Goal: Feedback & Contribution: Leave review/rating

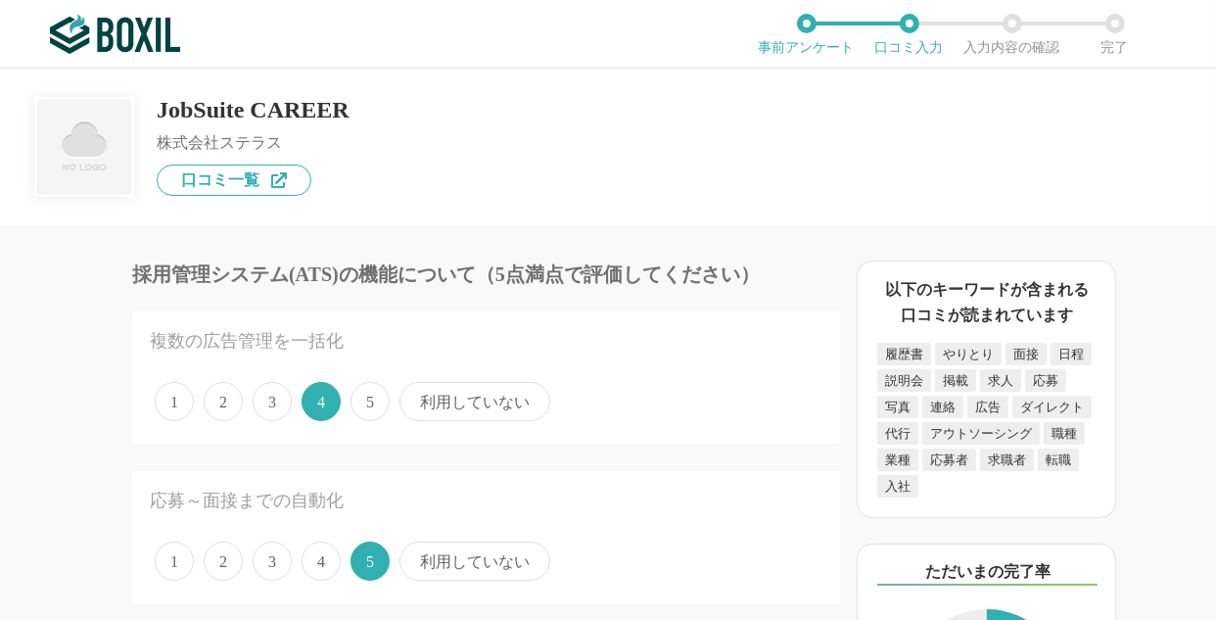
scroll to position [40, 0]
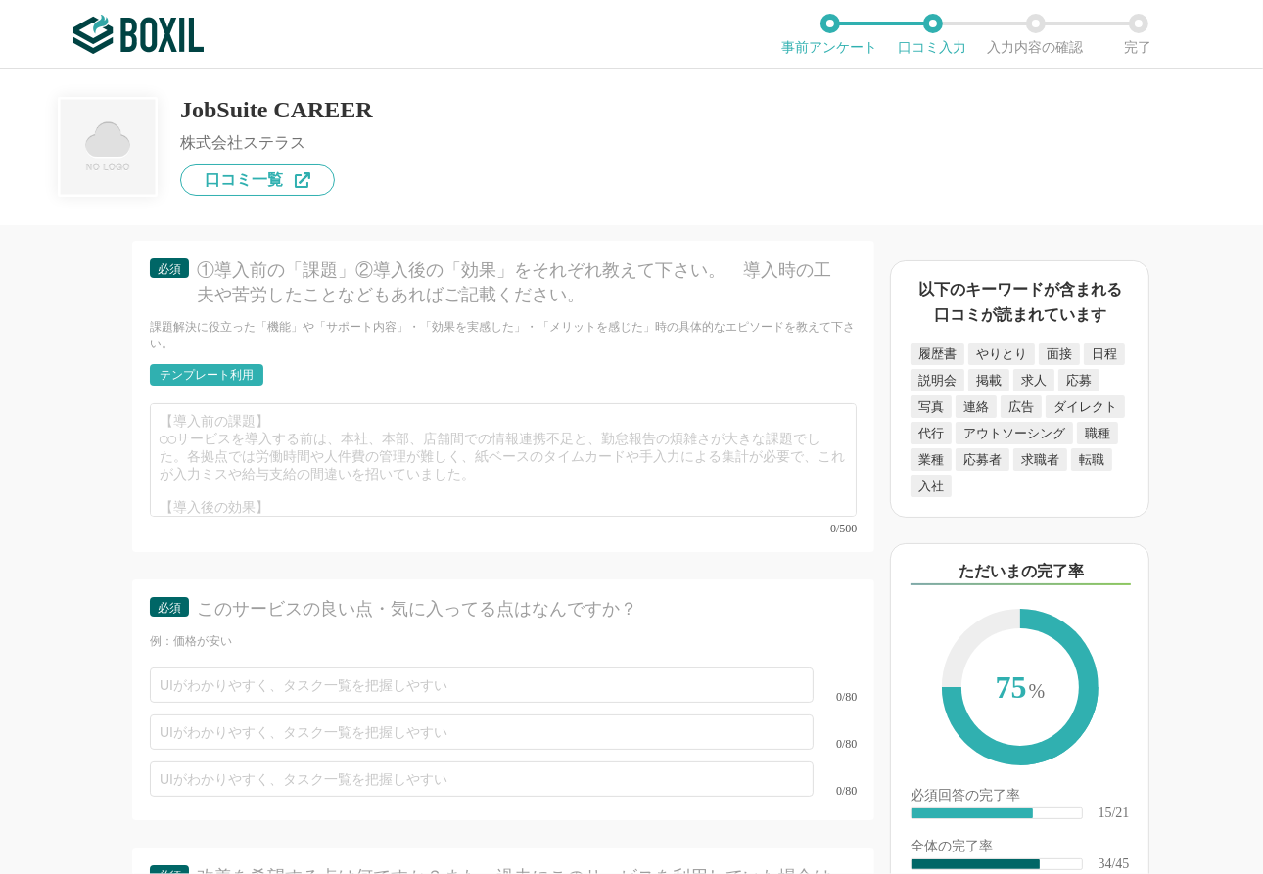
scroll to position [6681, 0]
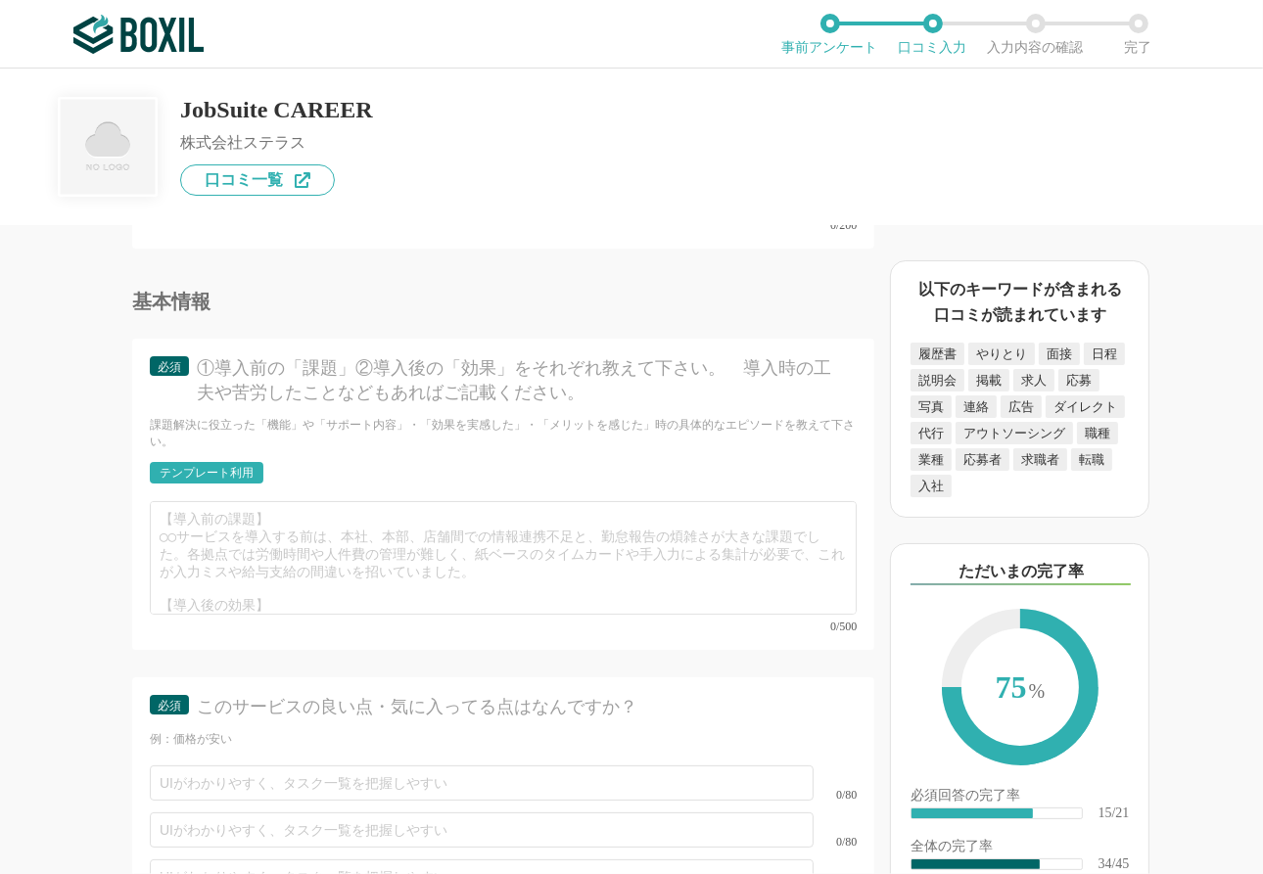
click at [255, 473] on div "テンプレート利用" at bounding box center [207, 473] width 114 height 22
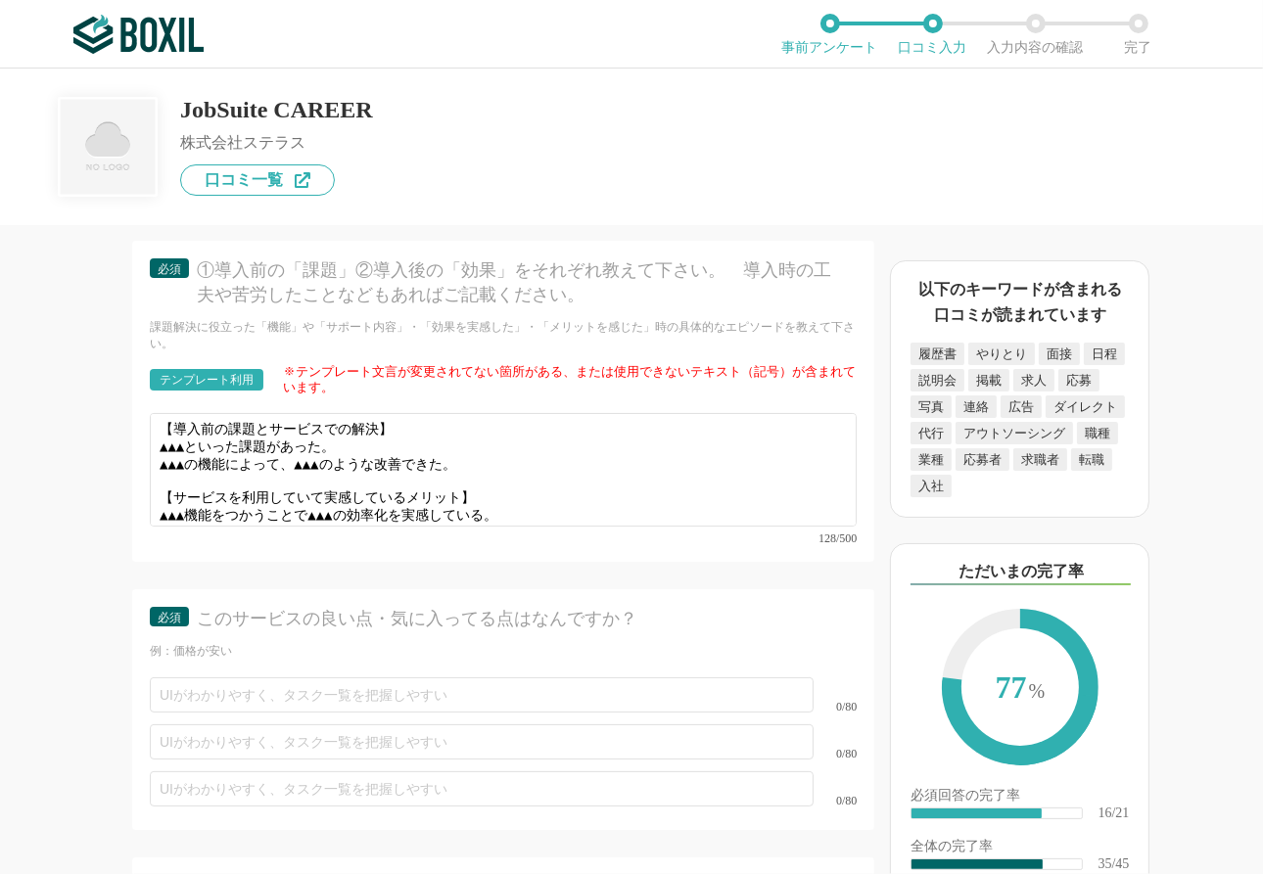
scroll to position [0, 0]
click at [578, 533] on div "128/500" at bounding box center [503, 539] width 707 height 12
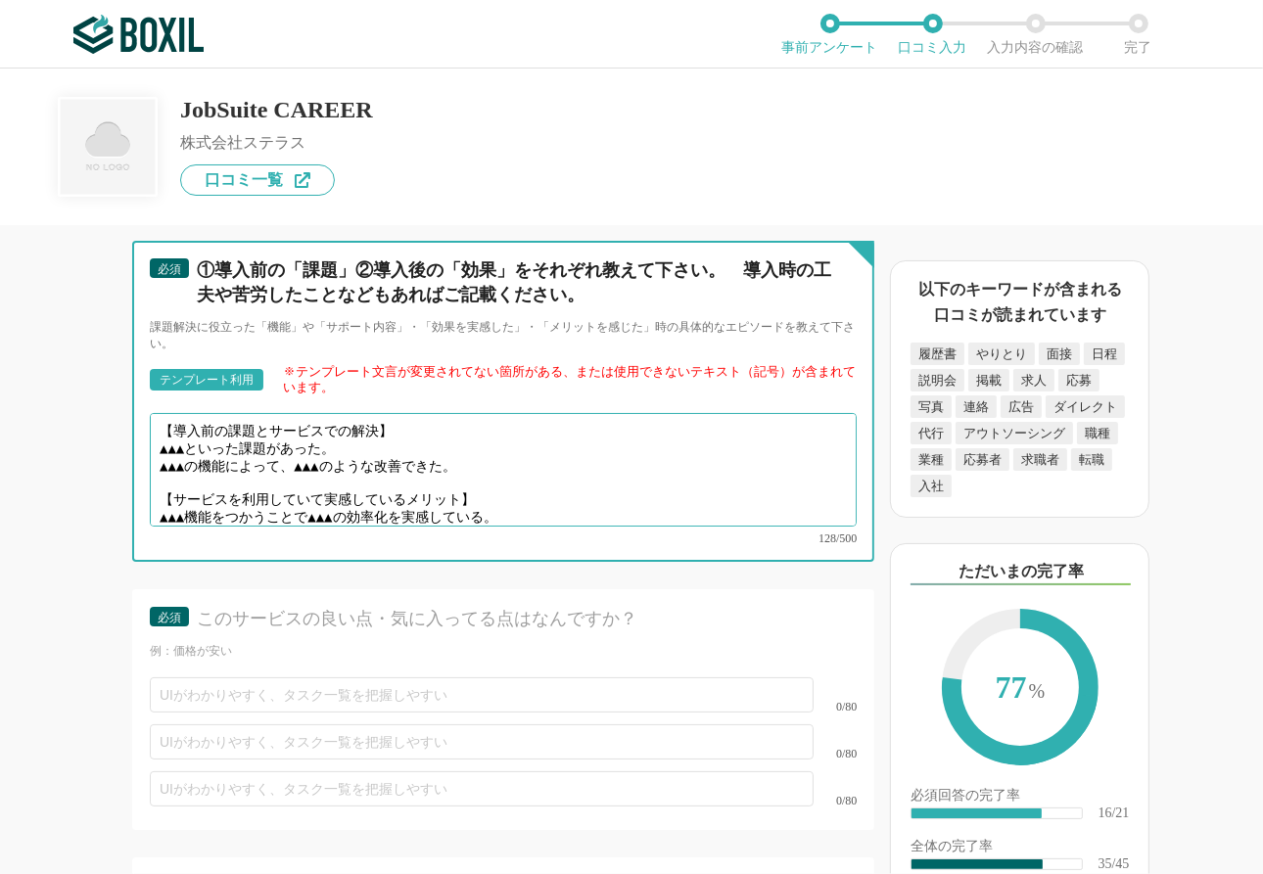
click at [187, 431] on textarea "【導入前の課題とサービスでの解決】 ▲▲▲といった課題があった。 ▲▲▲の機能によって、▲▲▲のような改善できた。 【サービスを利用していて実感しているメリッ…" at bounding box center [503, 470] width 707 height 114
click at [161, 438] on textarea "【導入前の課題とサービスでの解決】 ▲▲▲といった課題があった。 ▲▲▲の機能によって、▲▲▲のような改善できた。 【サービスを利用していて実感しているメリッ…" at bounding box center [503, 470] width 707 height 114
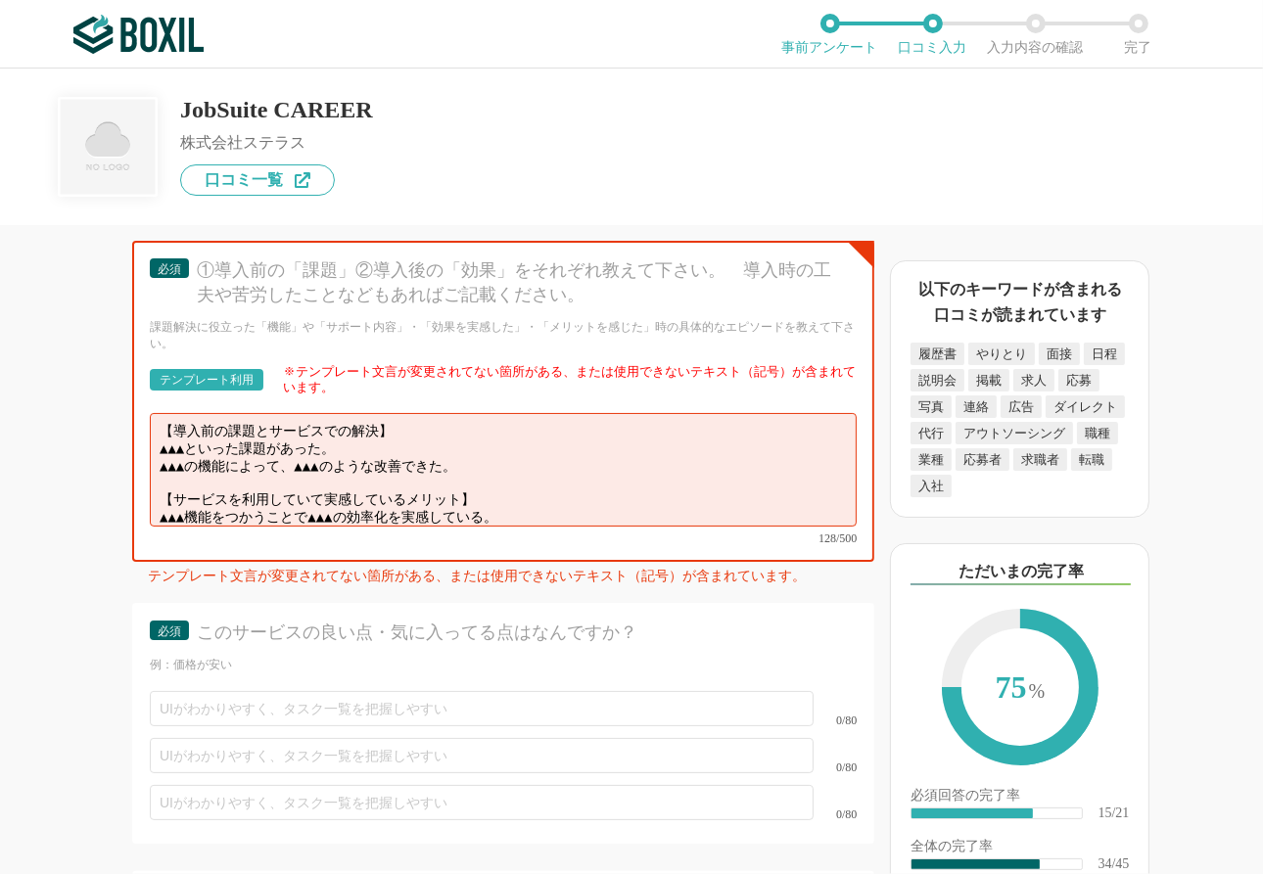
scroll to position [13, 0]
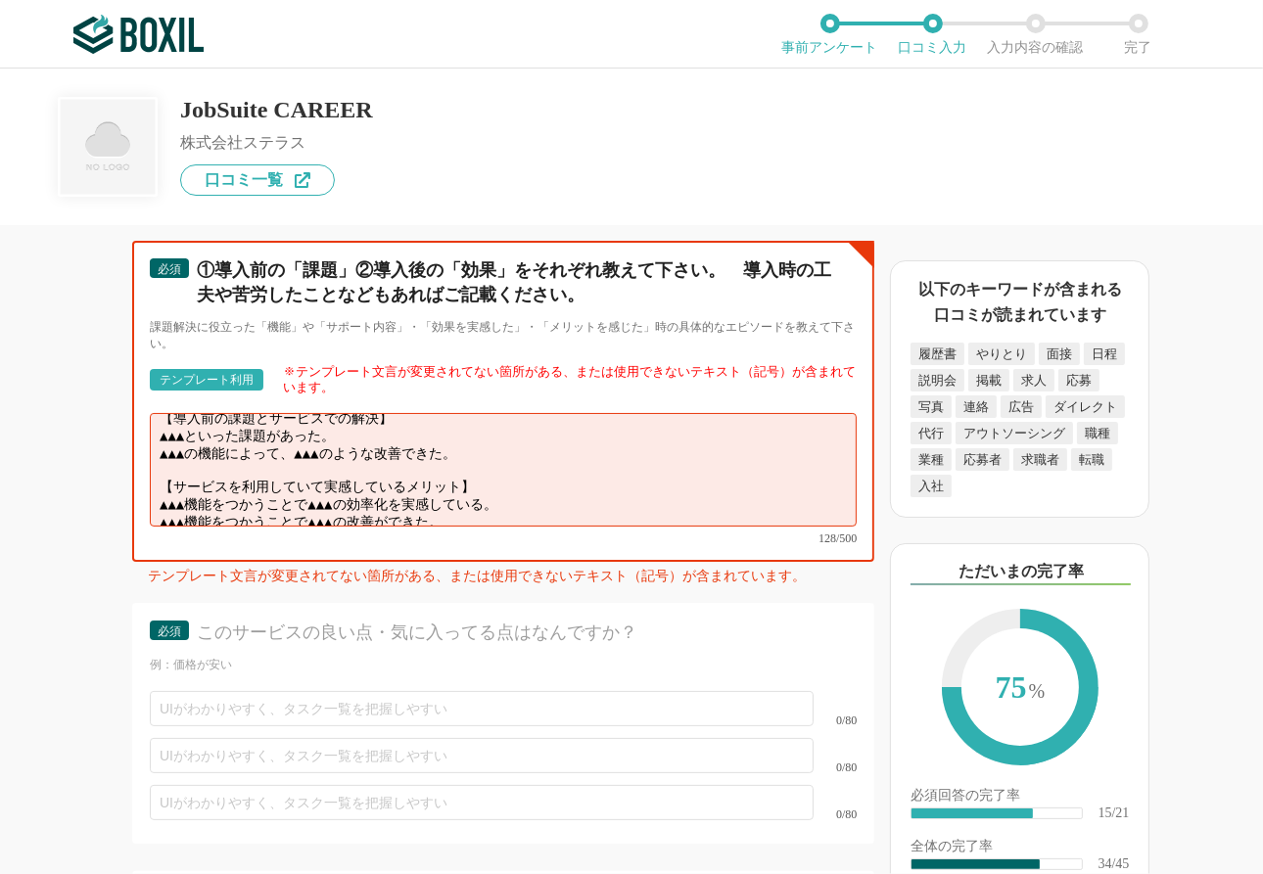
click at [502, 467] on textarea "【導入前の課題とサービスでの解決】 ▲▲▲といった課題があった。 ▲▲▲の機能によって、▲▲▲のような改善できた。 【サービスを利用していて実感しているメリッ…" at bounding box center [503, 470] width 707 height 114
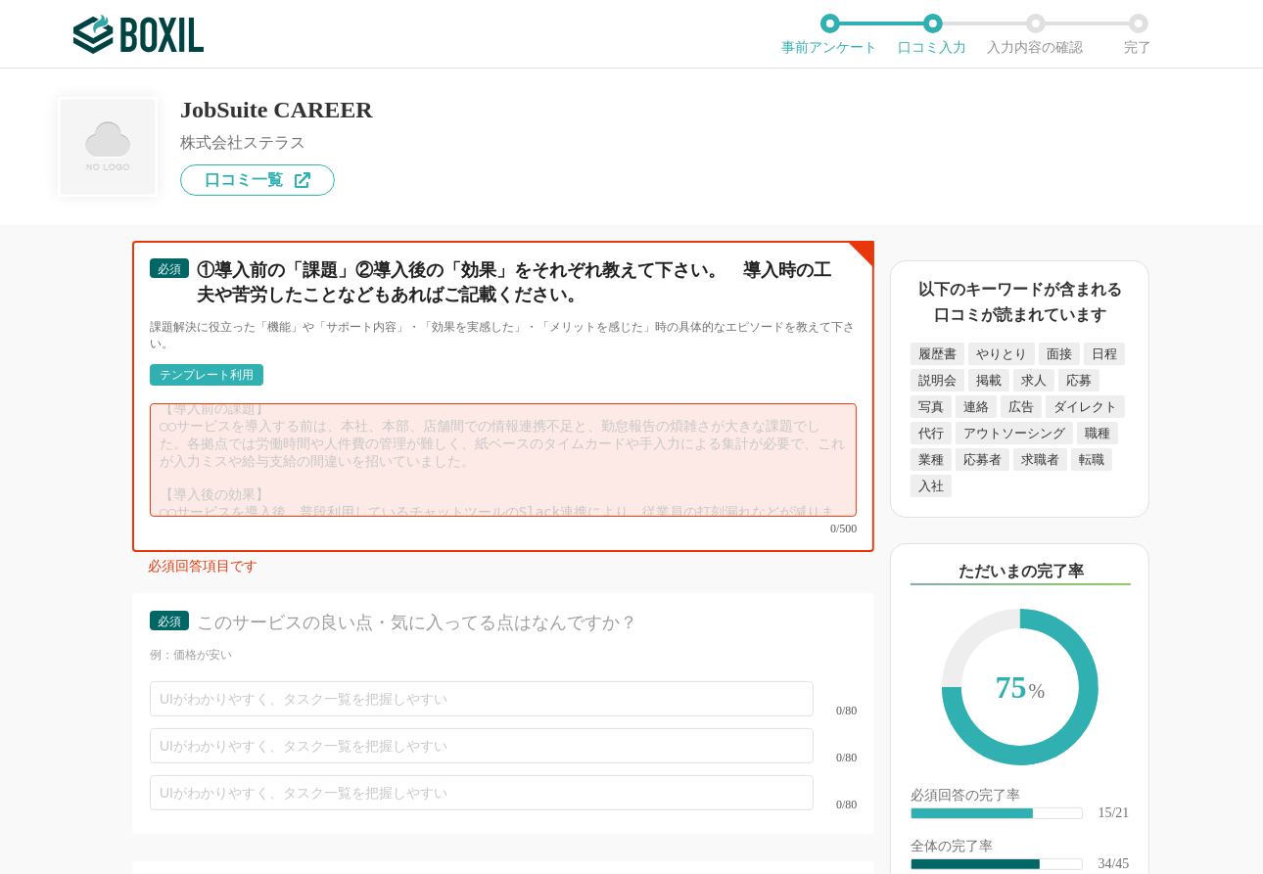
scroll to position [0, 0]
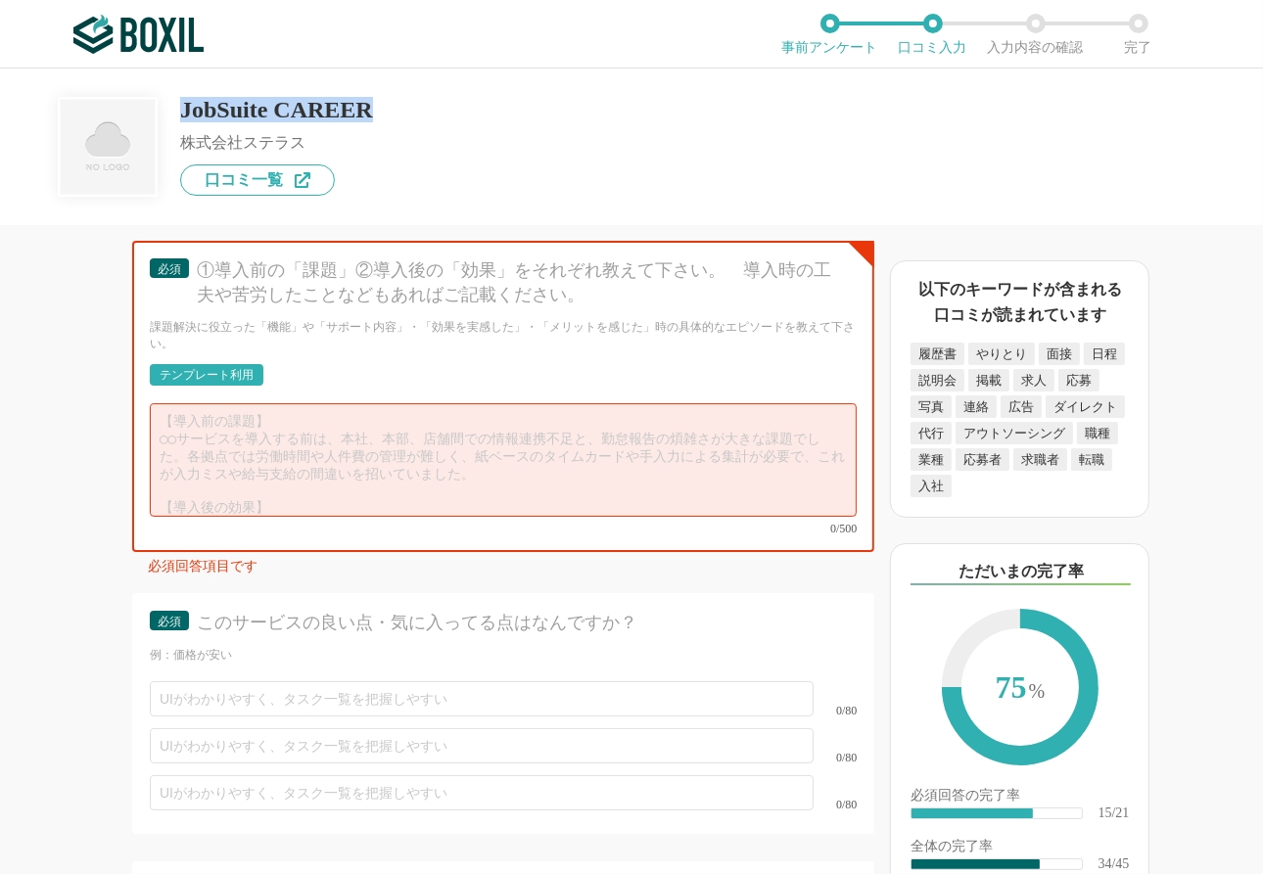
drag, startPoint x: 417, startPoint y: 105, endPoint x: 178, endPoint y: 117, distance: 239.2
click at [178, 117] on div "JobSuite CAREER 株式会社ステラス 口コミ一覧" at bounding box center [631, 132] width 1145 height 127
copy div "JobSuite CAREER"
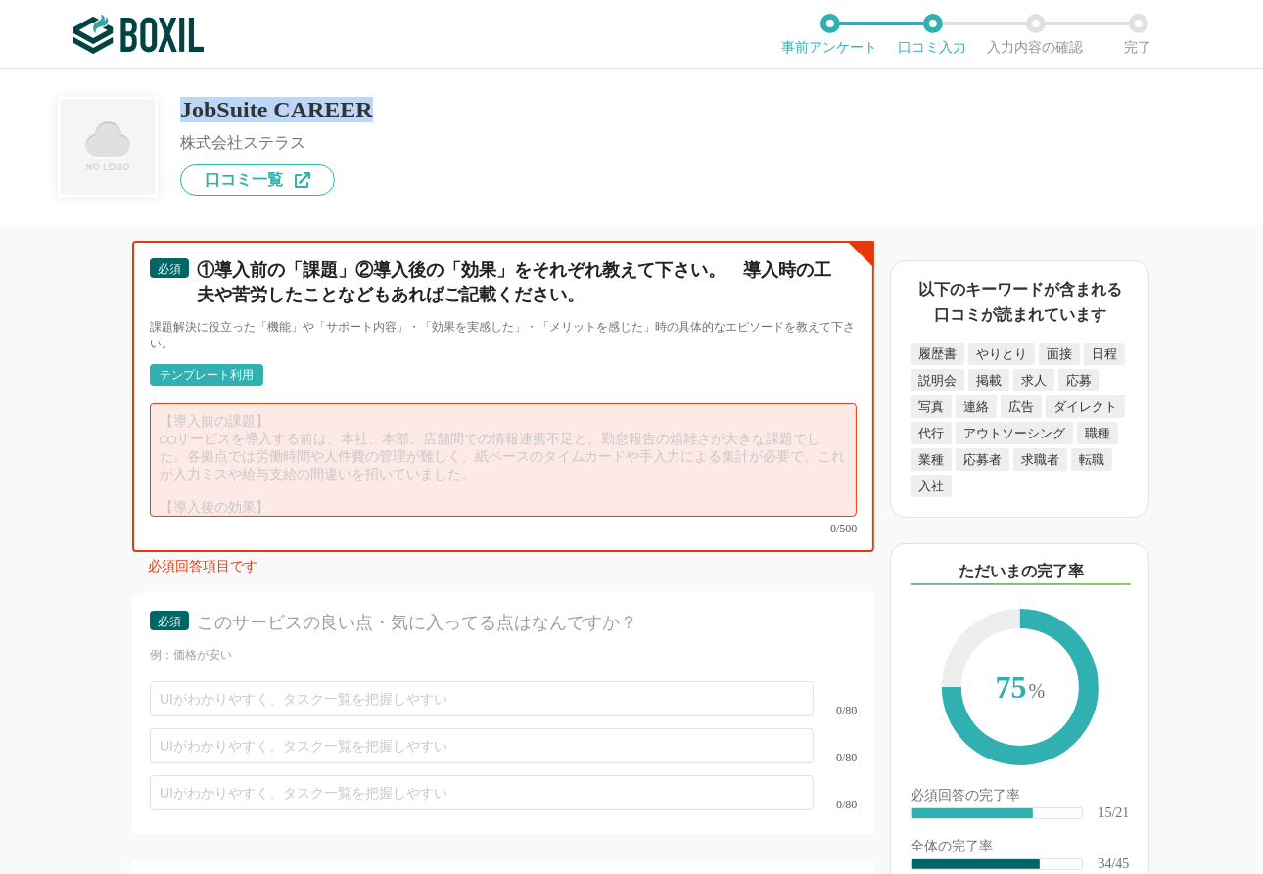
click at [353, 413] on textarea at bounding box center [503, 460] width 707 height 114
paste textarea "【導入前の課題とサービスでの解決】 当社のキャリア採用は、候補者データをEXCELで管理し、部門や人材紹介会社とのやり取りをメールで行っていました。 そのため…"
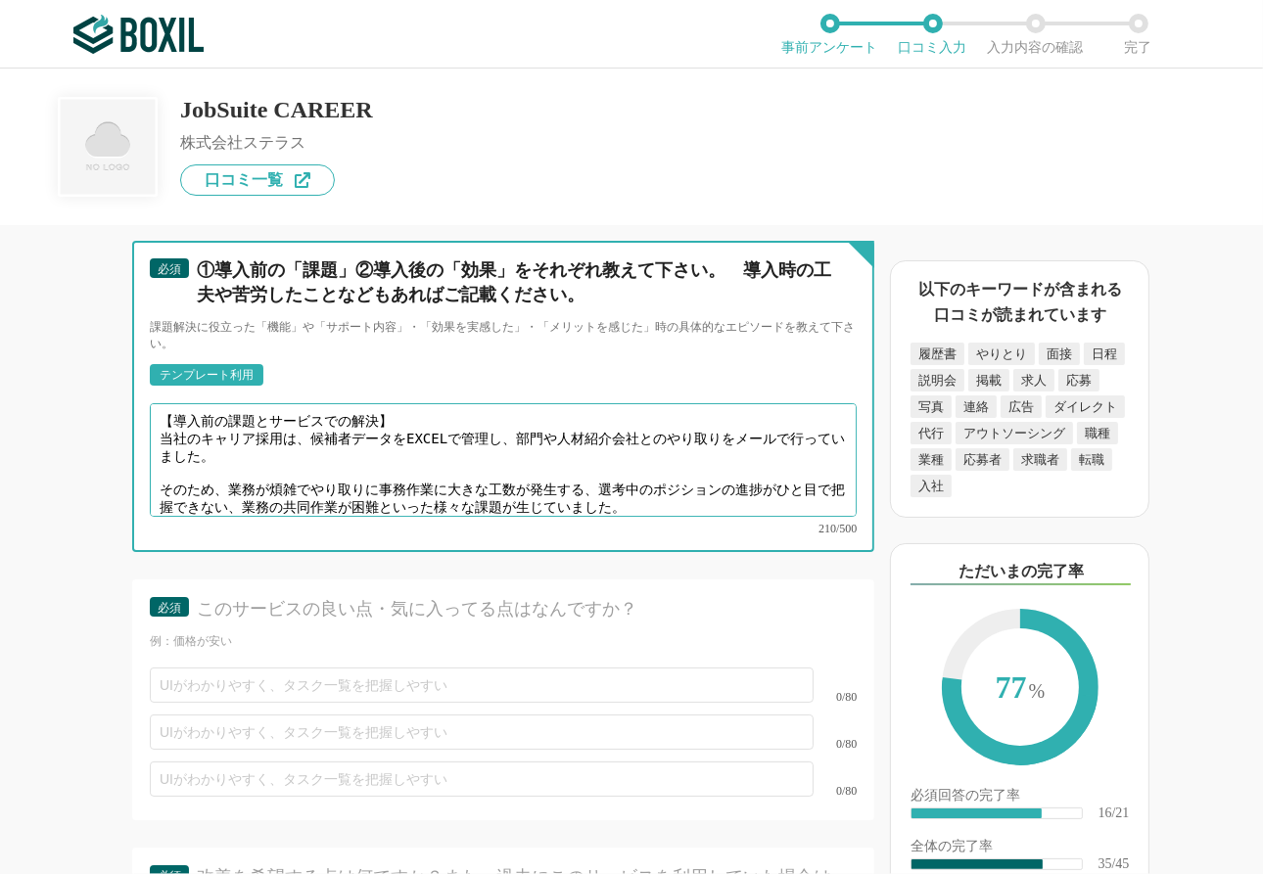
drag, startPoint x: 432, startPoint y: 408, endPoint x: 118, endPoint y: 414, distance: 313.3
click at [118, 414] on div "採用管理システム(ATS)の機能について（5点満点で評価してください） 複数の広告管理を一括化 1 2 3 4 5 利用していない 応募～面接までの自動化 1…" at bounding box center [437, 549] width 874 height 649
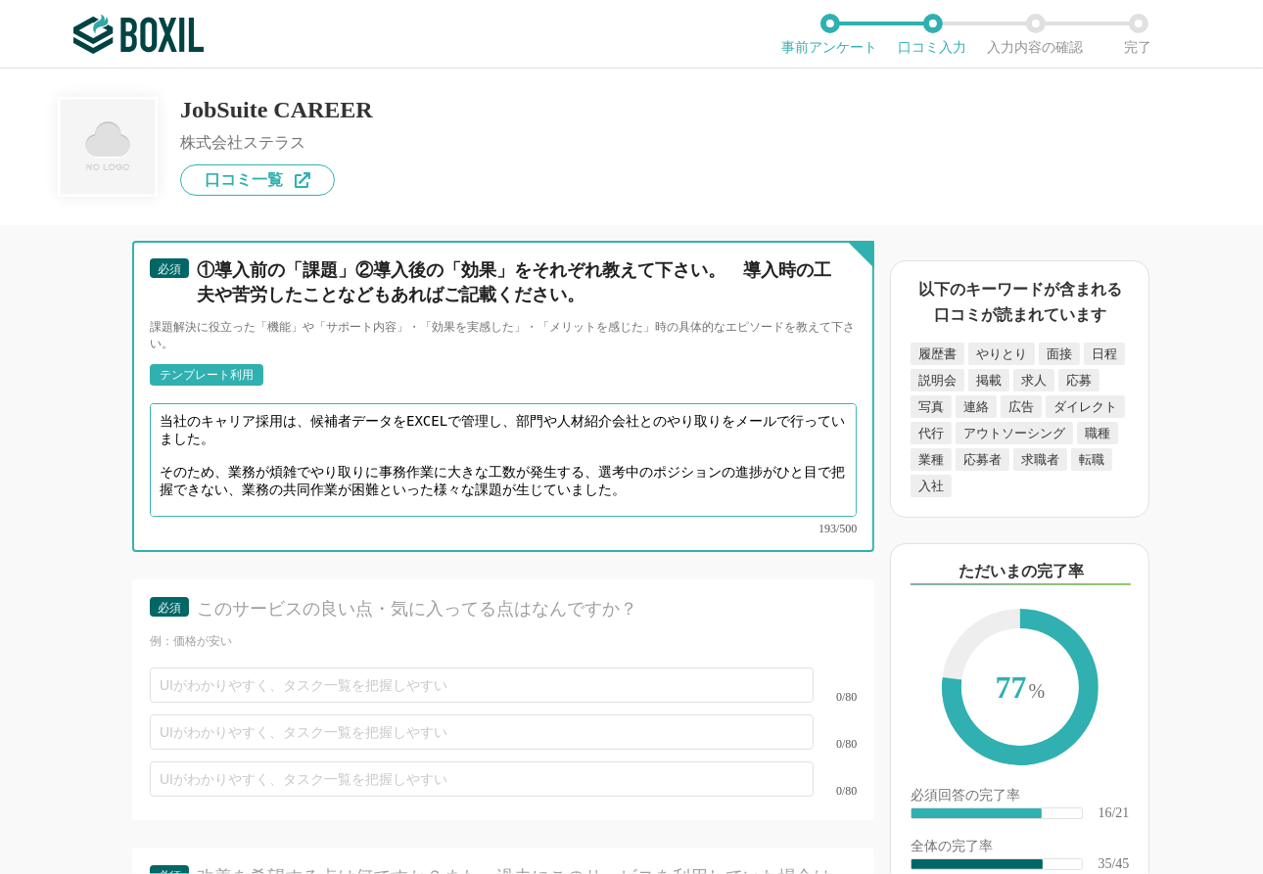
click at [235, 452] on textarea "当社のキャリア採用は、候補者データをEXCELで管理し、部門や人材紹介会社とのやり取りをメールで行っていました。 そのため、業務が煩雑でやり取りに事務作業に大…" at bounding box center [503, 460] width 707 height 114
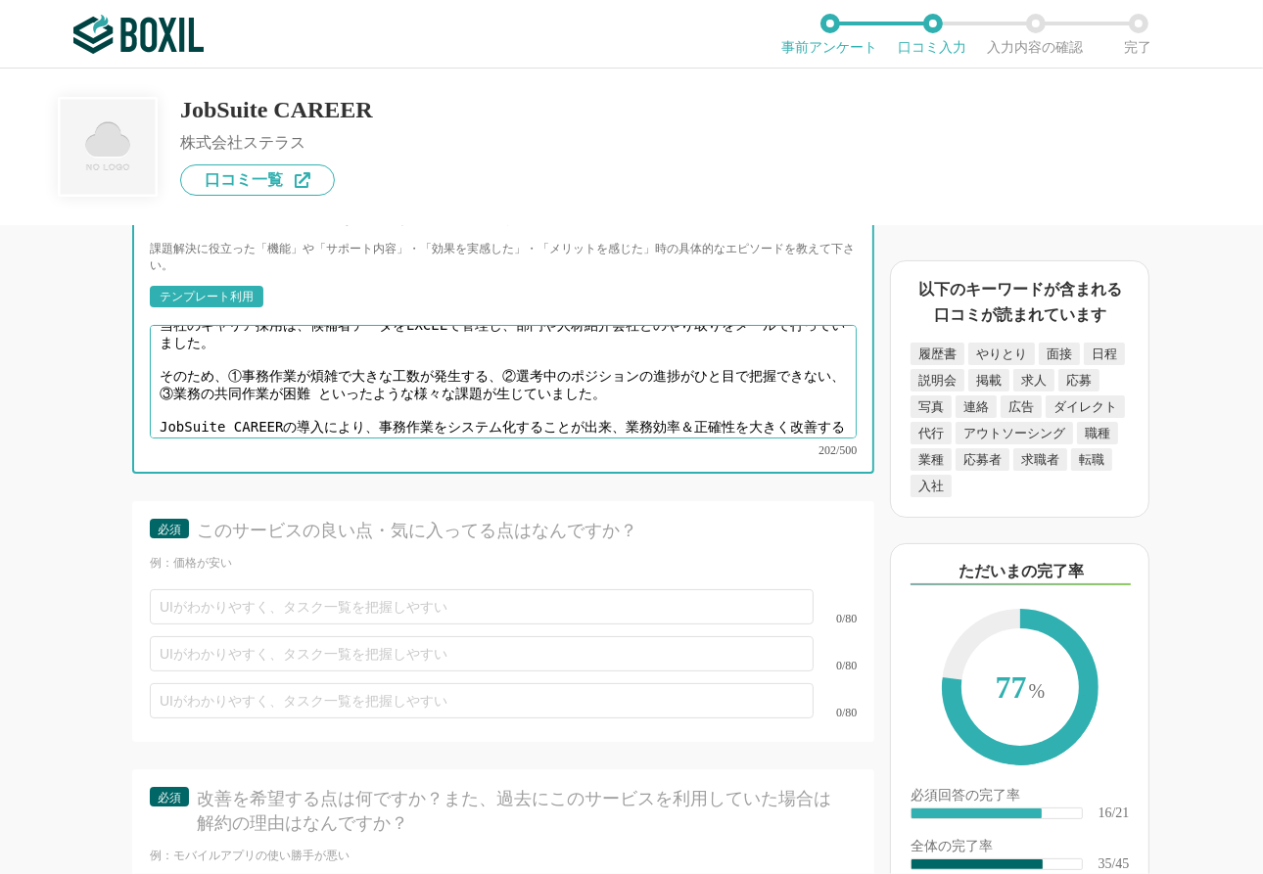
scroll to position [6975, 0]
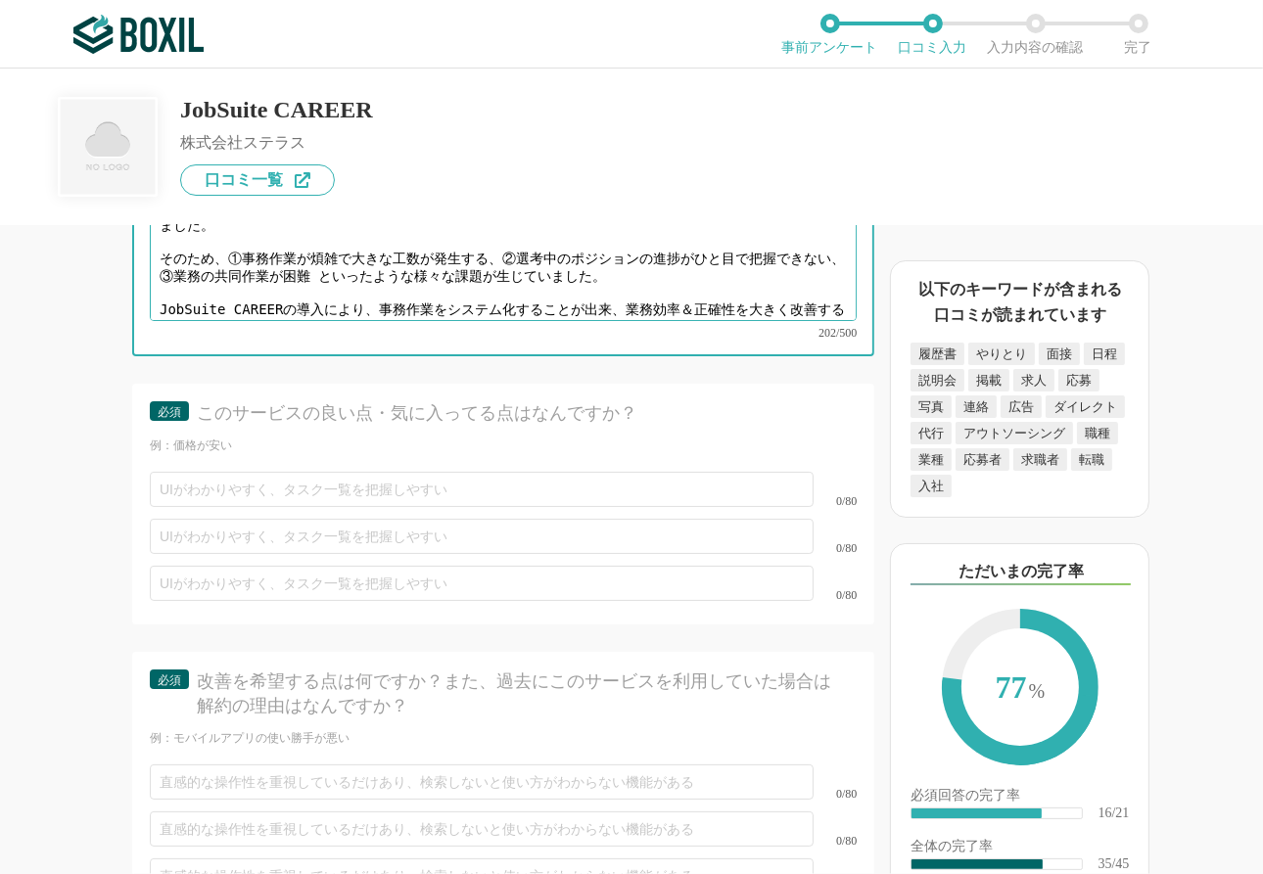
type textarea "当社のキャリア採用は、候補者データをEXCELで管理し、部門や人材紹介会社とのやり取りをメールで行っていました。 そのため、①事務作業が煩雑で大きな工数が発生…"
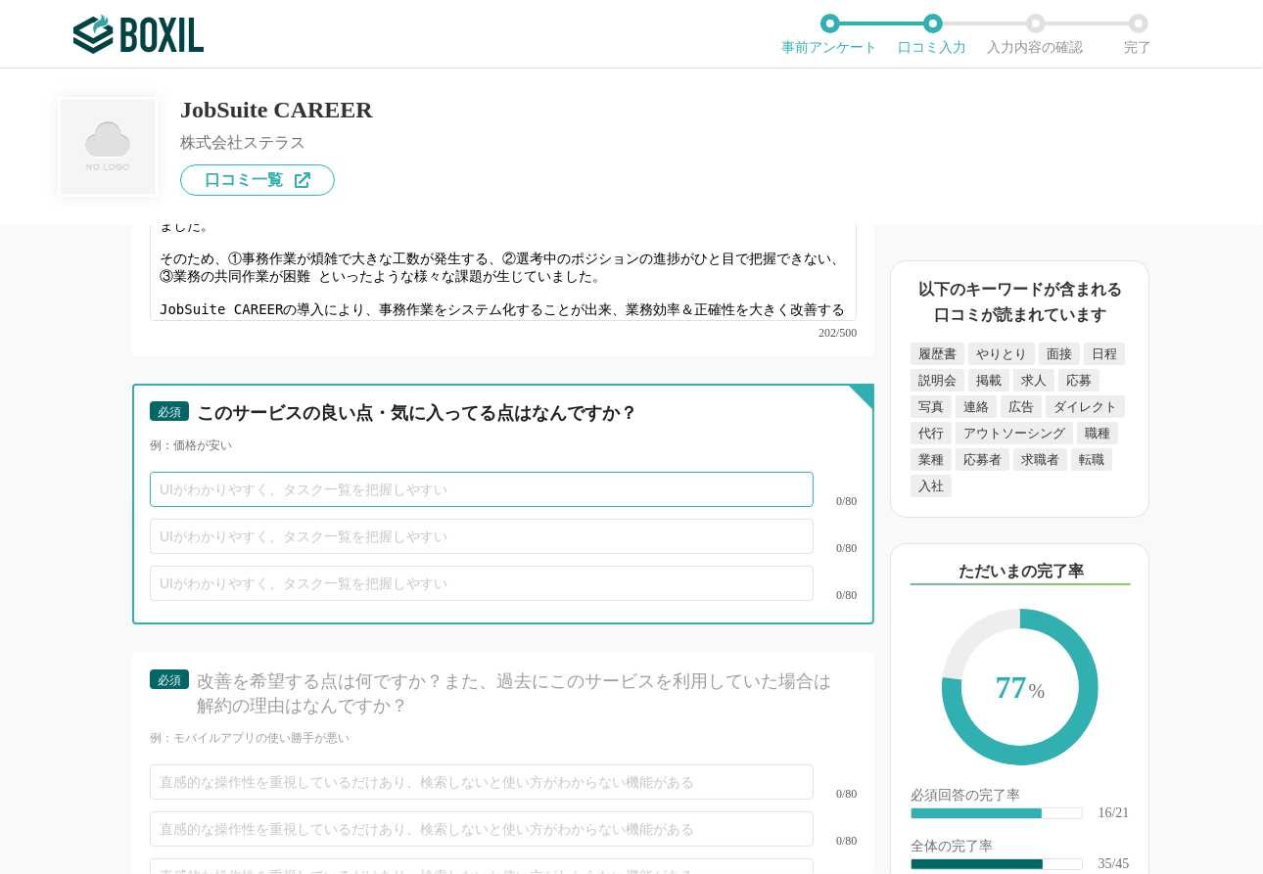
click at [283, 472] on input "text" at bounding box center [482, 489] width 664 height 35
type input "UIがシンプルで直感的に利用できる。"
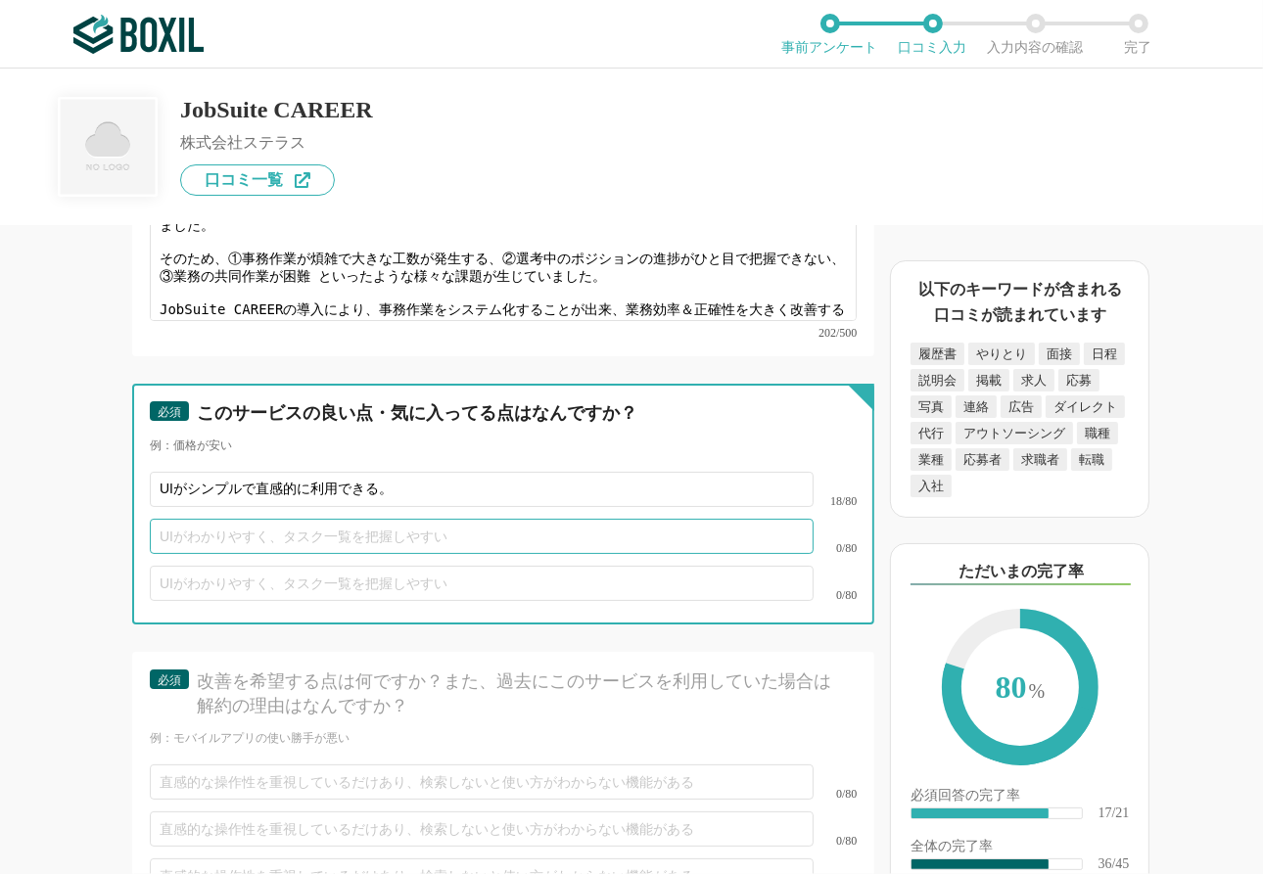
click at [287, 519] on input "text" at bounding box center [482, 536] width 664 height 35
type input "サポートが[PERSON_NAME]。"
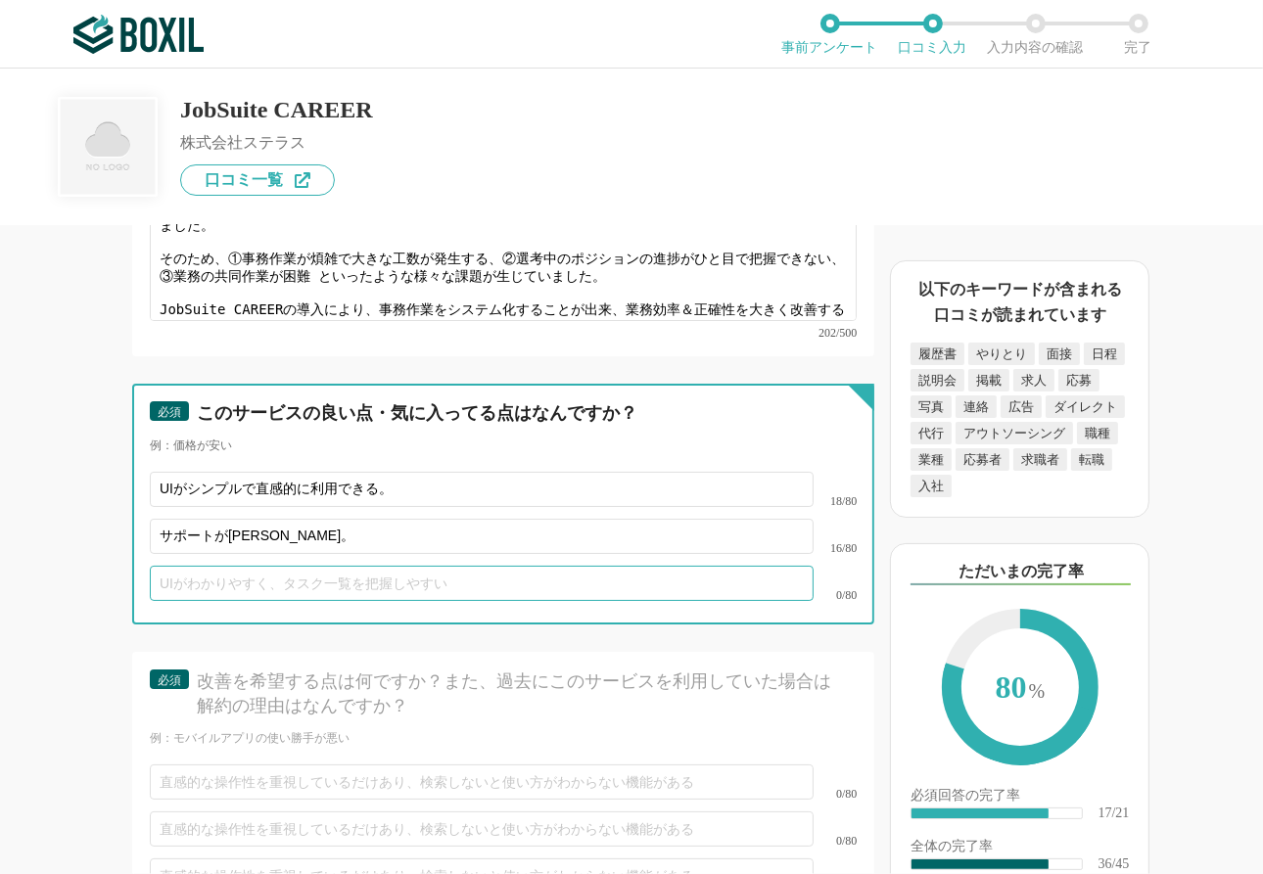
click at [278, 566] on input "text" at bounding box center [482, 583] width 664 height 35
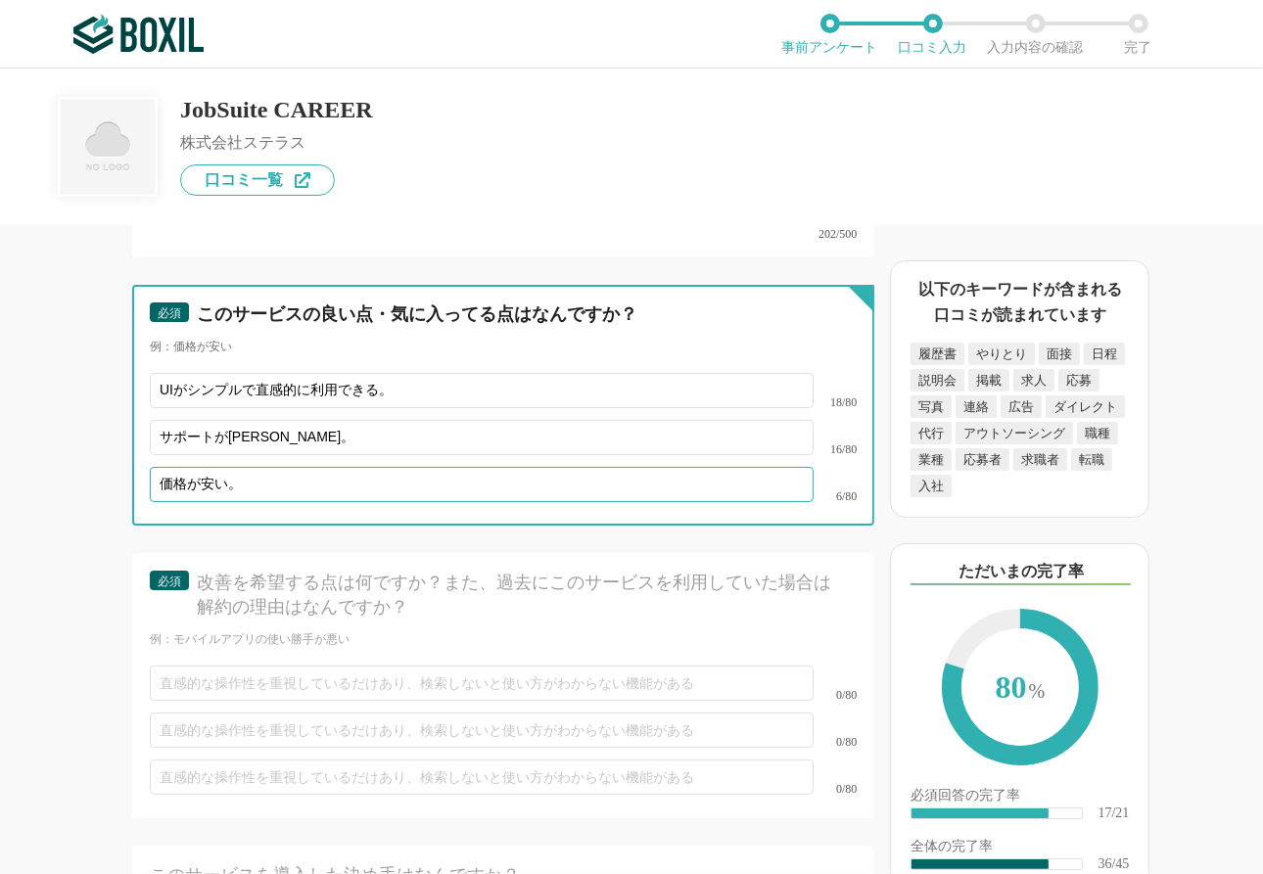
scroll to position [7072, 0]
type input "価格が安い。"
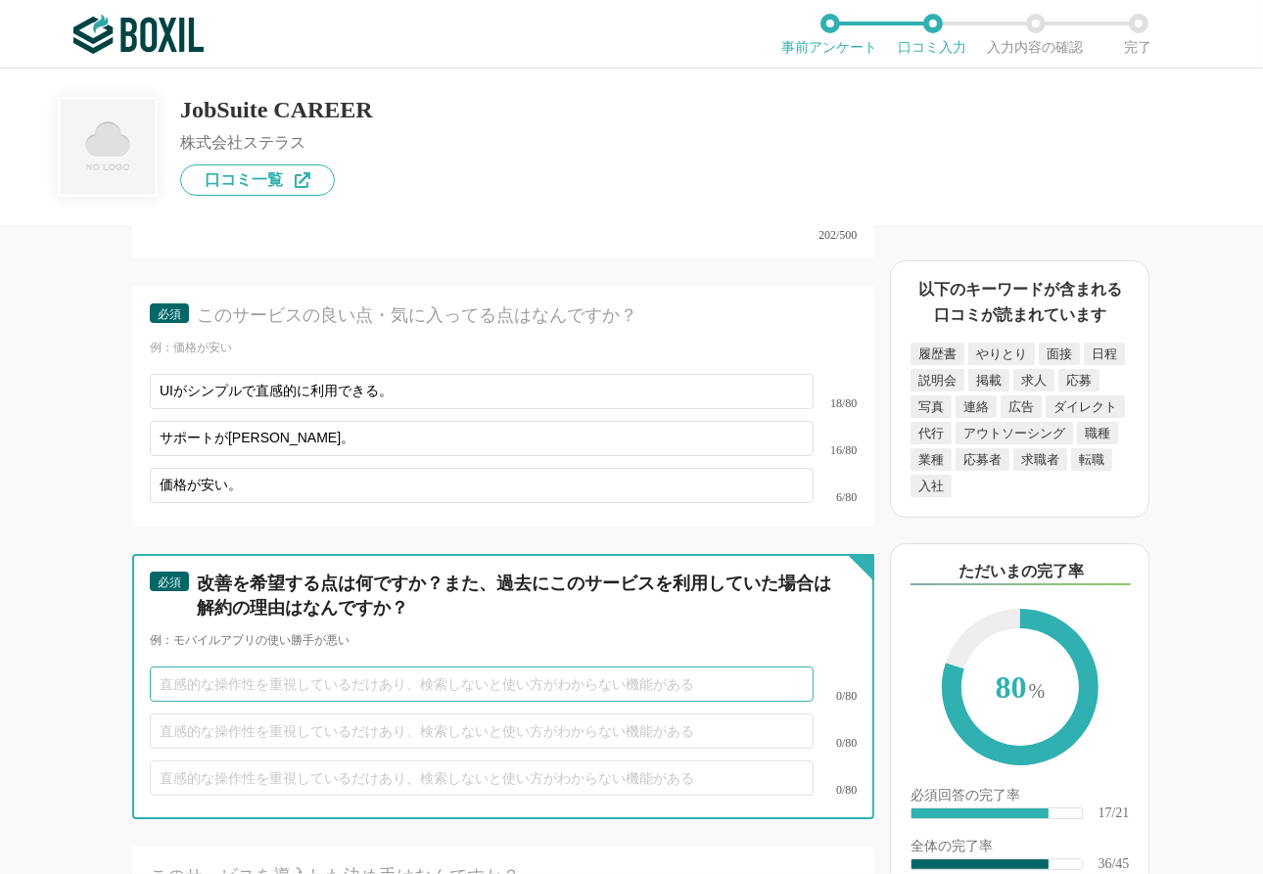
click at [316, 619] on input "text" at bounding box center [482, 684] width 664 height 35
type input "分"
type input "候補者や選考ポジションの分析・集計機能が強化されましたが、まだまだ改善の余地があると思います。リアルタイムに集計データをダウンロードしたいです。"
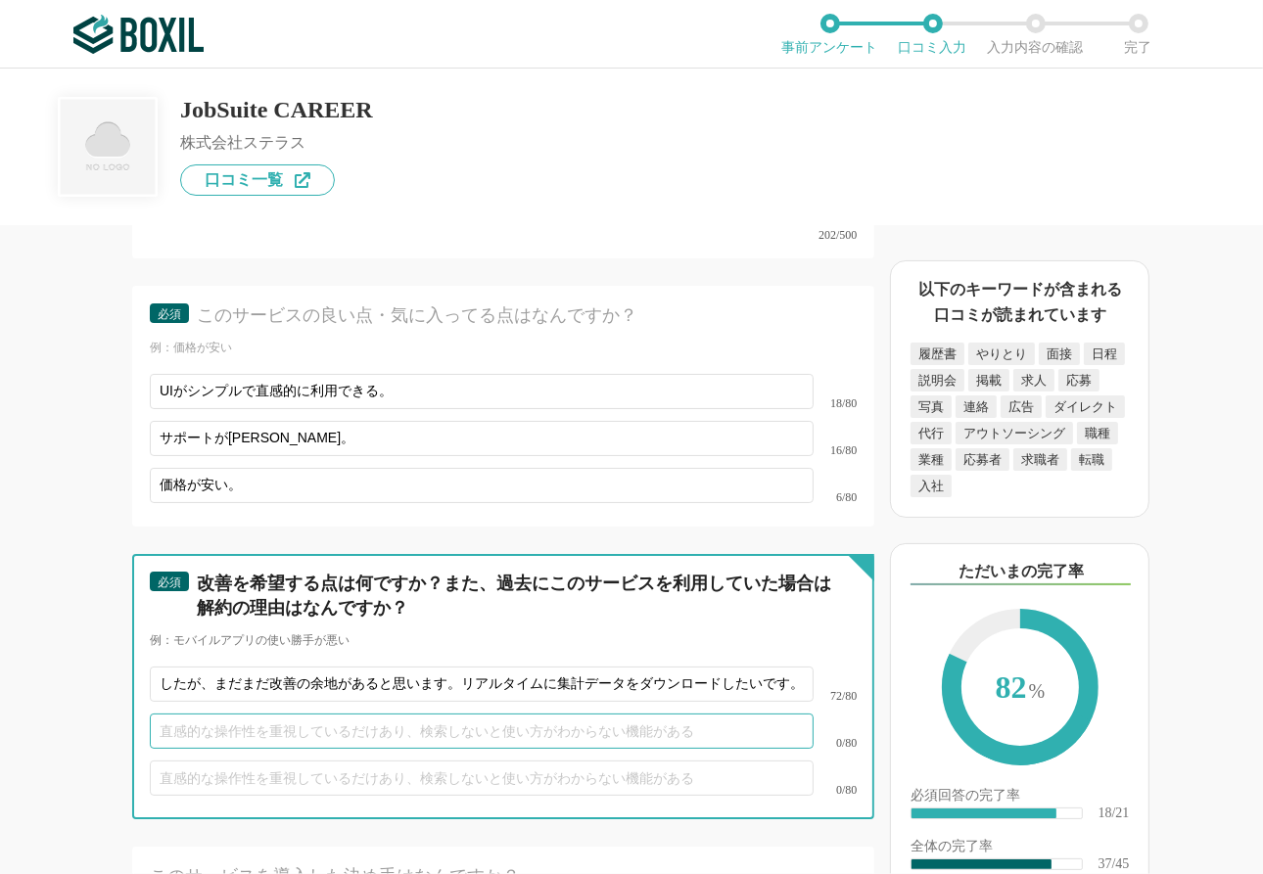
click at [316, 619] on input "text" at bounding box center [482, 731] width 664 height 35
type input "ス"
type input "システムの反応スピードがたまに遅めの時があります。"
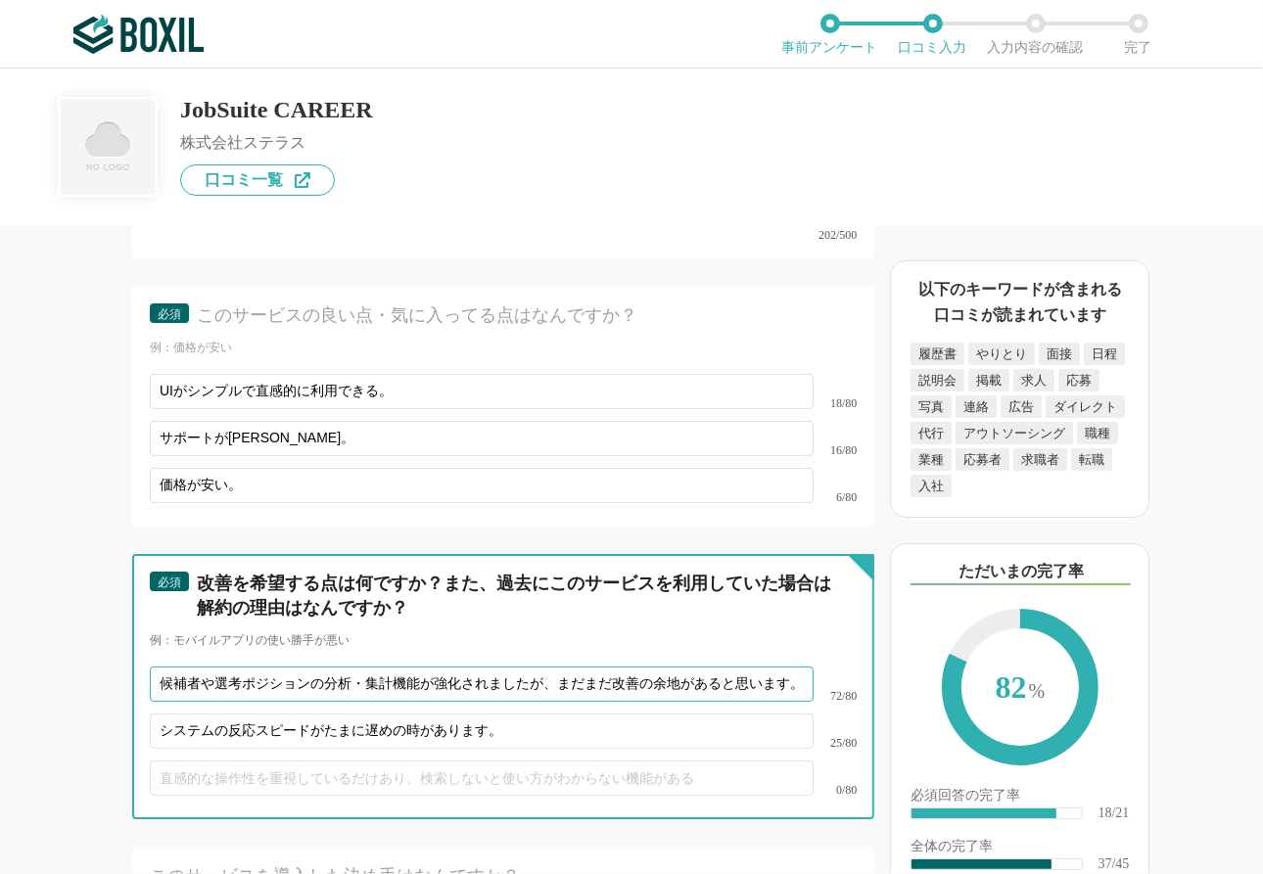
scroll to position [0, 350]
drag, startPoint x: 322, startPoint y: 670, endPoint x: 1021, endPoint y: 716, distance: 700.4
click at [1021, 619] on div "採用管理システム(ATS)の機能について（5点満点で評価してください） 複数の広告管理を一括化 1 2 3 4 5 利用していない 応募～面接までの自動化 1…" at bounding box center [631, 472] width 1263 height 806
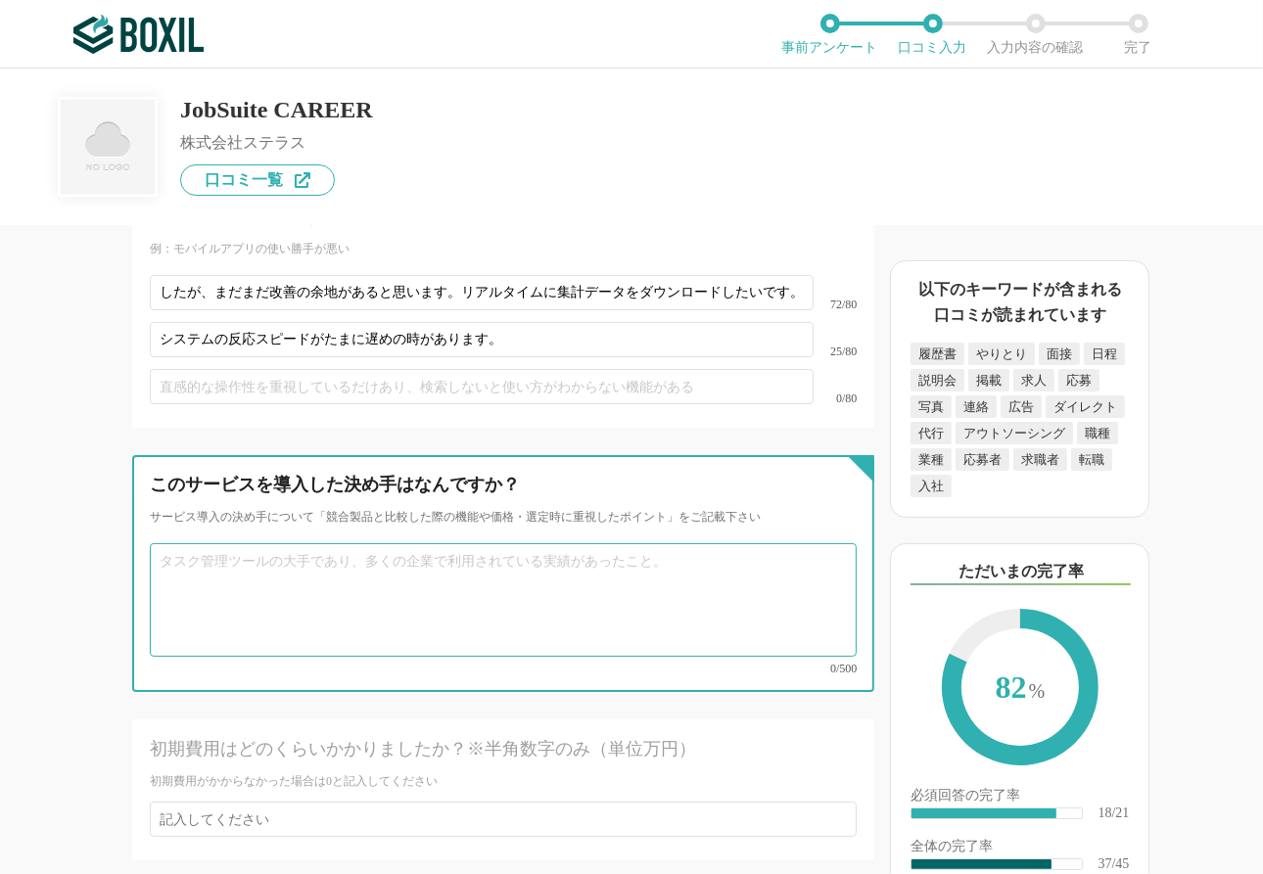
scroll to position [0, 0]
click at [521, 574] on textarea at bounding box center [503, 600] width 707 height 114
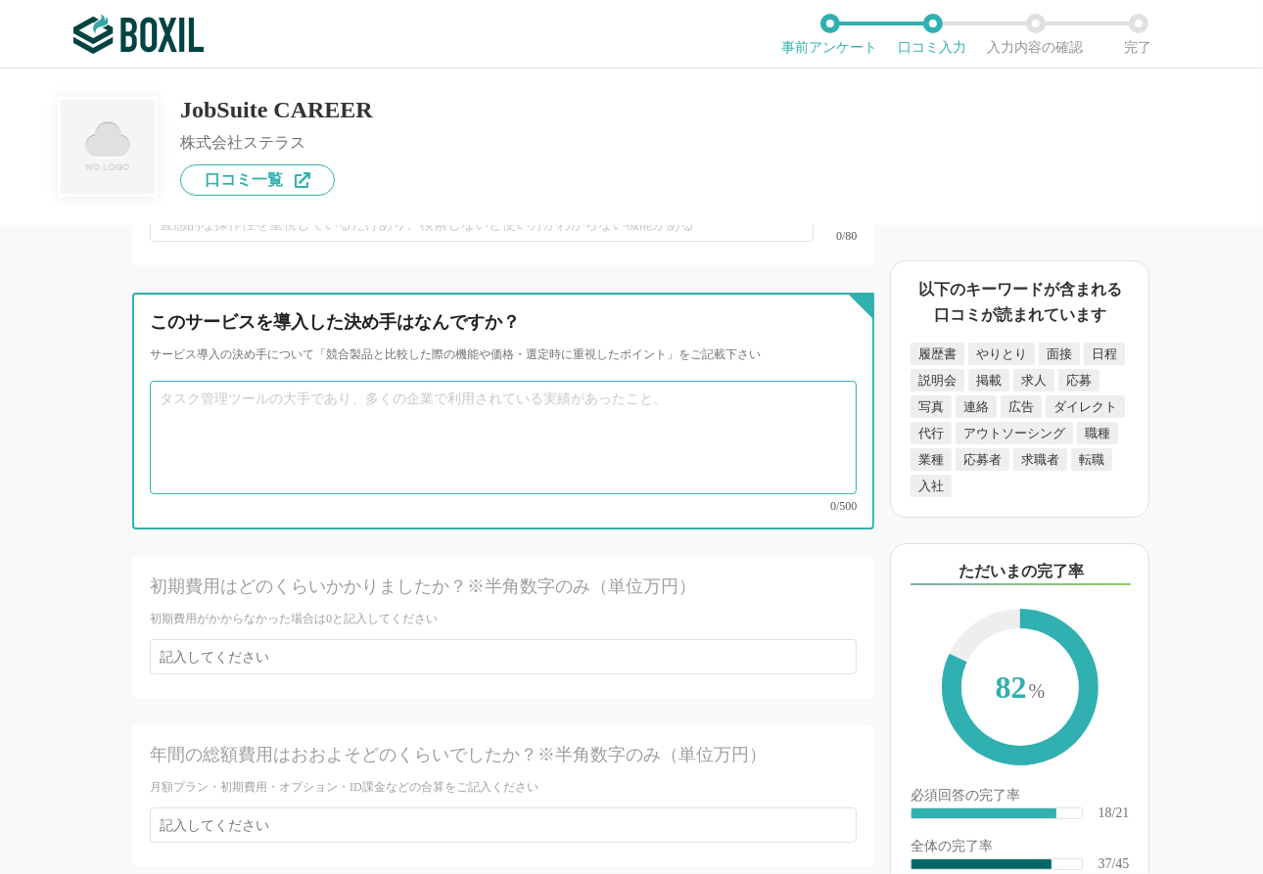
scroll to position [7660, 0]
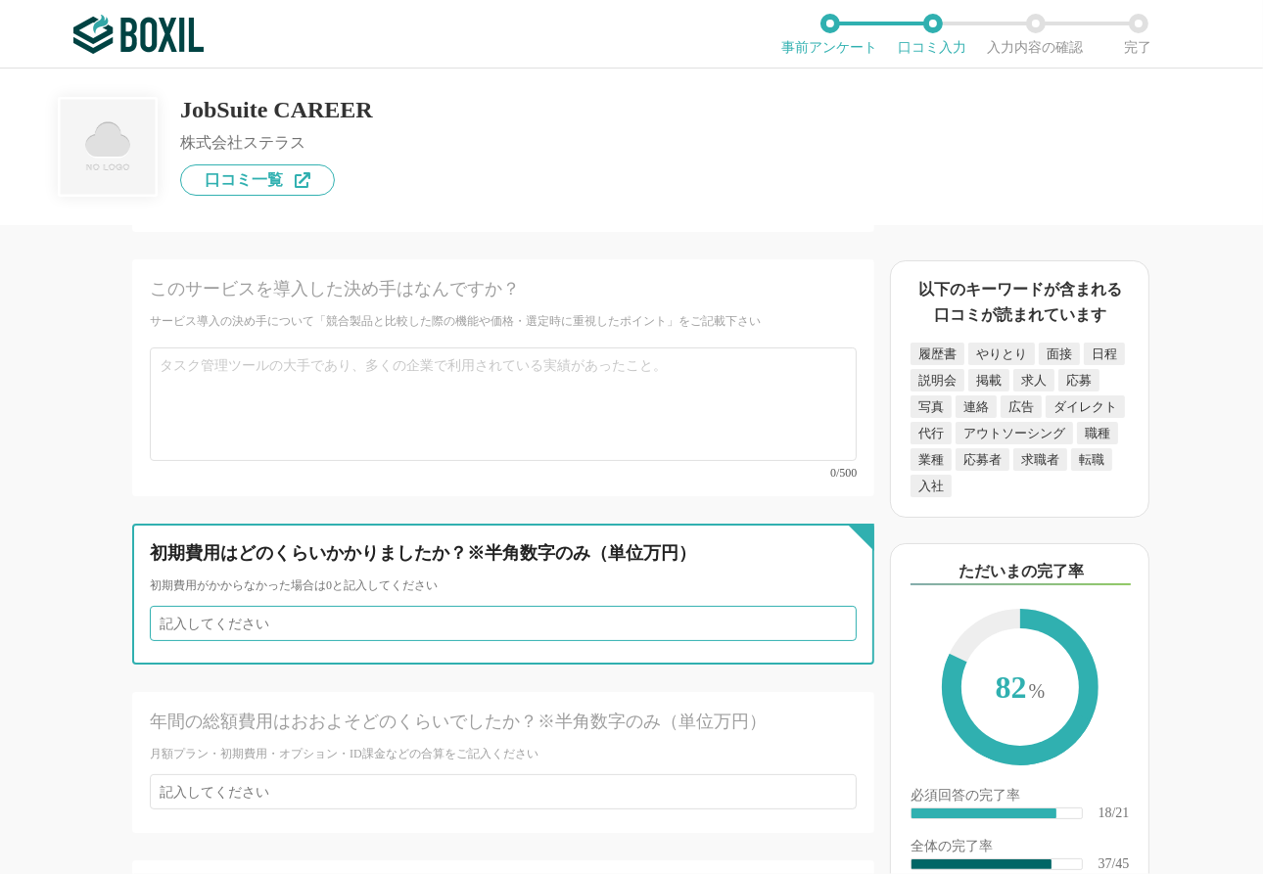
click at [319, 606] on input "number" at bounding box center [503, 623] width 707 height 35
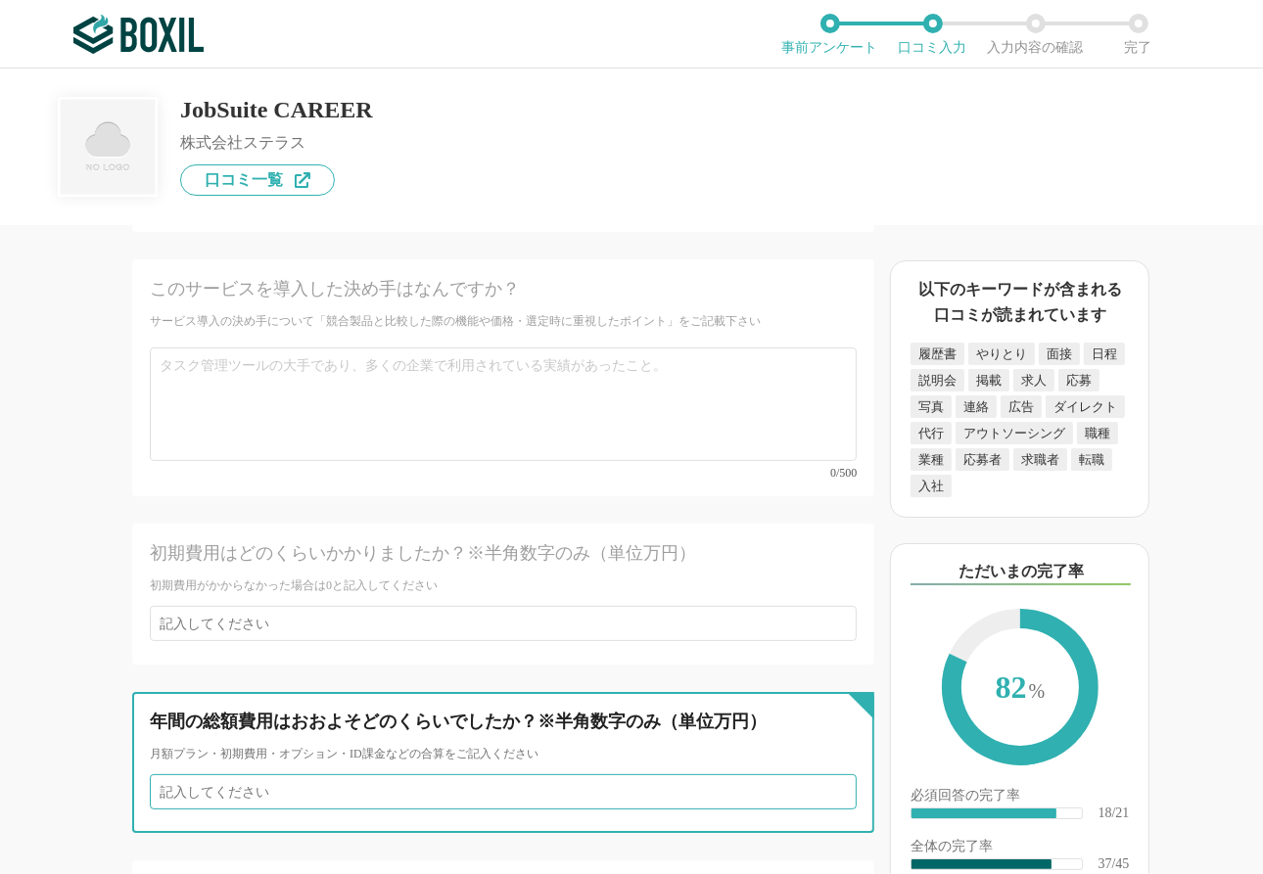
click at [244, 619] on input "number" at bounding box center [503, 791] width 707 height 35
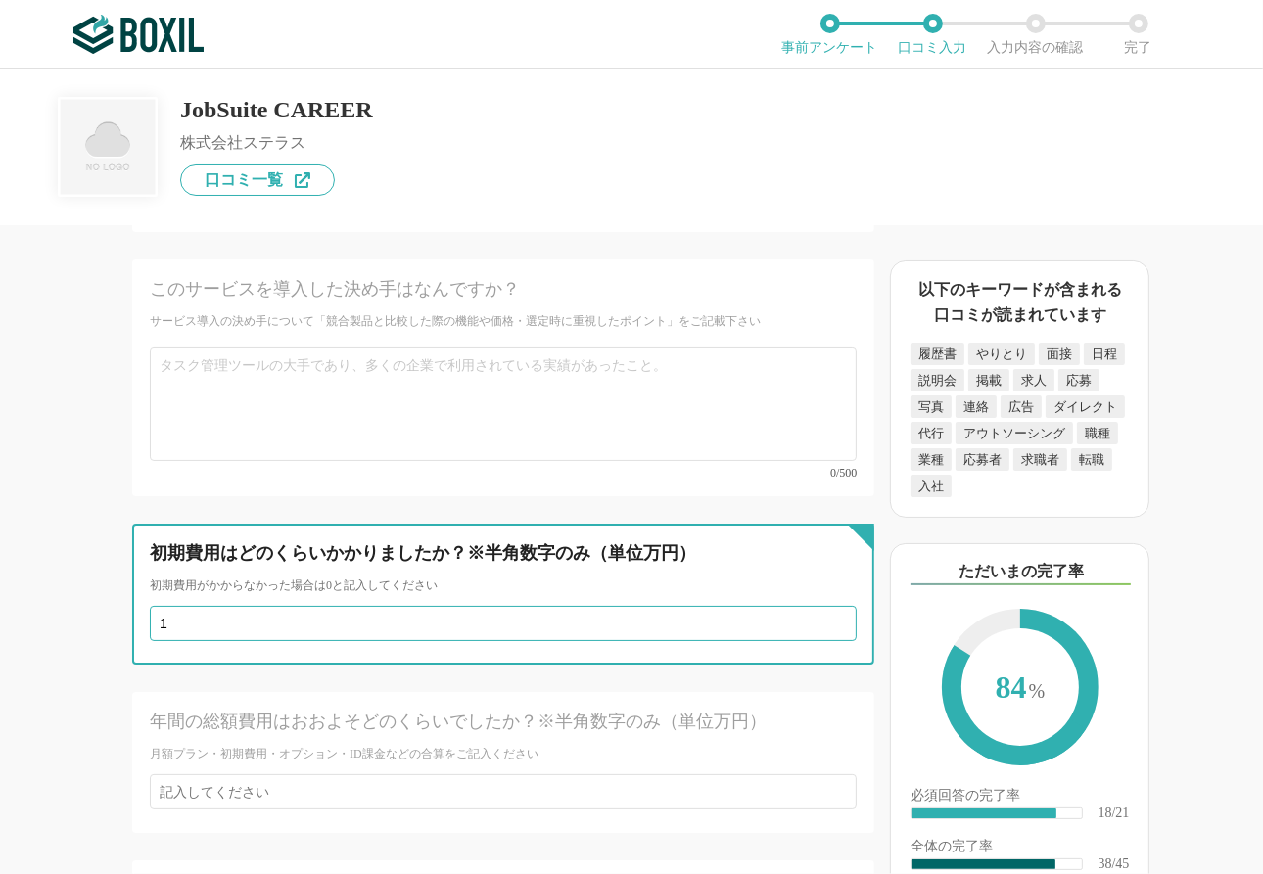
type input "15"
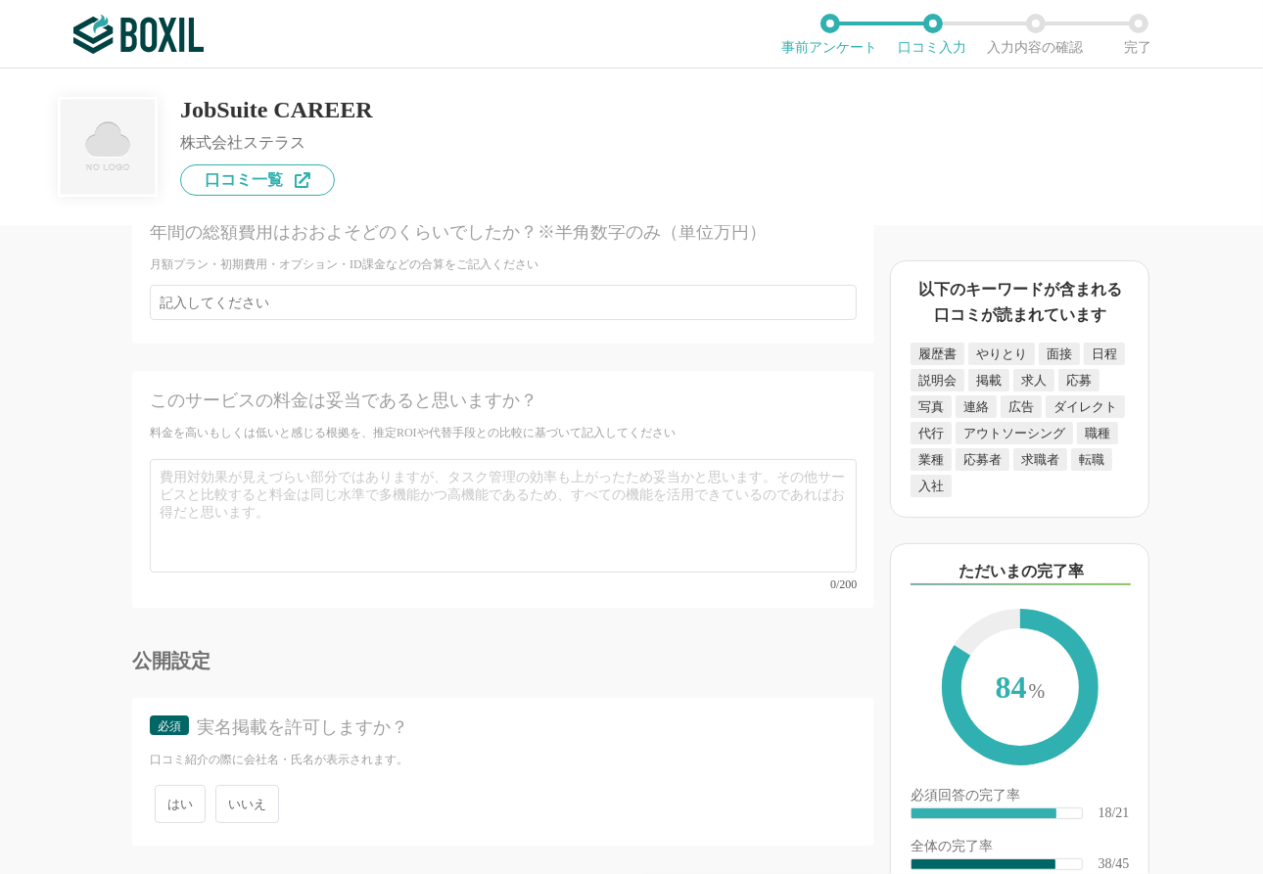
scroll to position [7953, 0]
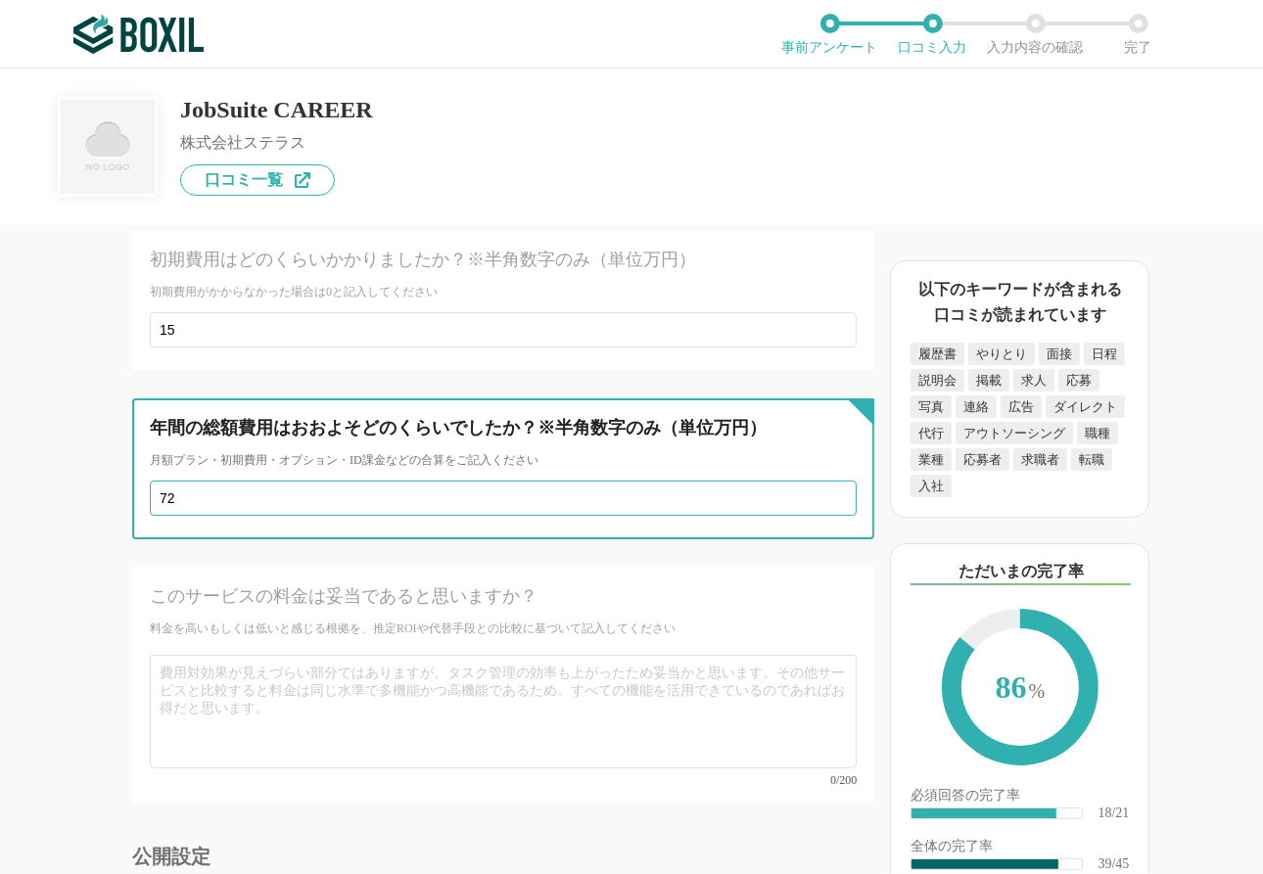
type input "72"
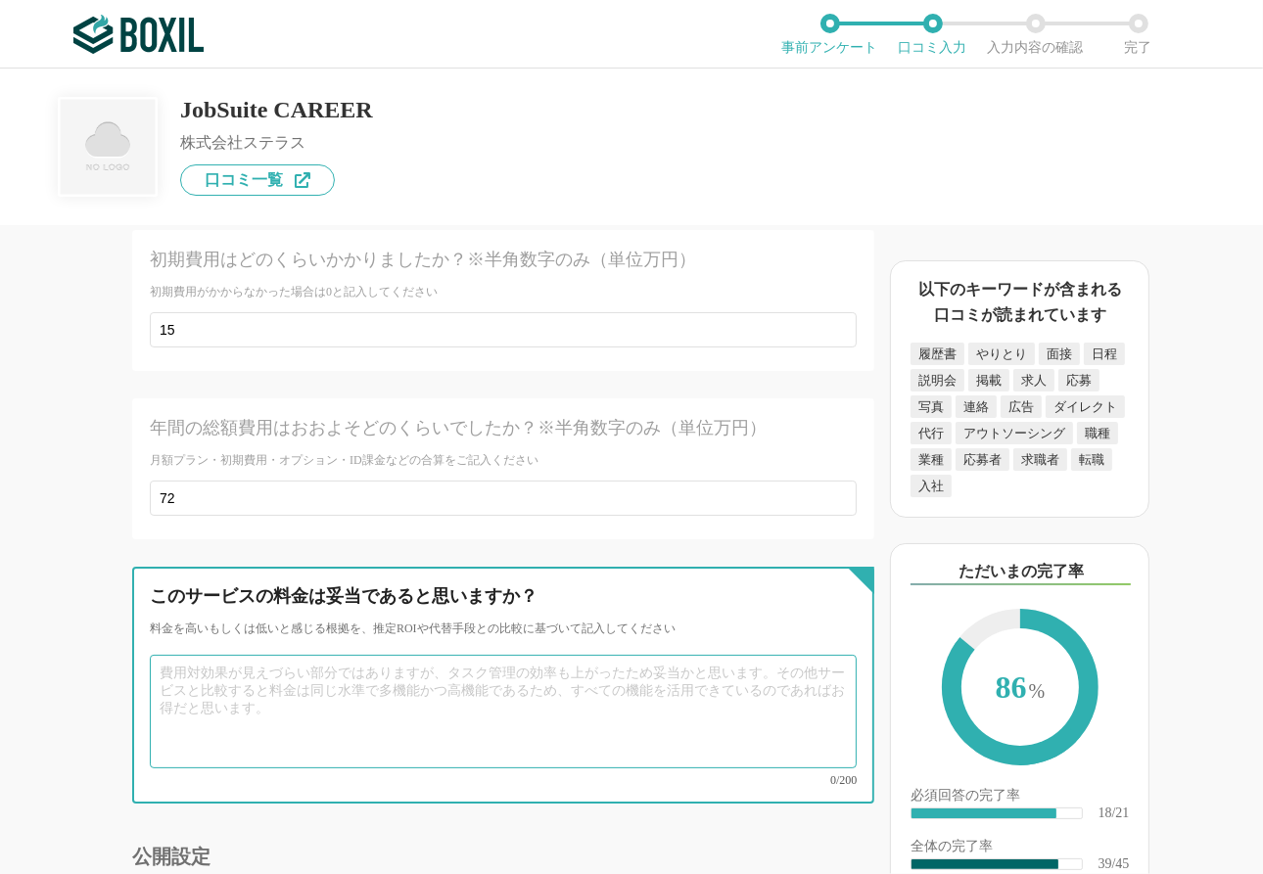
click at [389, 619] on textarea at bounding box center [503, 712] width 707 height 114
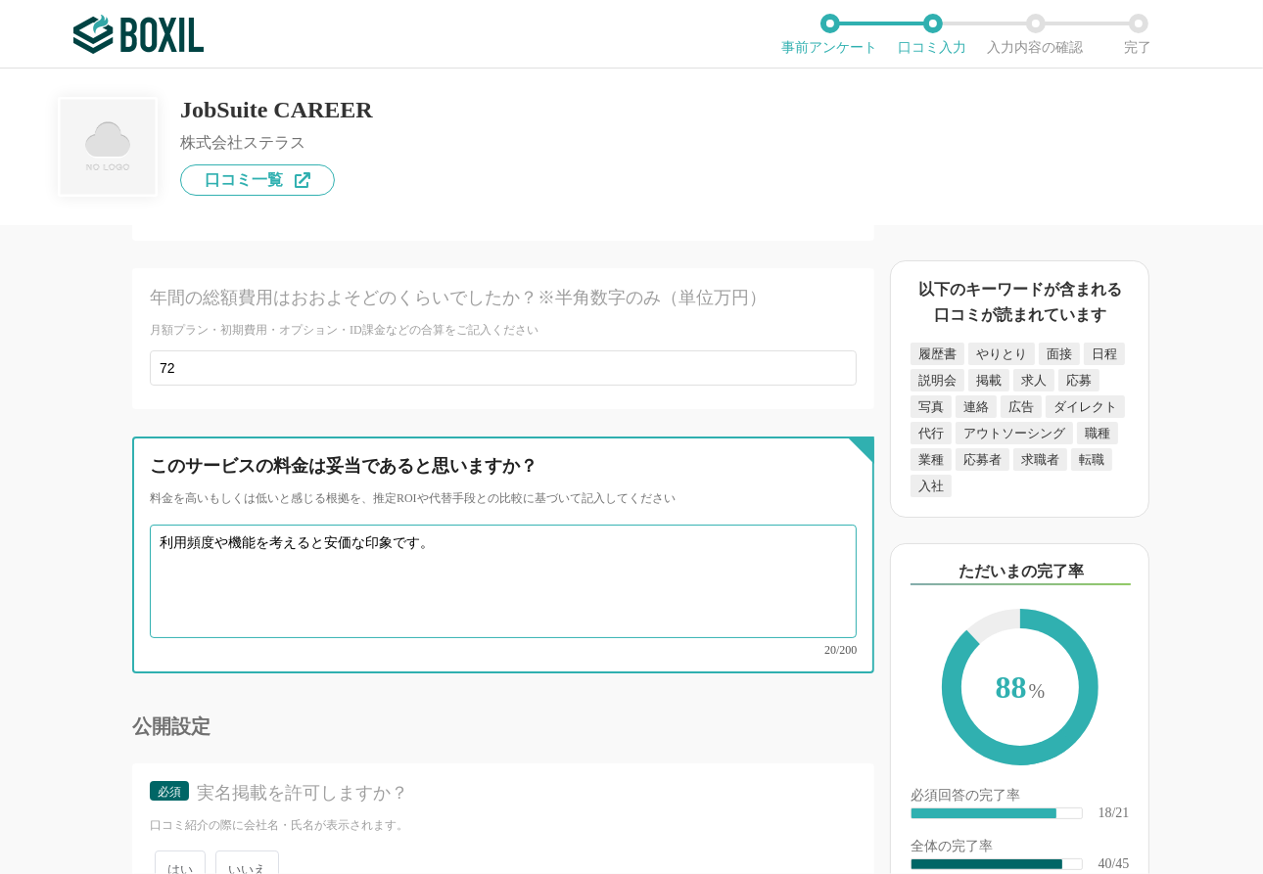
scroll to position [8164, 0]
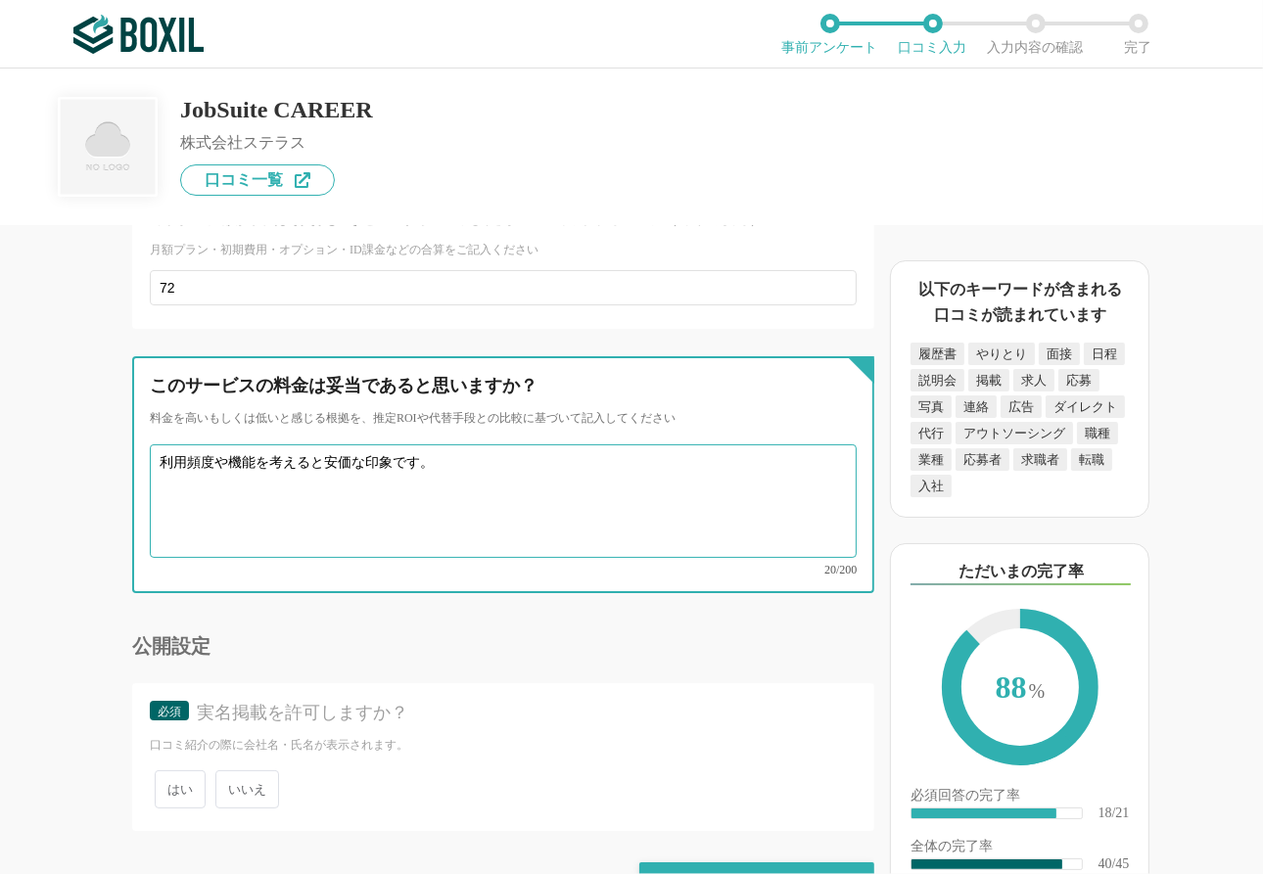
type textarea "利用頻度や機能を考えると安価な印象です。"
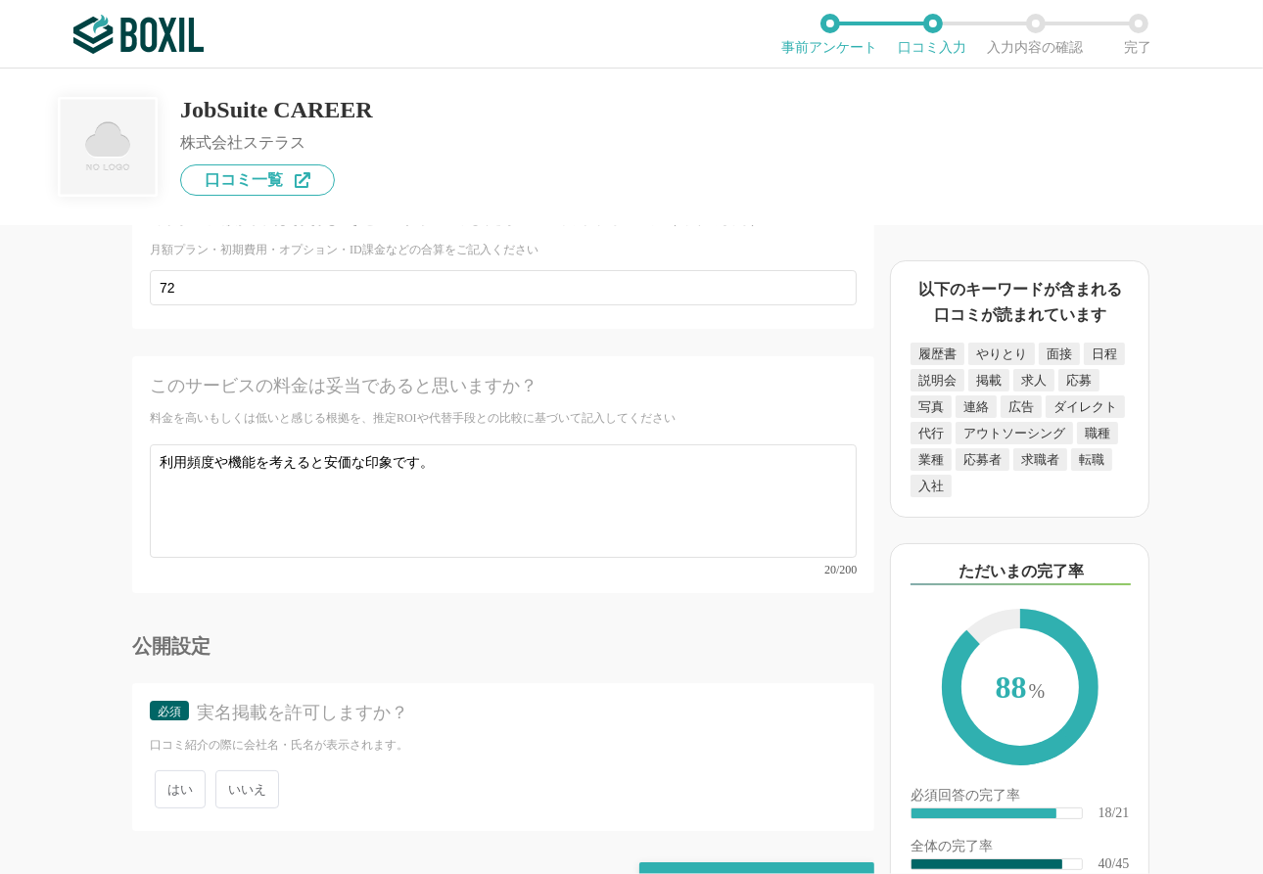
click at [194, 619] on span "はい" at bounding box center [180, 789] width 51 height 38
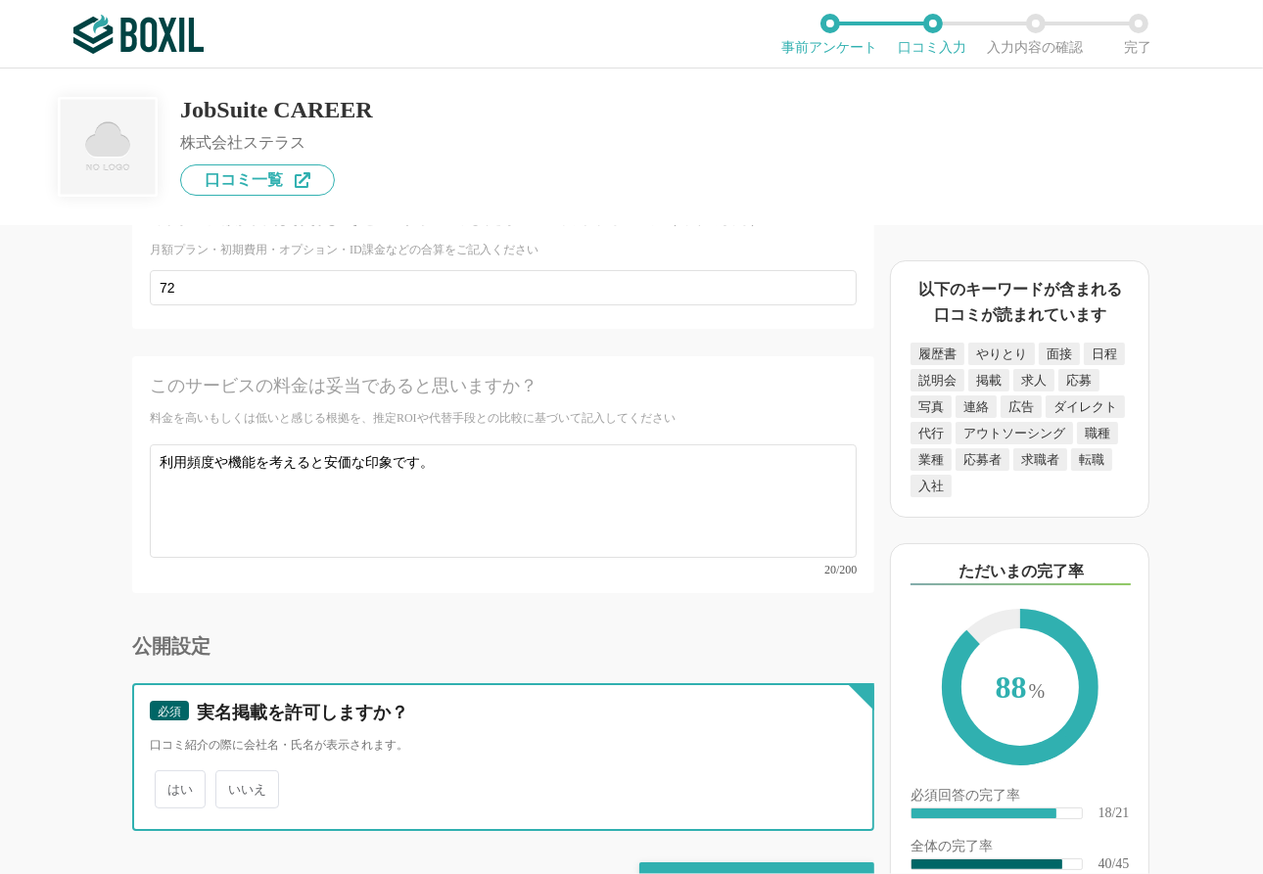
click at [172, 619] on input "はい" at bounding box center [166, 779] width 13 height 13
radio input "true"
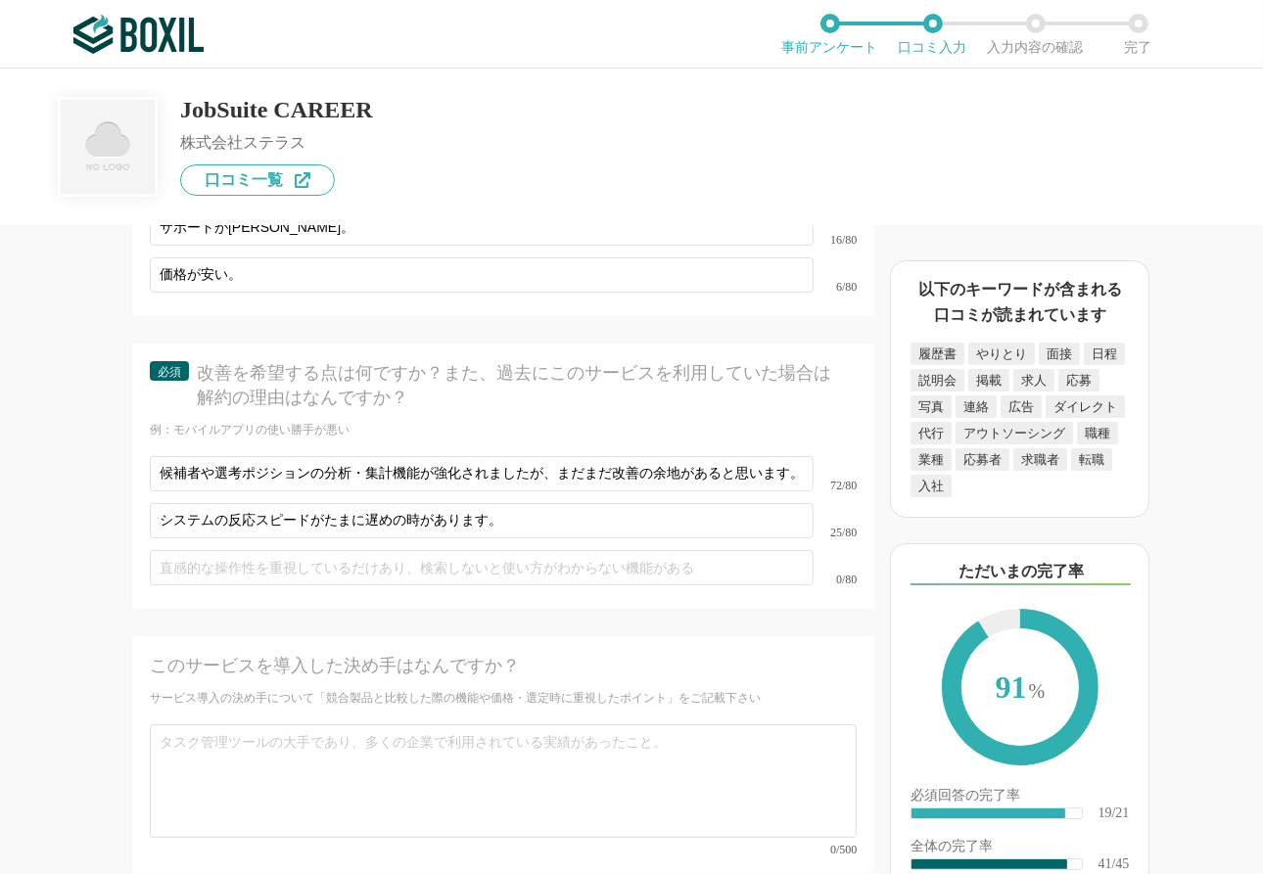
scroll to position [7381, 0]
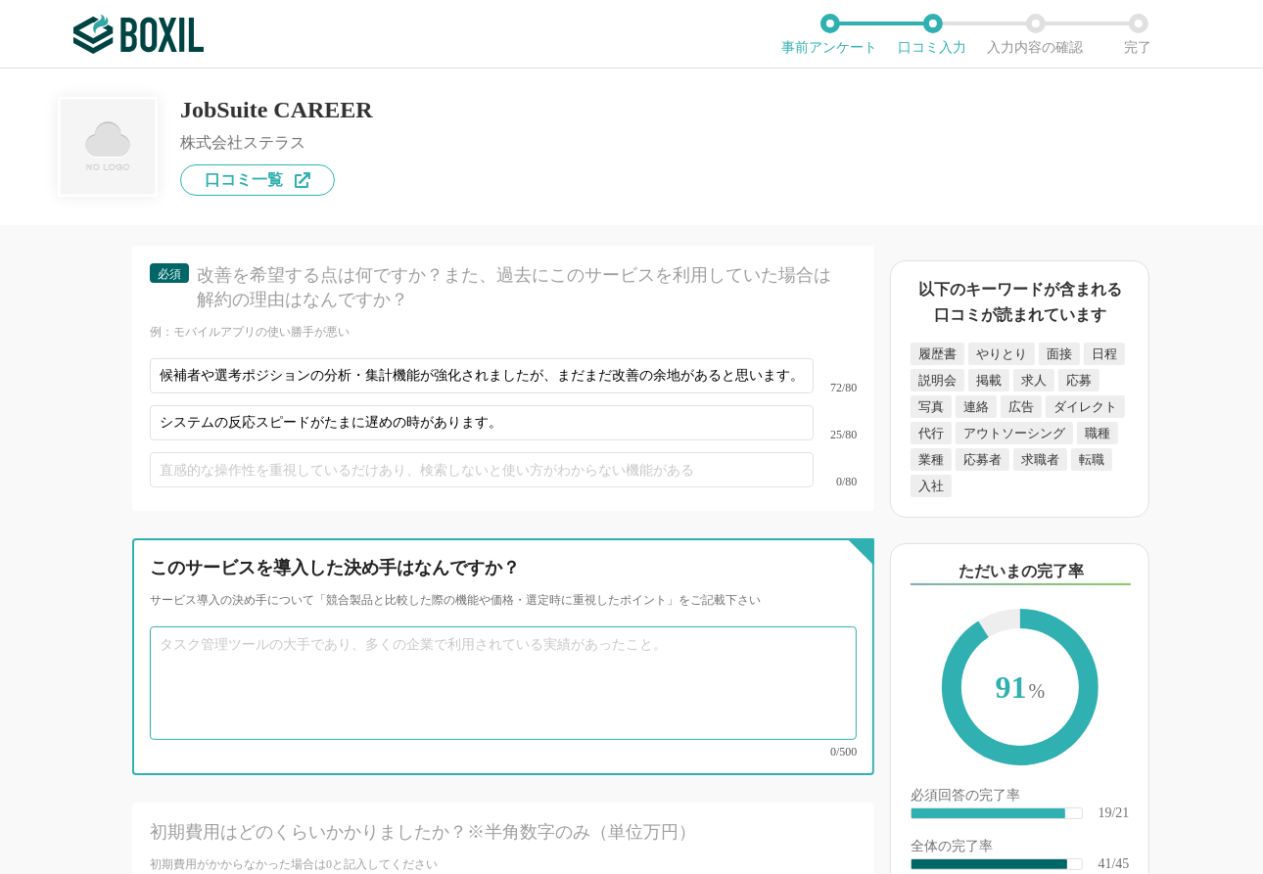
click at [435, 619] on textarea at bounding box center [503, 683] width 707 height 114
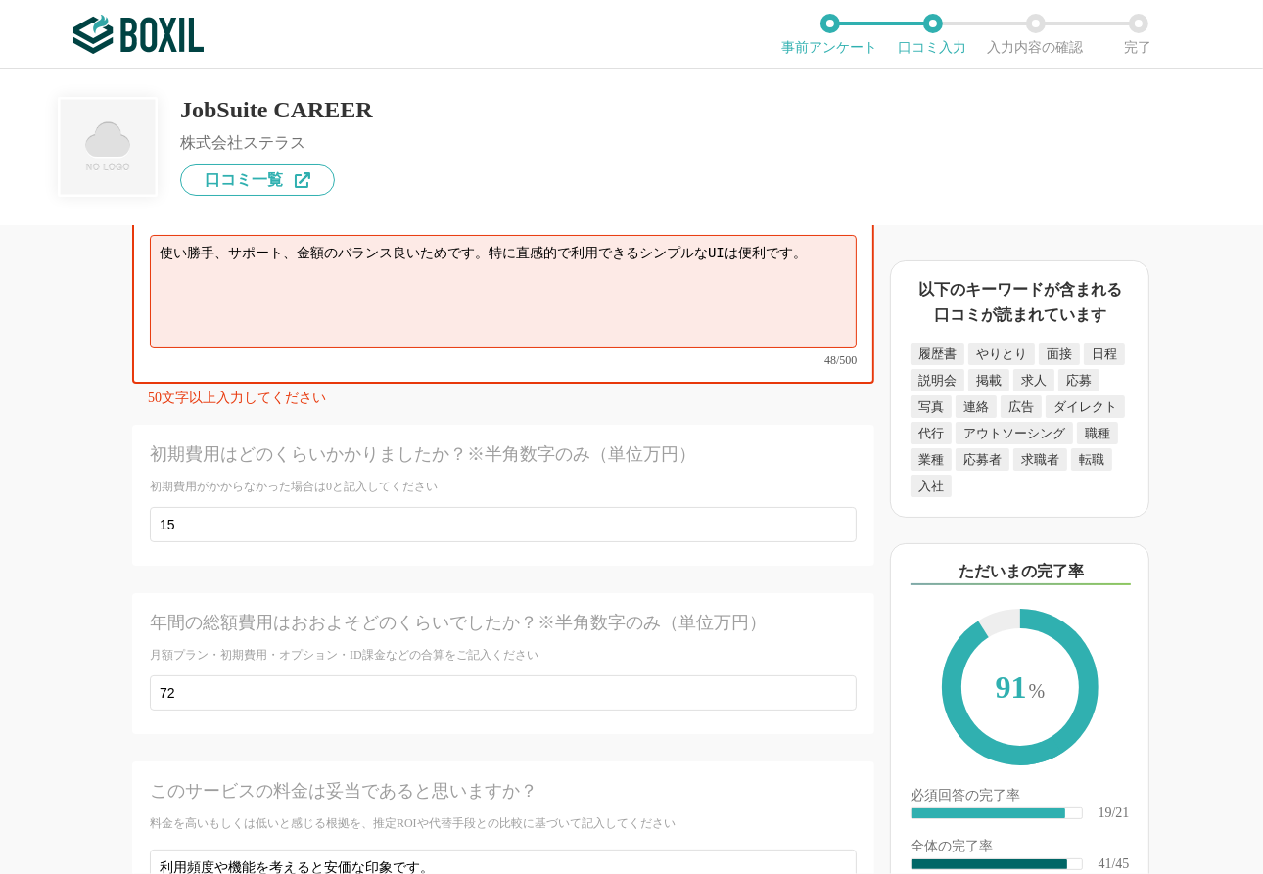
scroll to position [8178, 0]
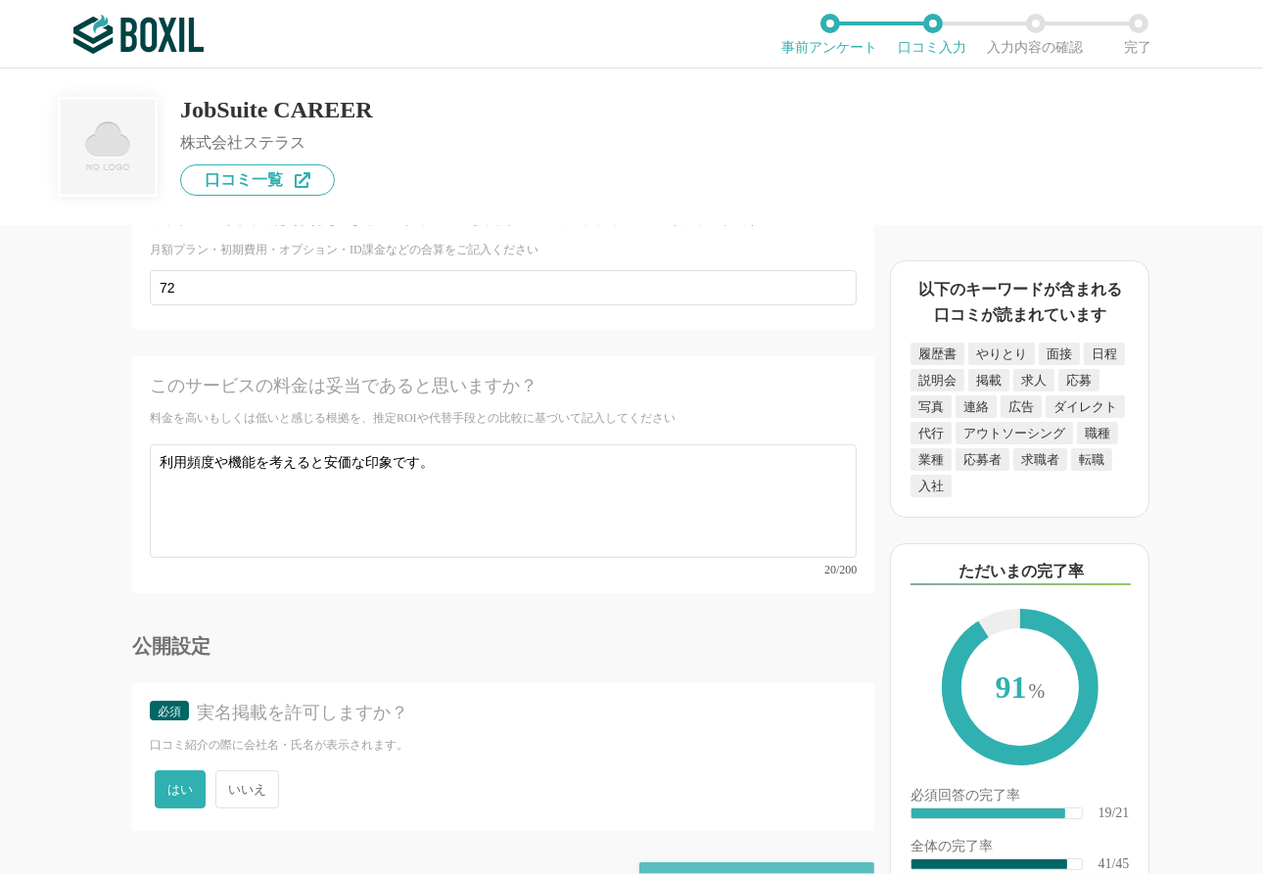
type textarea "使い勝手、サポート、金額のバランス良いためです。特に直感的で利用できるシンプルなUIは便利です。"
click at [754, 619] on div "確認画面に進む" at bounding box center [756, 883] width 235 height 43
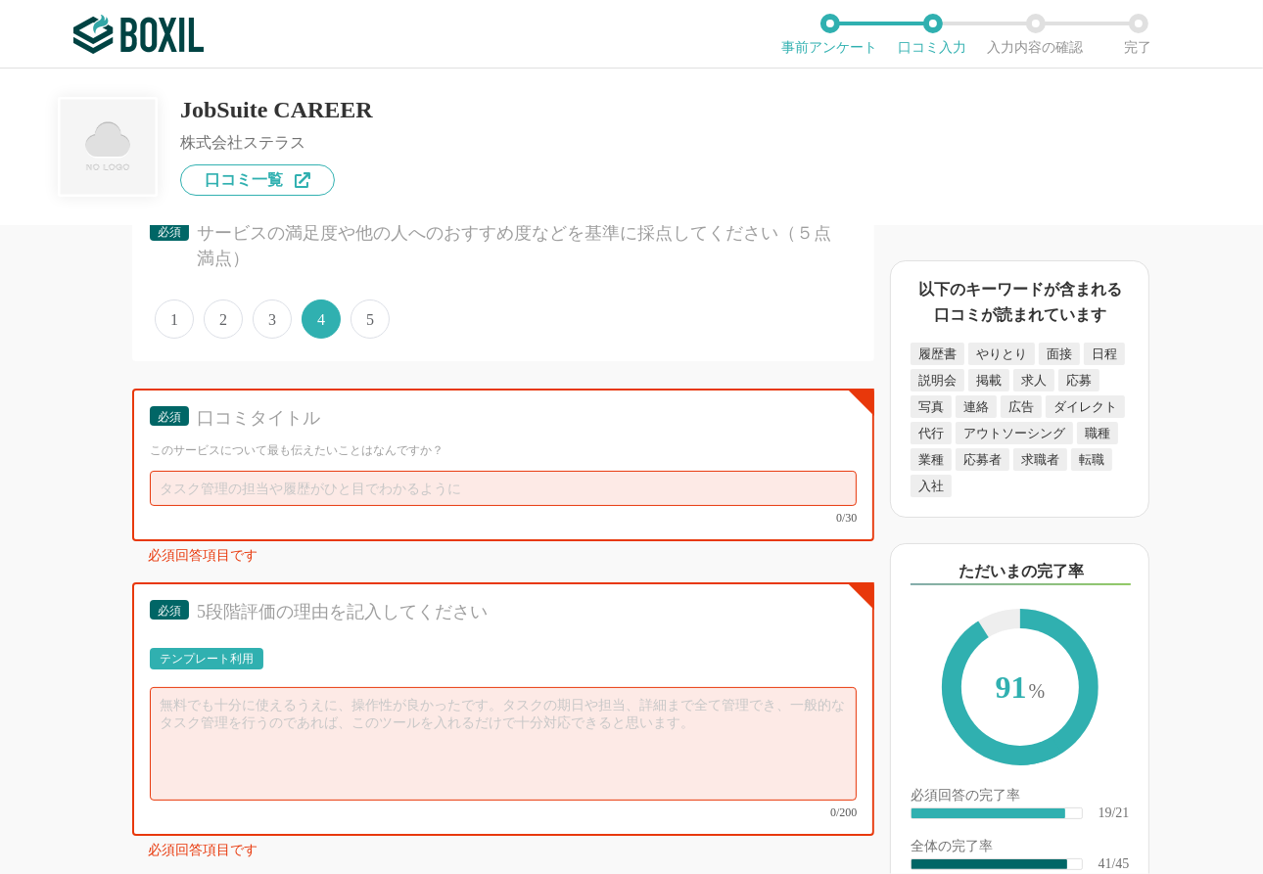
scroll to position [6167, 0]
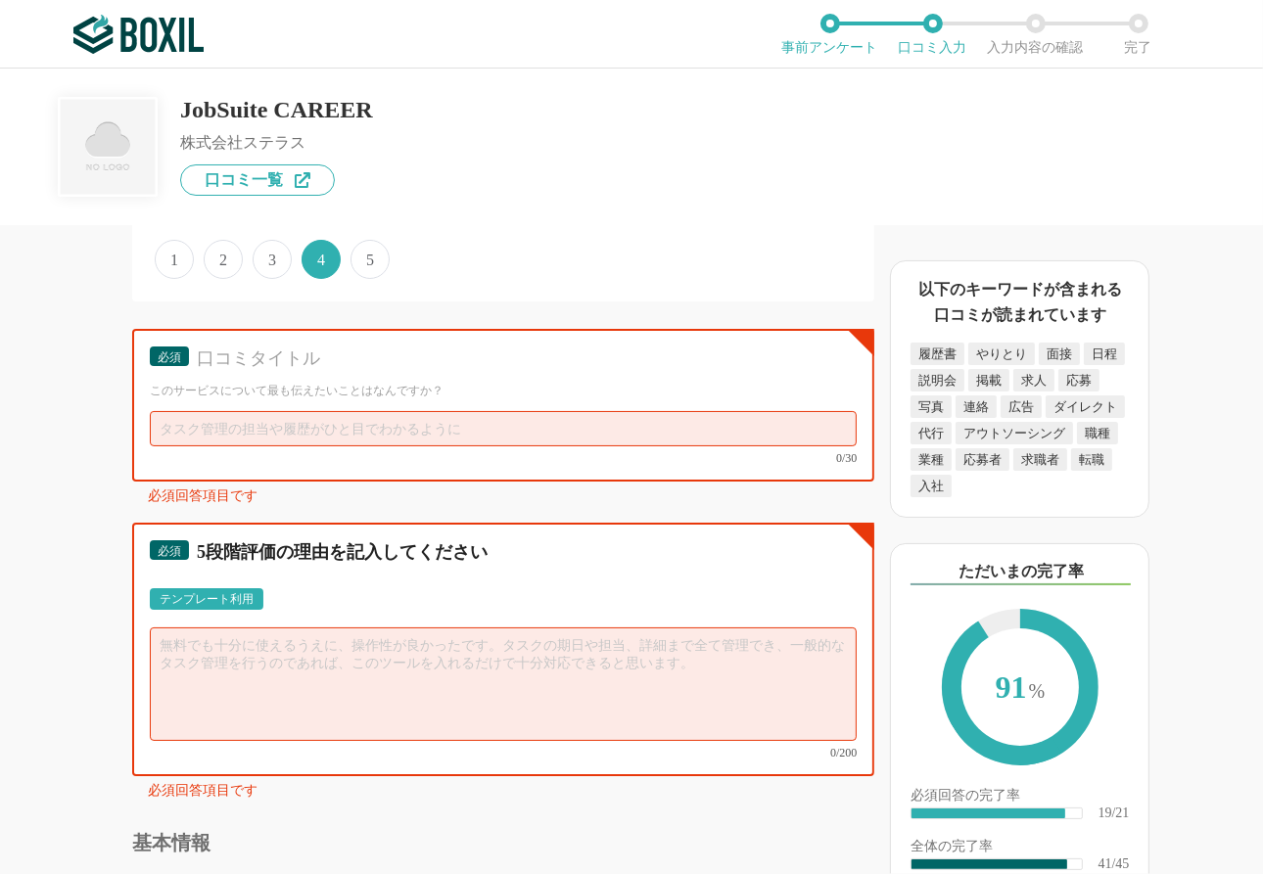
click at [535, 619] on textarea at bounding box center [503, 684] width 707 height 114
click at [394, 438] on input "text" at bounding box center [503, 428] width 707 height 35
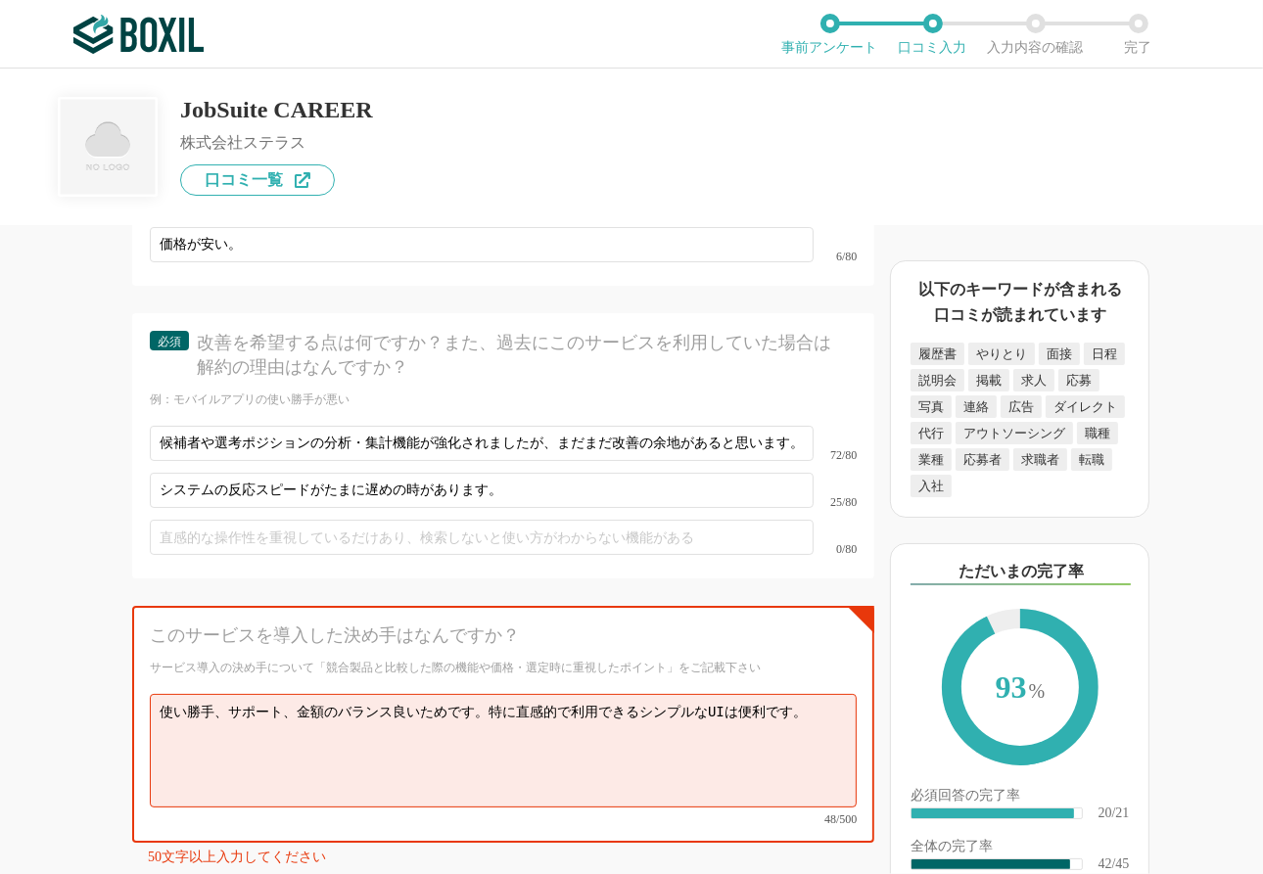
scroll to position [7439, 0]
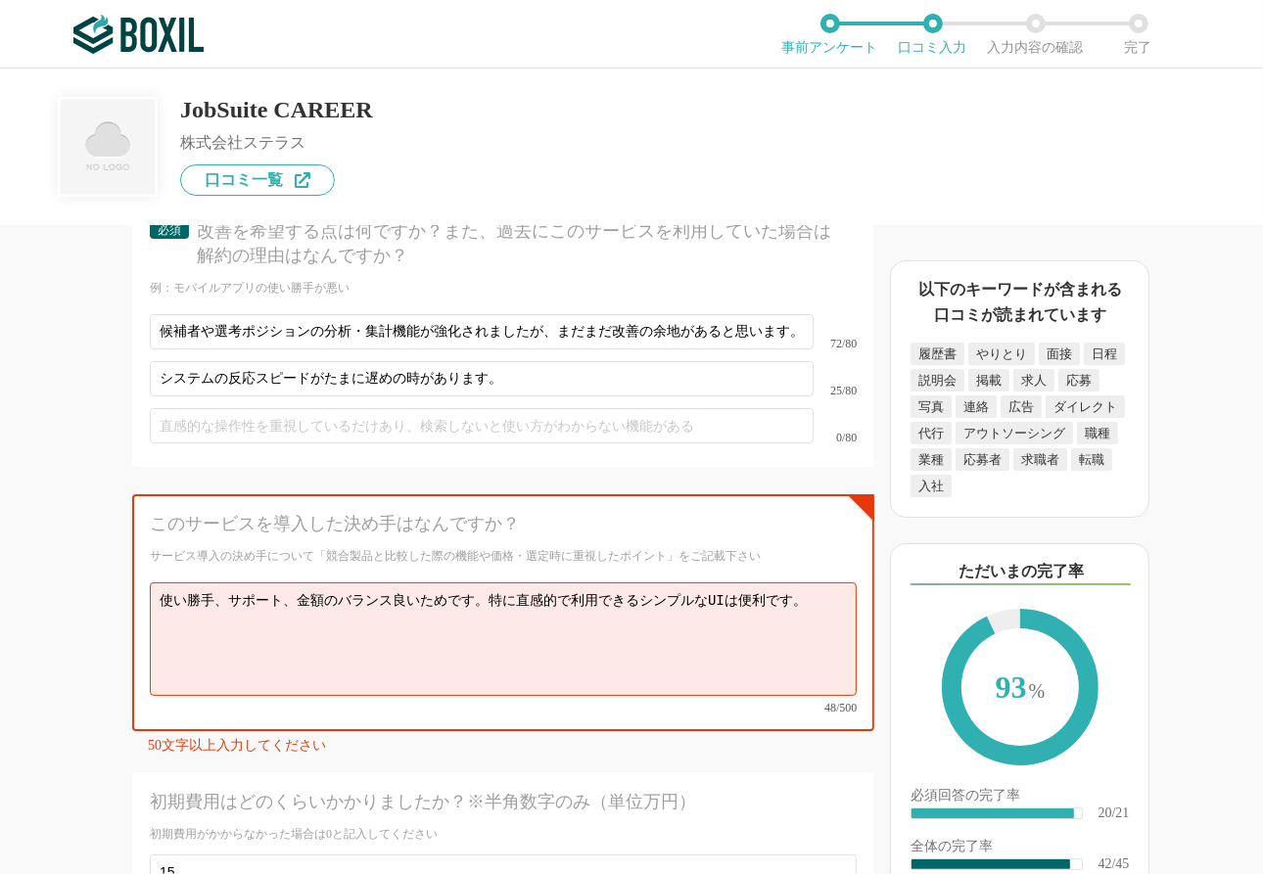
type input "シンプルで使い勝手が良い採用管理システムです！"
drag, startPoint x: 823, startPoint y: 575, endPoint x: -44, endPoint y: 603, distance: 867.8
click at [0, 603] on html "ご利用のブラウザは[DATE]よりサポート終了予定です（詳細は こちら ） 事前アンケート 口コミ入力 入力内容の確認 完了 JobSuite CAREER …" at bounding box center [631, 437] width 1263 height 874
click at [425, 609] on textarea "使い勝手、サポート、金額のバランス良いためです。特に直感的で利用できるシンプルなUIは便利です。" at bounding box center [503, 639] width 707 height 114
drag, startPoint x: 829, startPoint y: 566, endPoint x: 71, endPoint y: 566, distance: 757.7
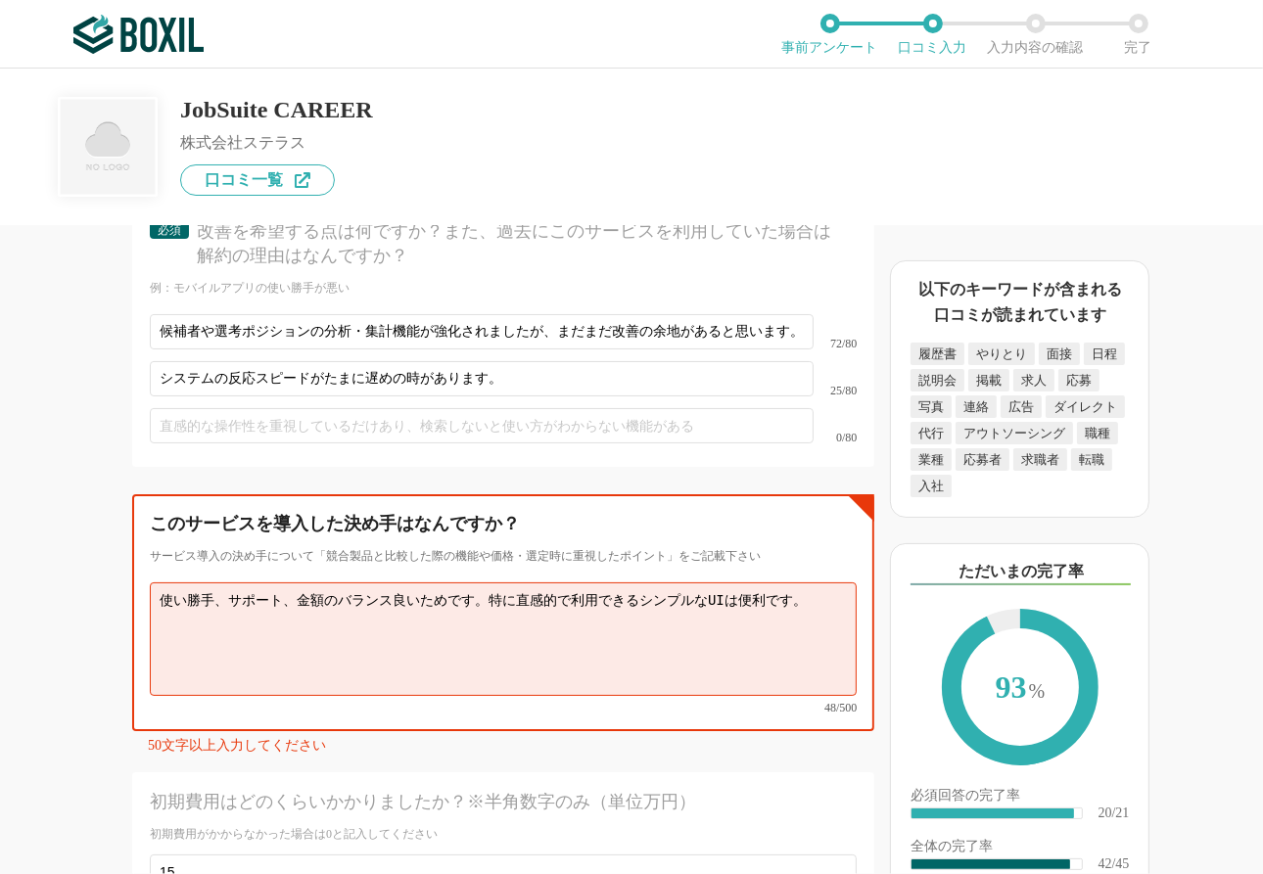
click at [71, 566] on div "採用管理システム(ATS)の機能について（5点満点で評価してください） 複数の広告管理を一括化 1 2 3 4 5 利用していない 応募～面接までの自動化 1…" at bounding box center [437, 549] width 874 height 649
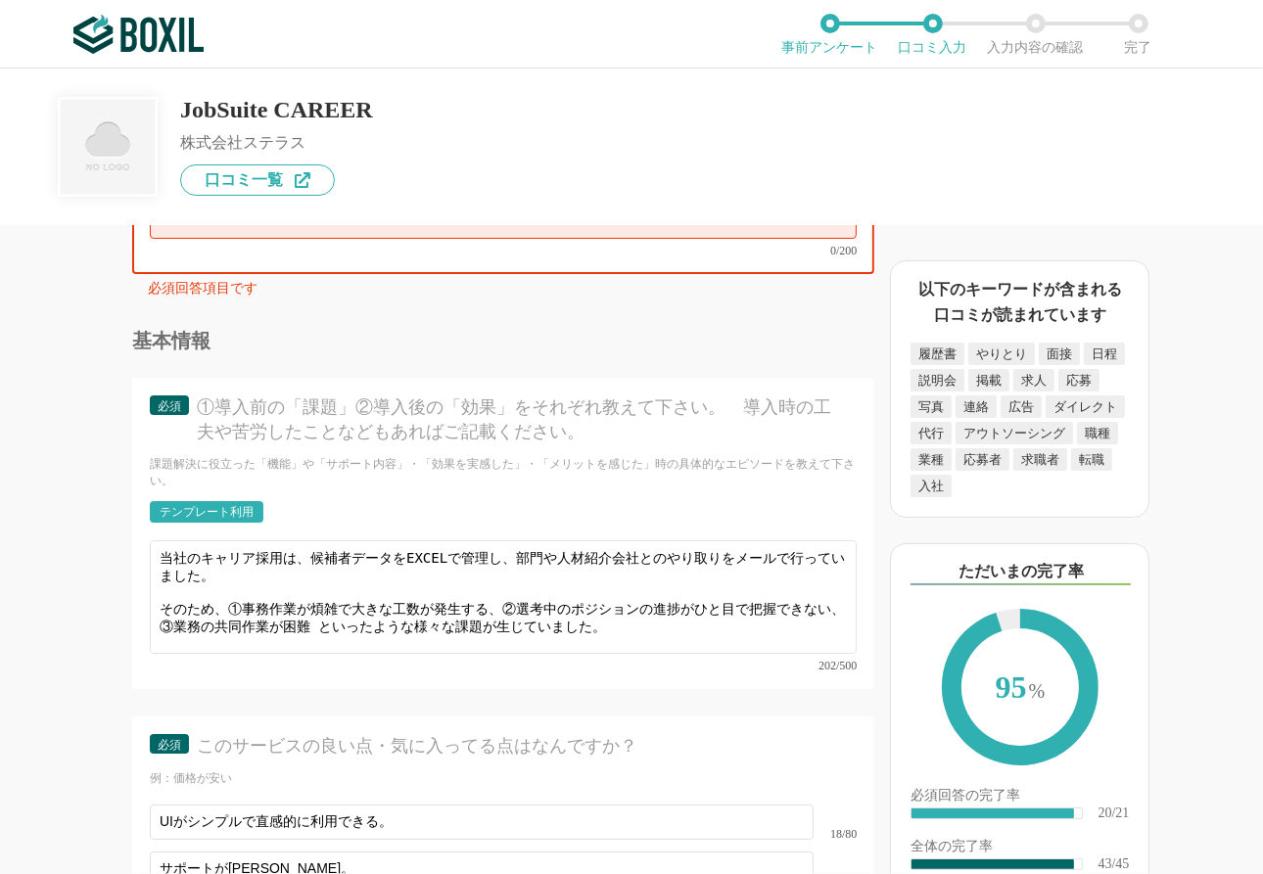
scroll to position [6460, 0]
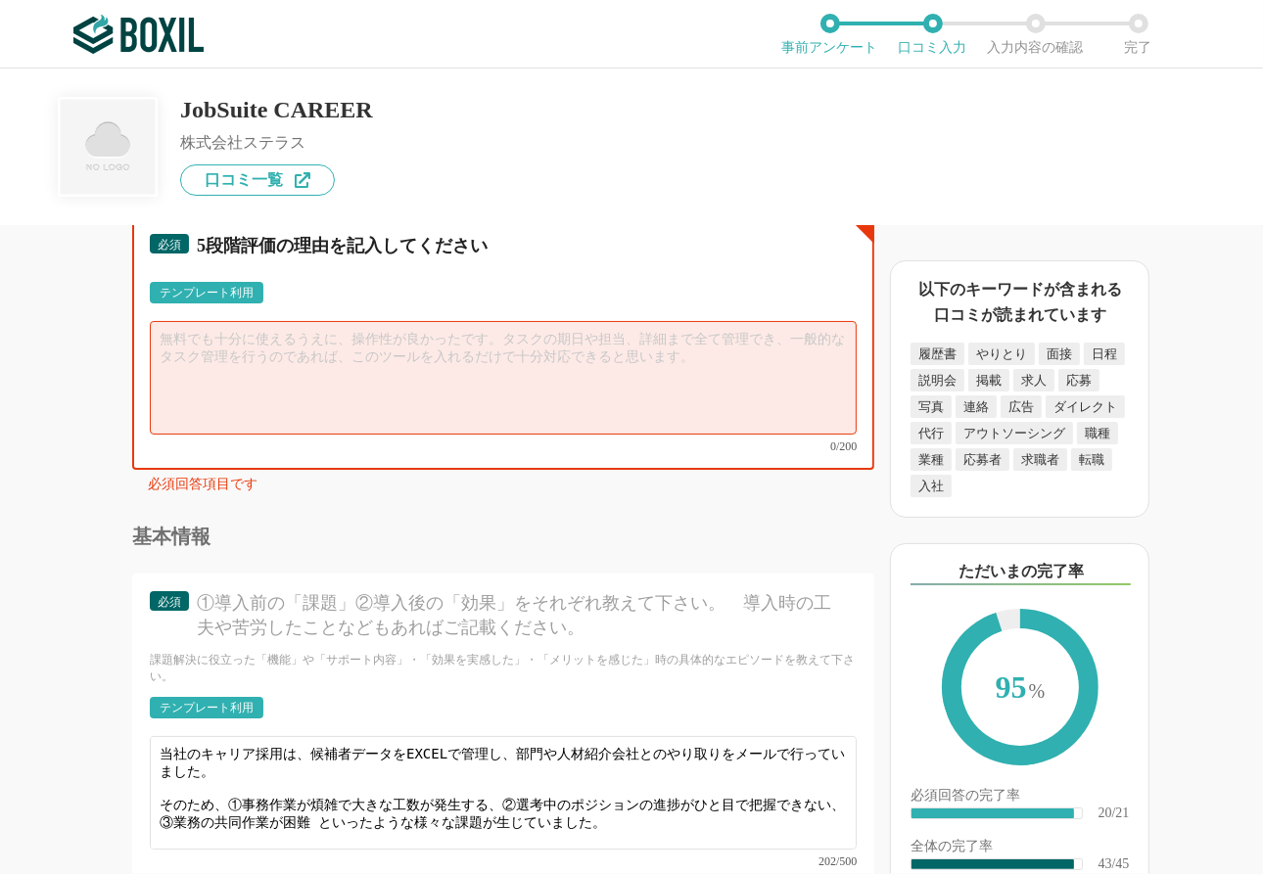
click at [282, 358] on textarea at bounding box center [503, 378] width 707 height 114
paste textarea "使い勝手、サポート、金額のバランス良いためです。特に直感的で利用できるシンプルなUIは便利です。"
click at [373, 345] on textarea "使い勝手、サポート、金額のバランス良いためです。特に直感的で利用できるシンプルなUIは便利です。" at bounding box center [503, 378] width 707 height 114
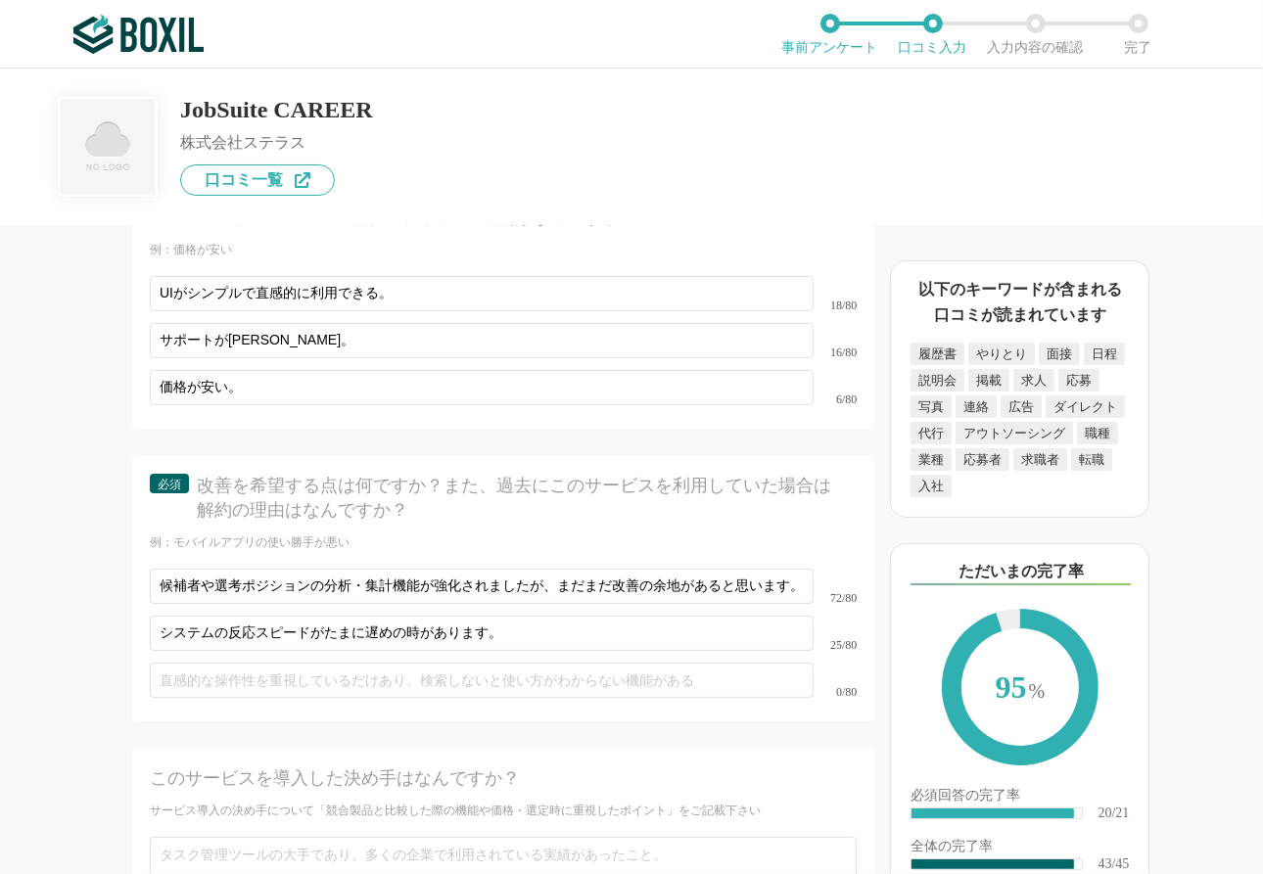
scroll to position [7439, 0]
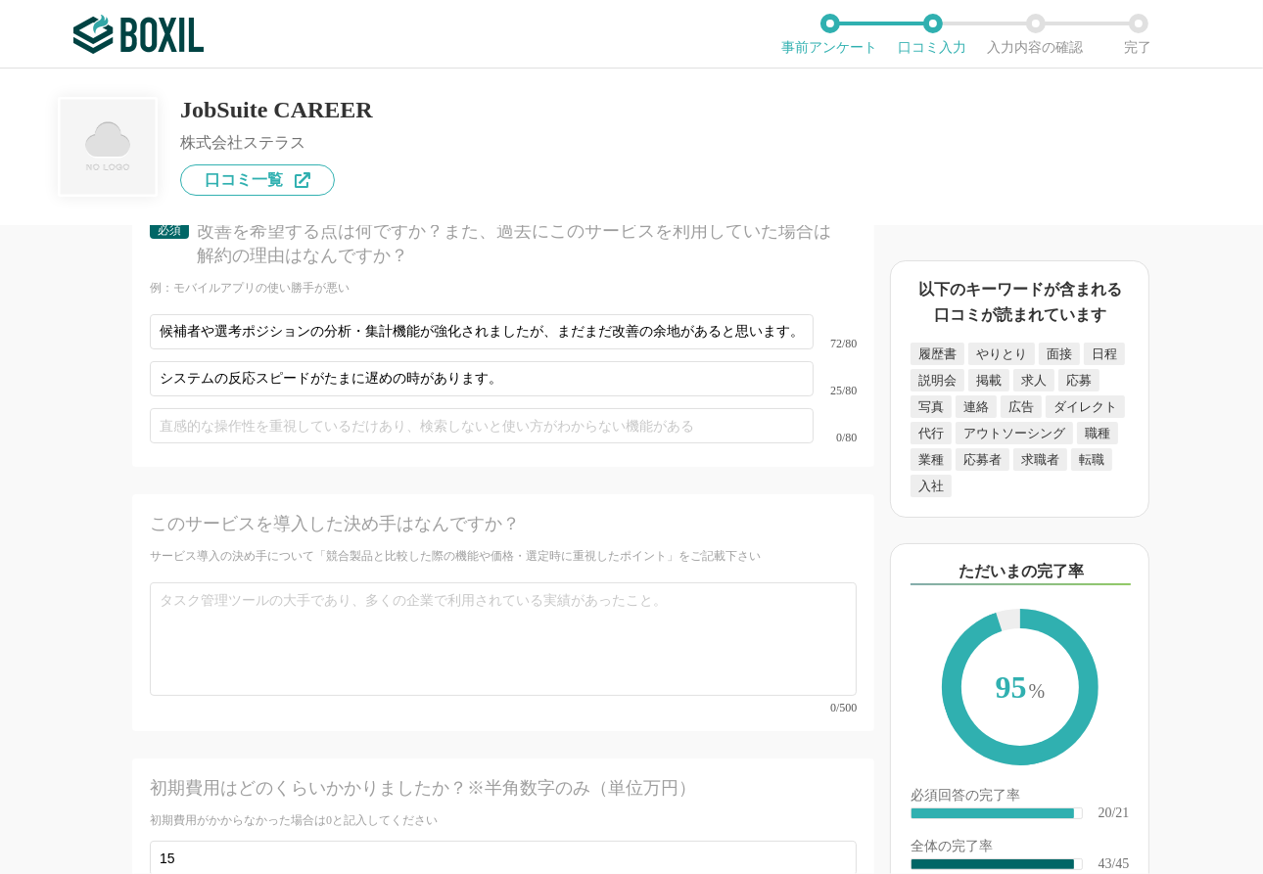
type textarea "使い勝手、サポート、金額のバランス良い採用管理システムです。特に直感的に利用できるシンプルなUIは便利です。"
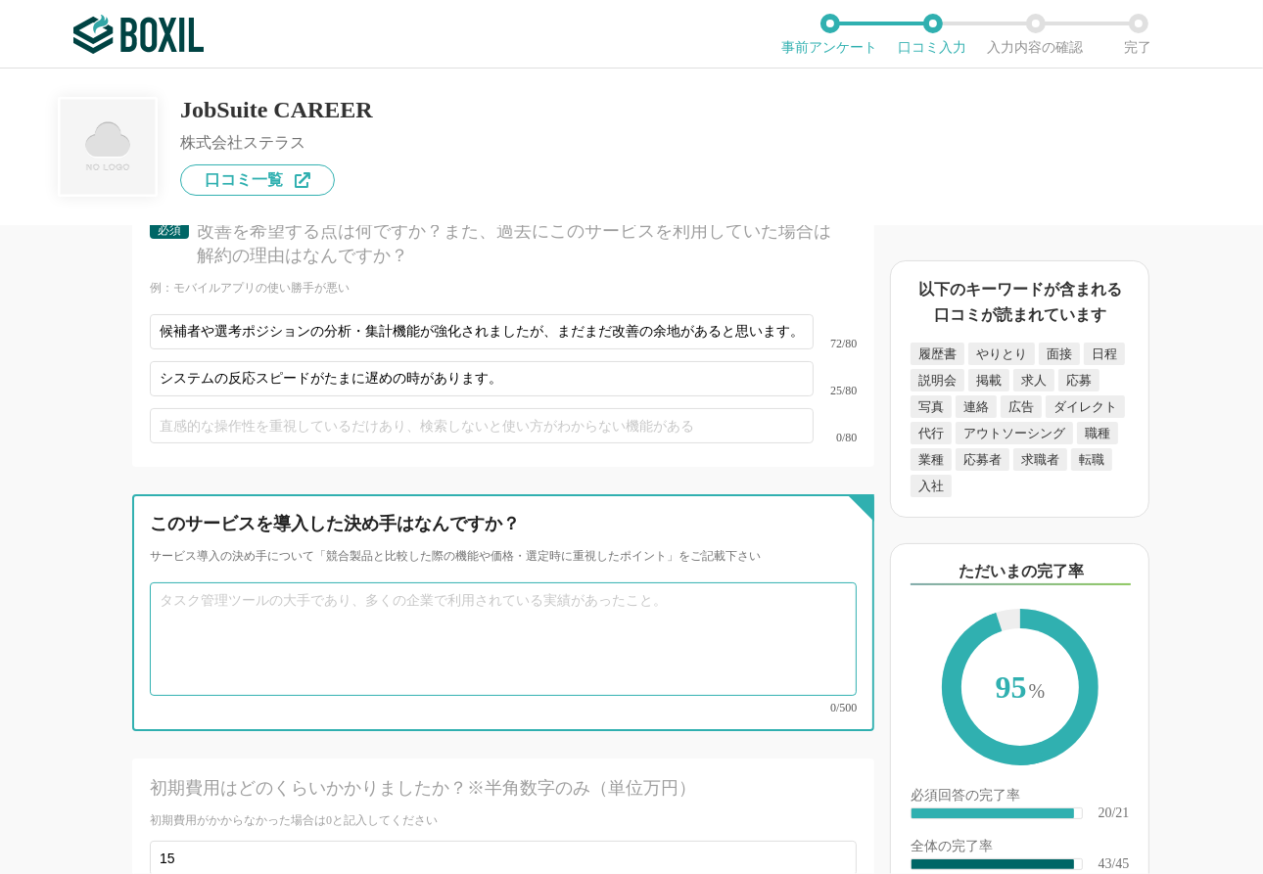
click at [376, 599] on textarea at bounding box center [503, 639] width 707 height 114
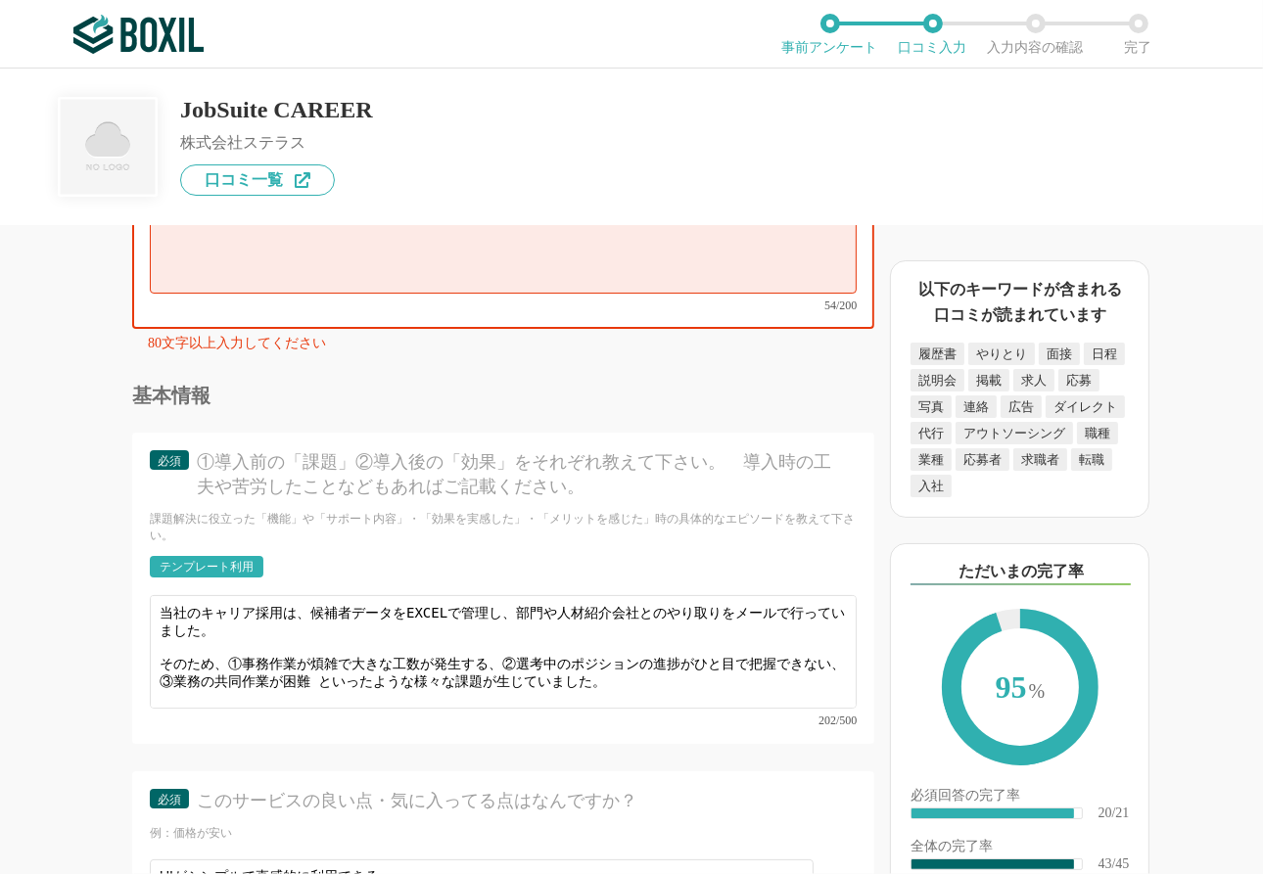
scroll to position [6460, 0]
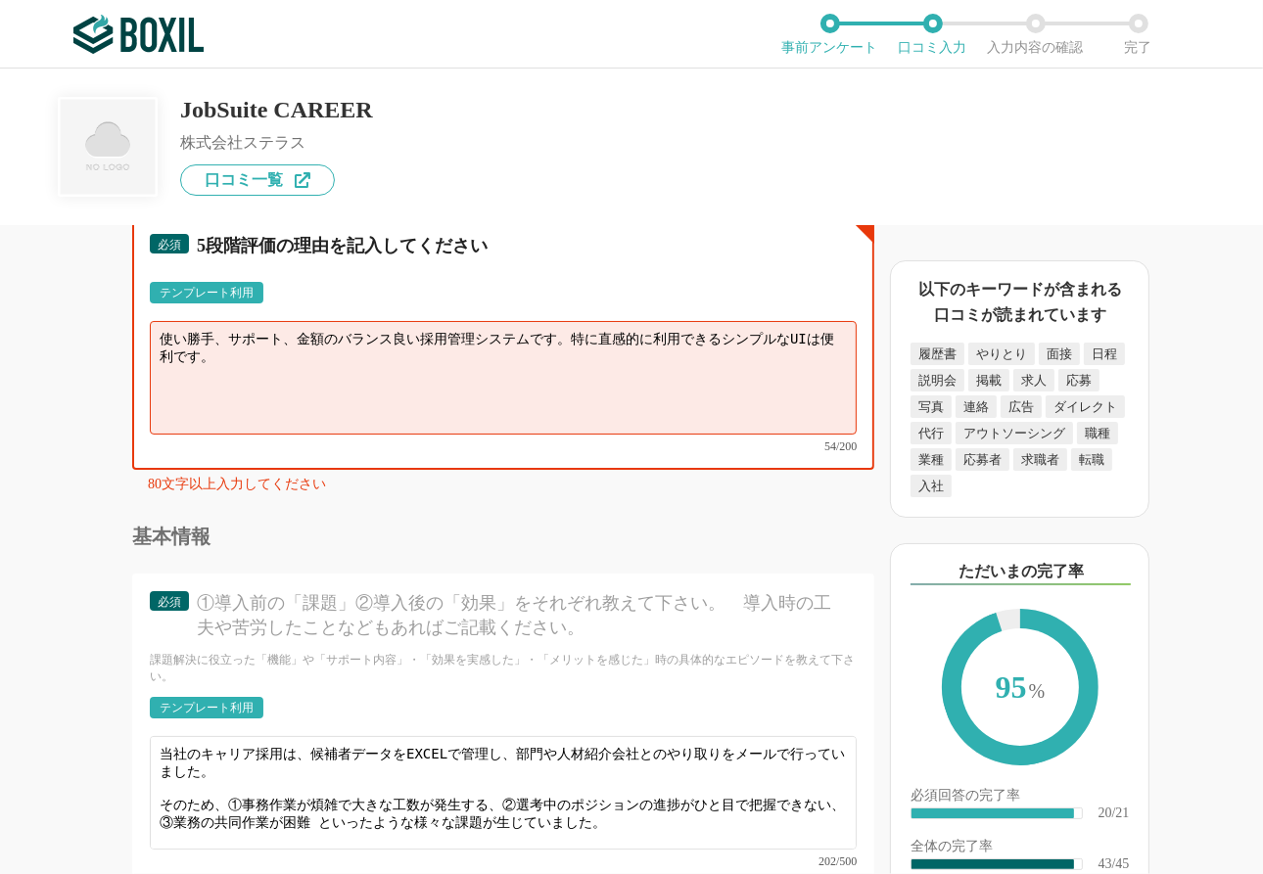
drag, startPoint x: 566, startPoint y: 345, endPoint x: 3, endPoint y: 310, distance: 563.9
click at [3, 310] on div "採用管理システム(ATS)の機能について（5点満点で評価してください） 複数の広告管理を一括化 1 2 3 4 5 利用していない 応募～面接までの自動化 1…" at bounding box center [437, 549] width 874 height 649
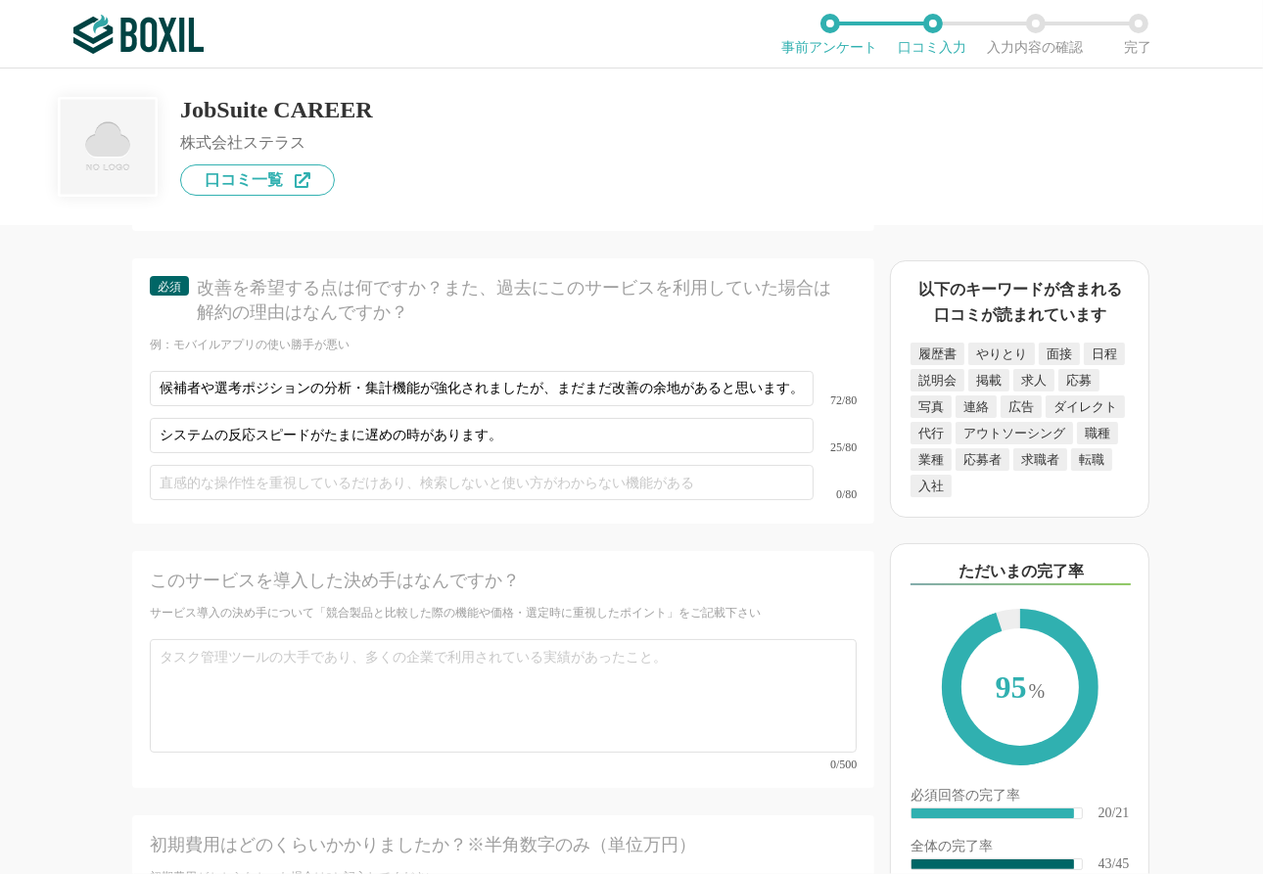
scroll to position [7634, 0]
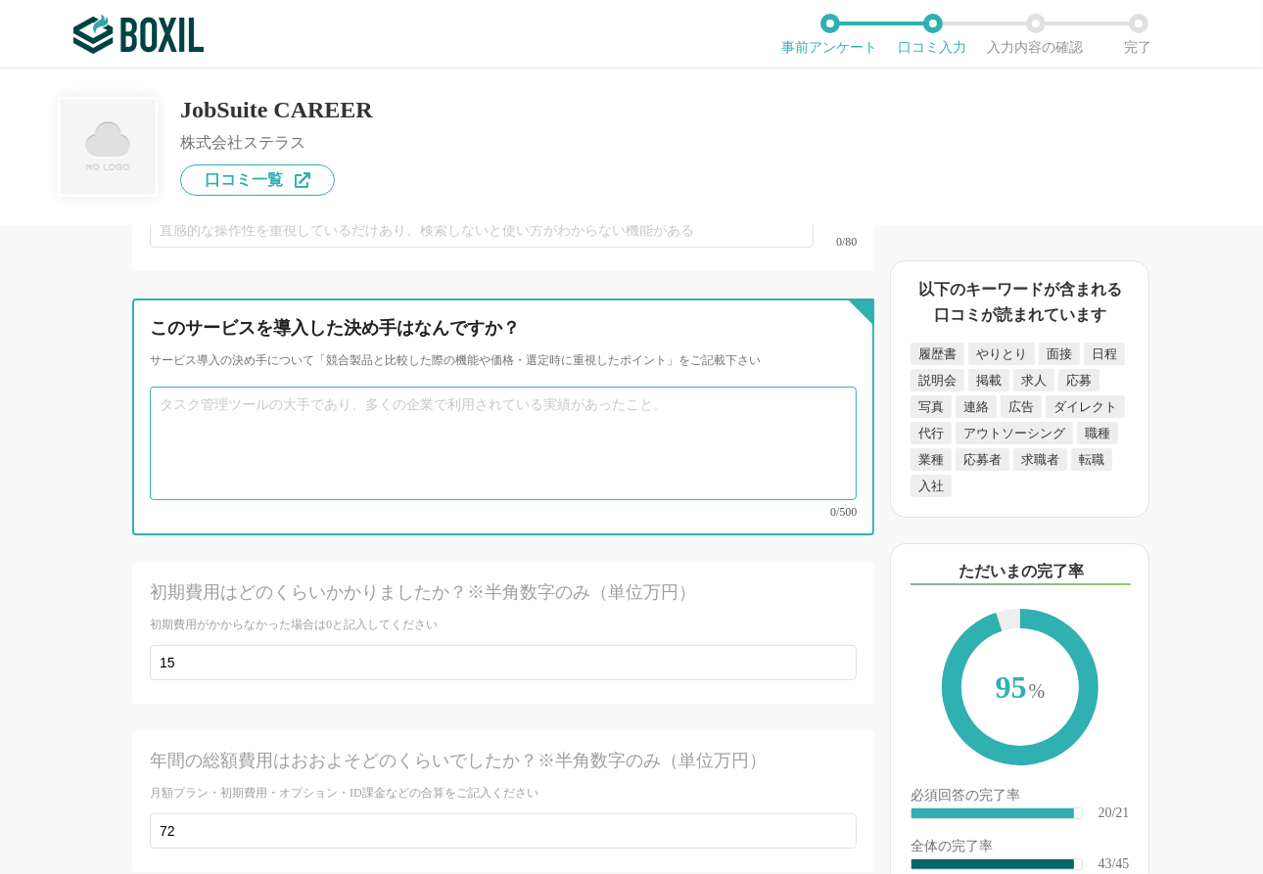
click at [285, 400] on textarea at bounding box center [503, 444] width 707 height 114
paste textarea "使い勝手、サポート、金額のバランス良い採用管理システムです。"
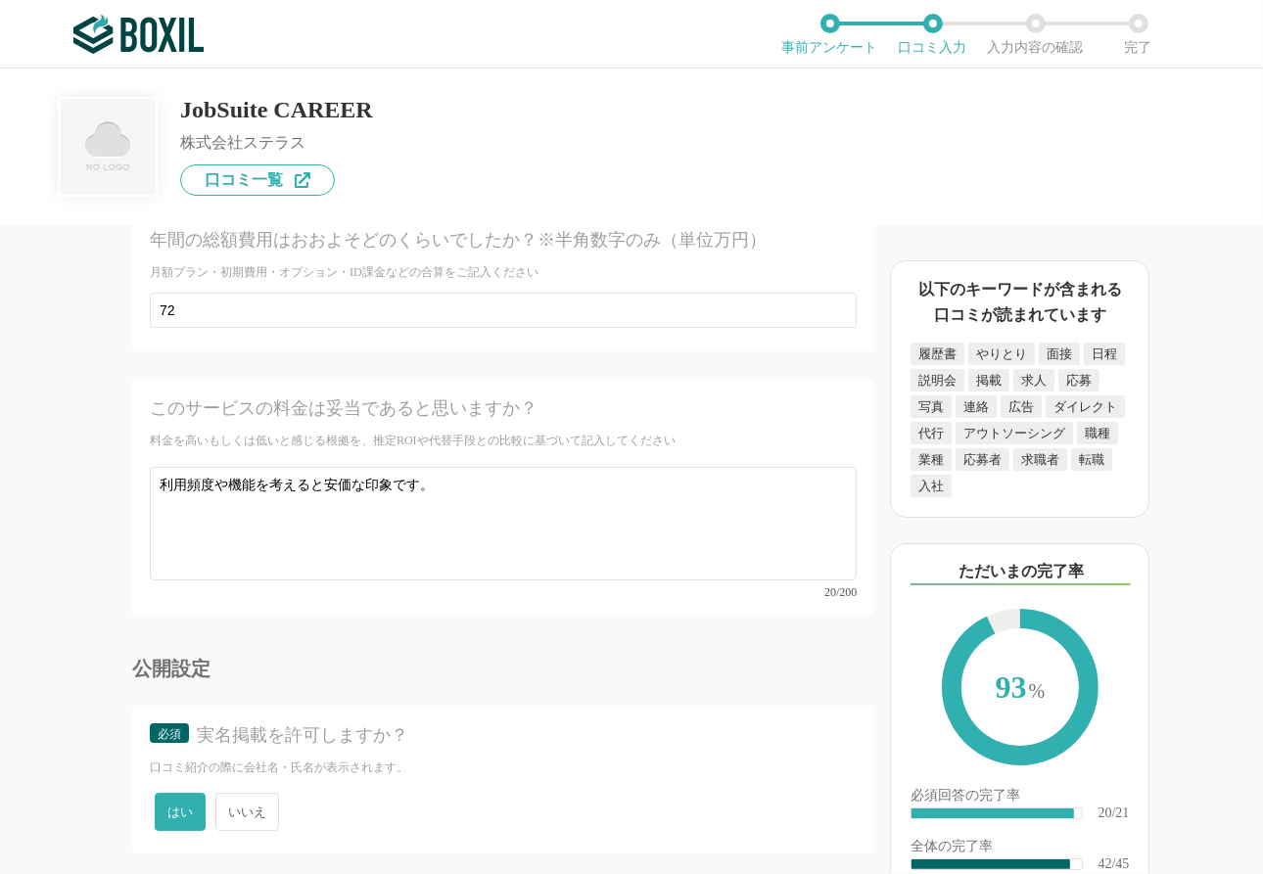
scroll to position [8191, 0]
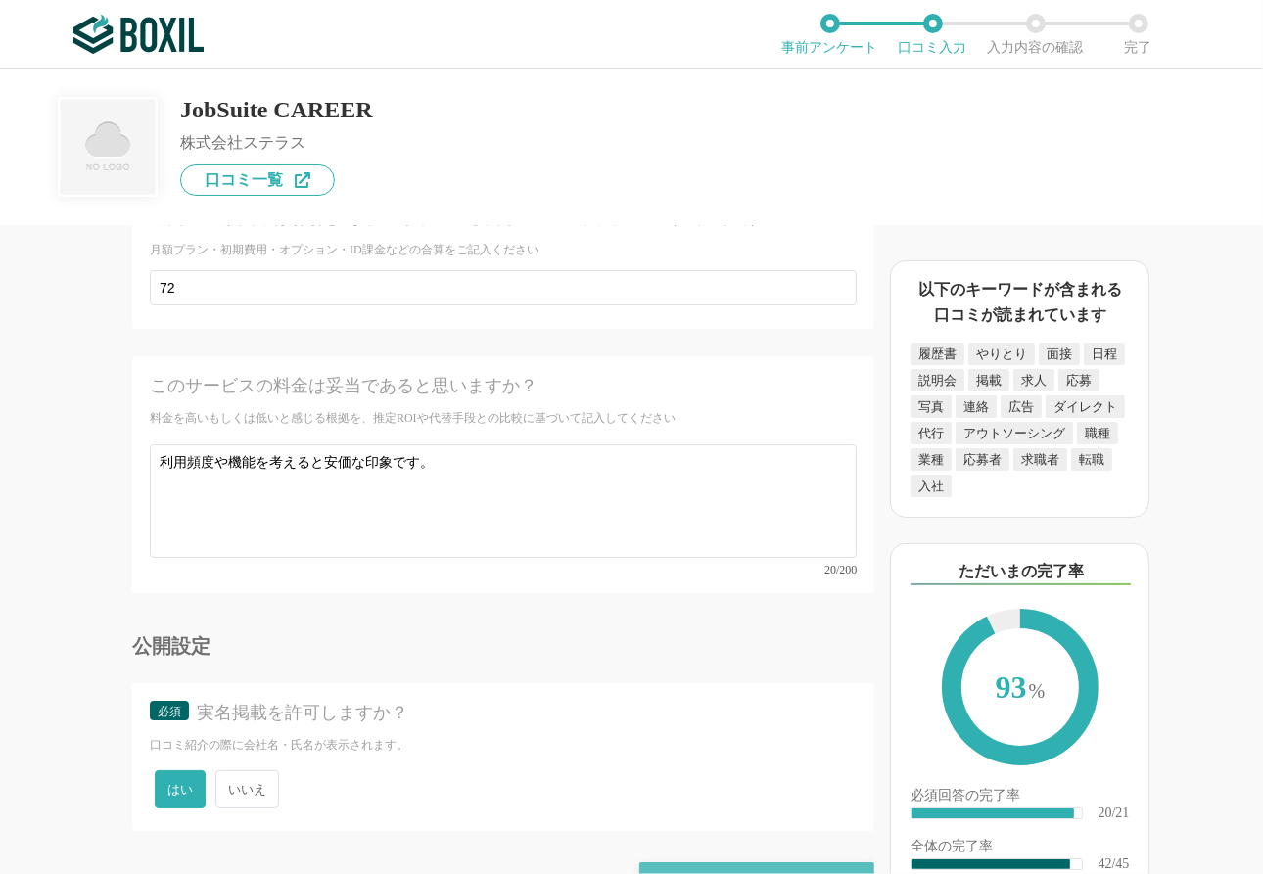
type textarea "使い勝手、サポート、金額が、総合的に他社サービスより優れていると感じたためです。"
click at [725, 619] on div "確認画面に進む" at bounding box center [756, 883] width 235 height 43
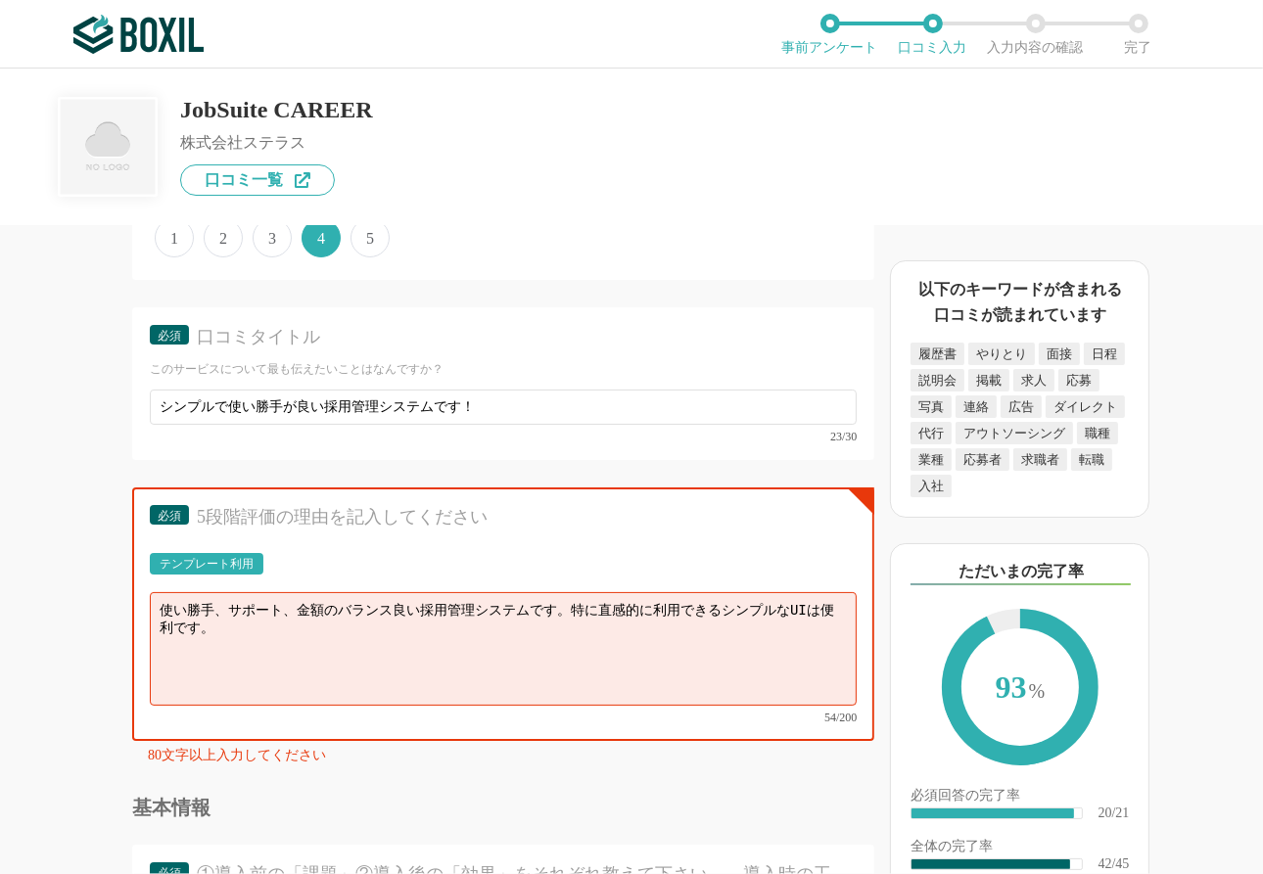
scroll to position [6264, 0]
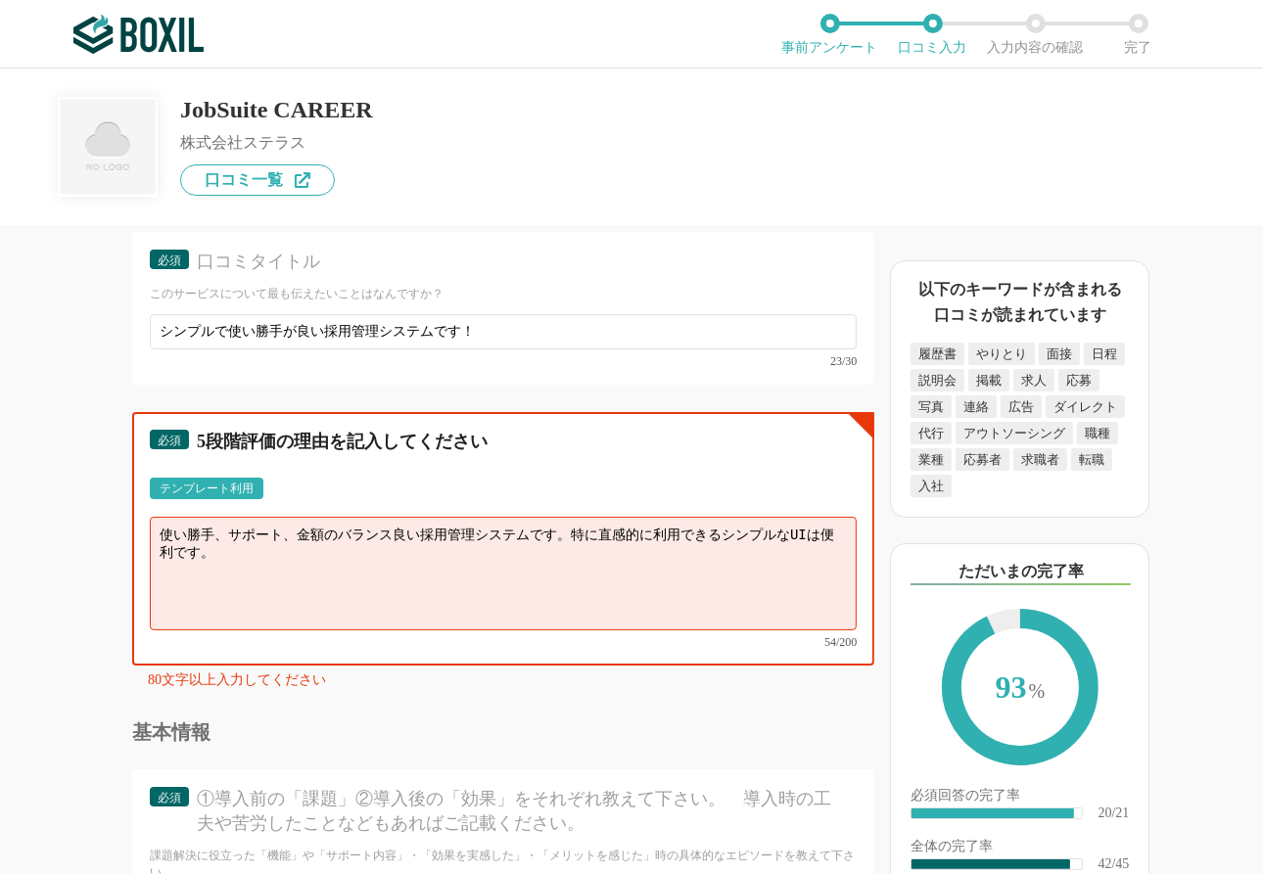
click at [399, 563] on textarea "使い勝手、サポート、金額のバランス良い採用管理システムです。特に直感的に利用できるシンプルなUIは便利です。" at bounding box center [503, 574] width 707 height 114
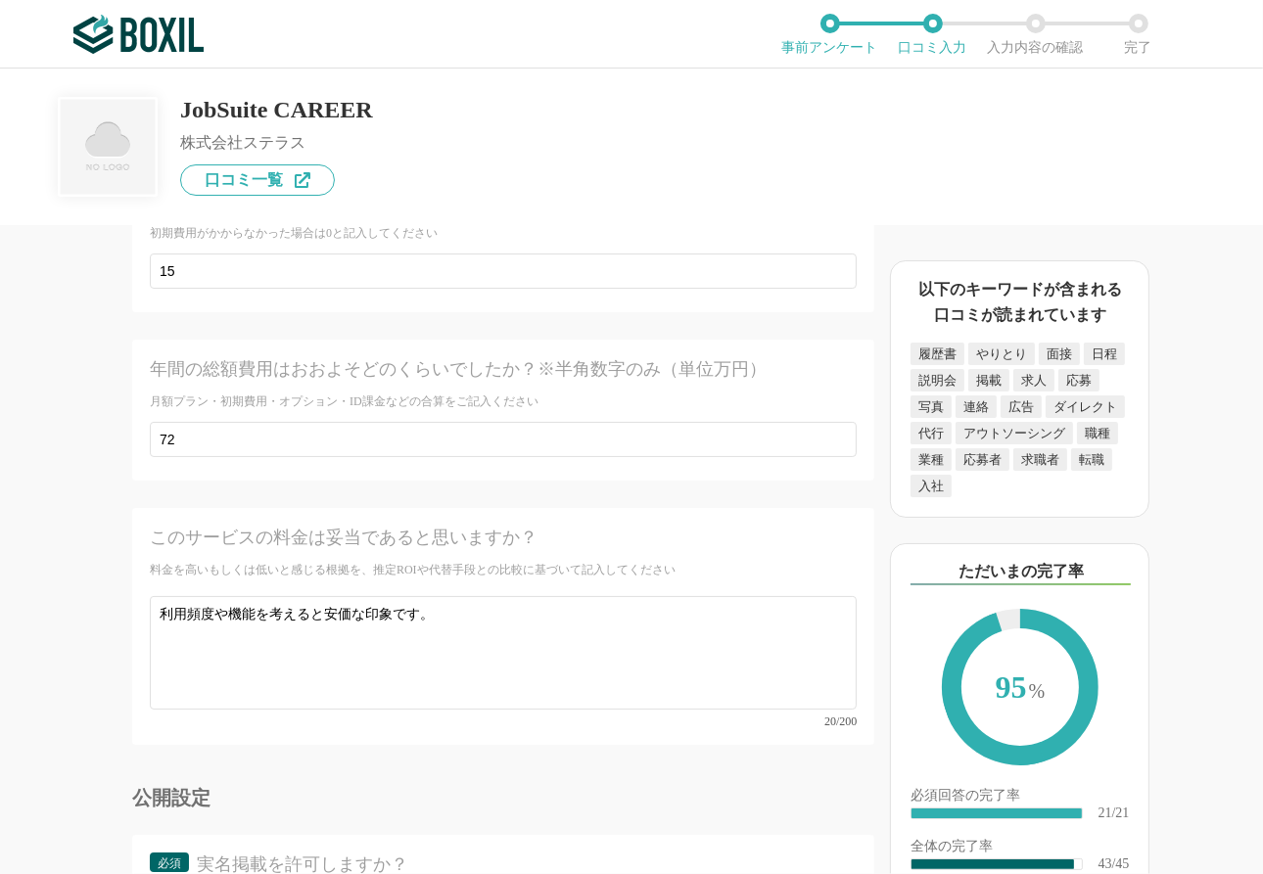
scroll to position [7537, 0]
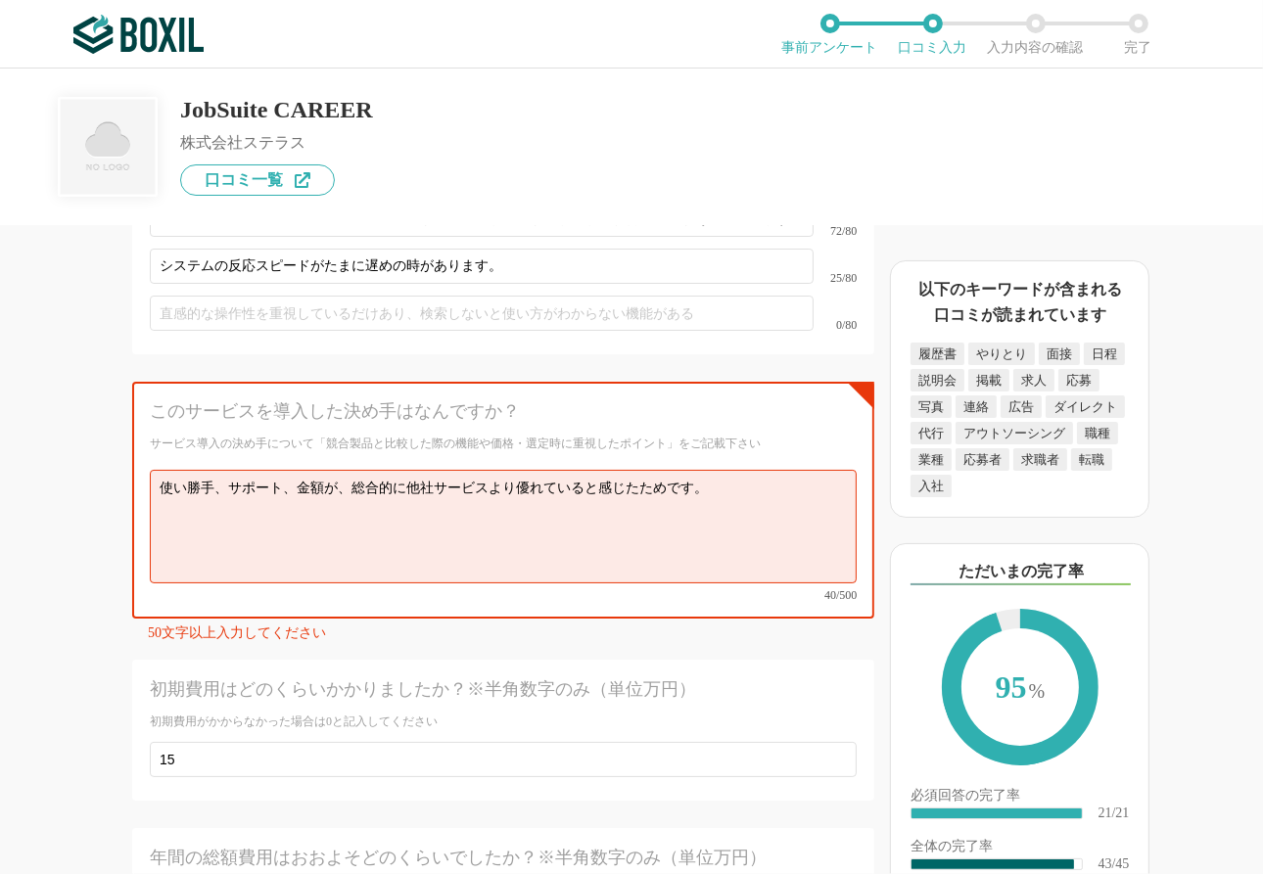
type textarea "使い勝手、サポート、金額のバランス良い採用管理システムです。特に直感的に利用できるシンプルなUIは、利用者に好評です。サポートも充実していて、当社の環境をご理…"
click at [528, 495] on textarea "使い勝手、サポート、金額が、総合的に他社サービスより優れていると感じたためです。" at bounding box center [503, 527] width 707 height 114
click at [750, 470] on textarea "使い勝手、サポート、金額が、総合的に他社サービスより優れていると感じたためです。" at bounding box center [503, 527] width 707 height 114
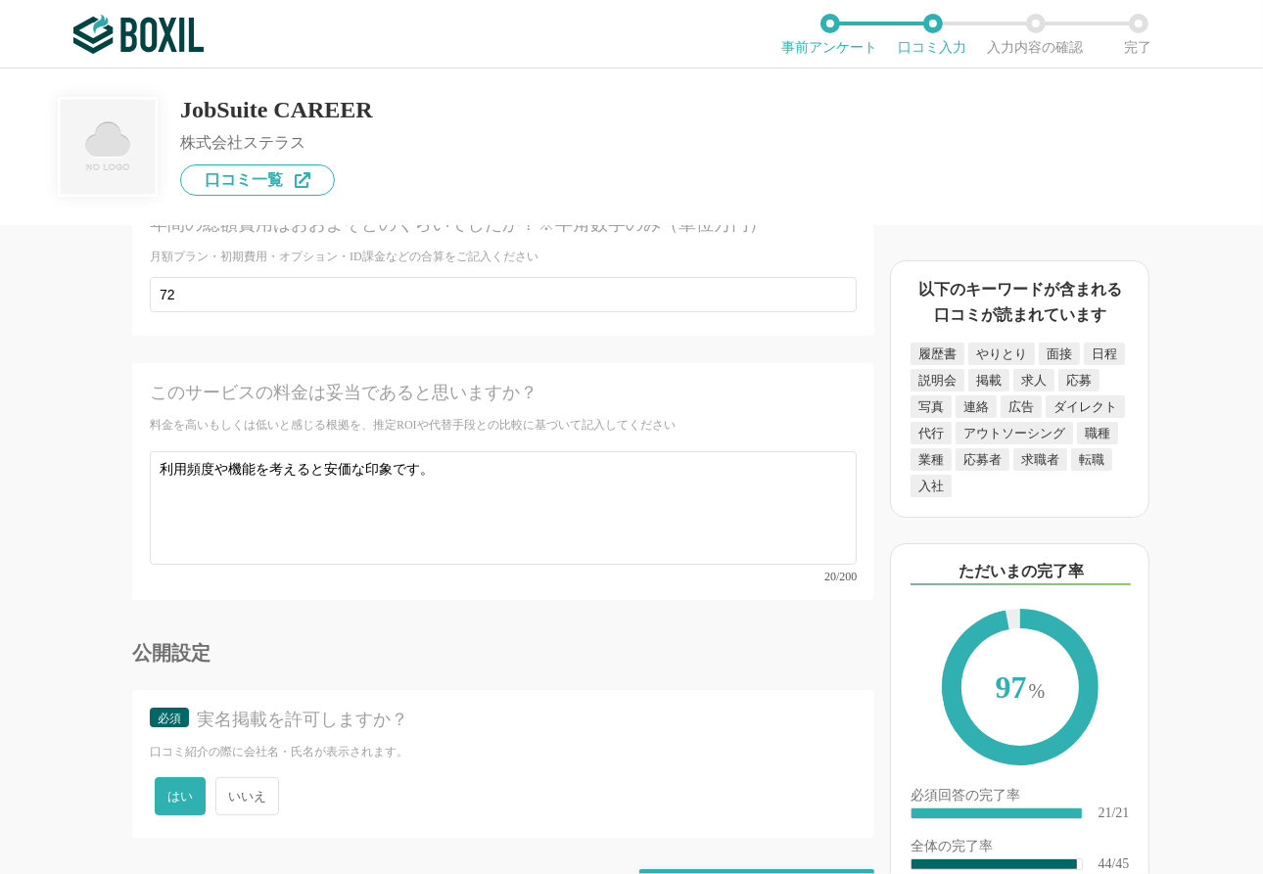
scroll to position [8164, 0]
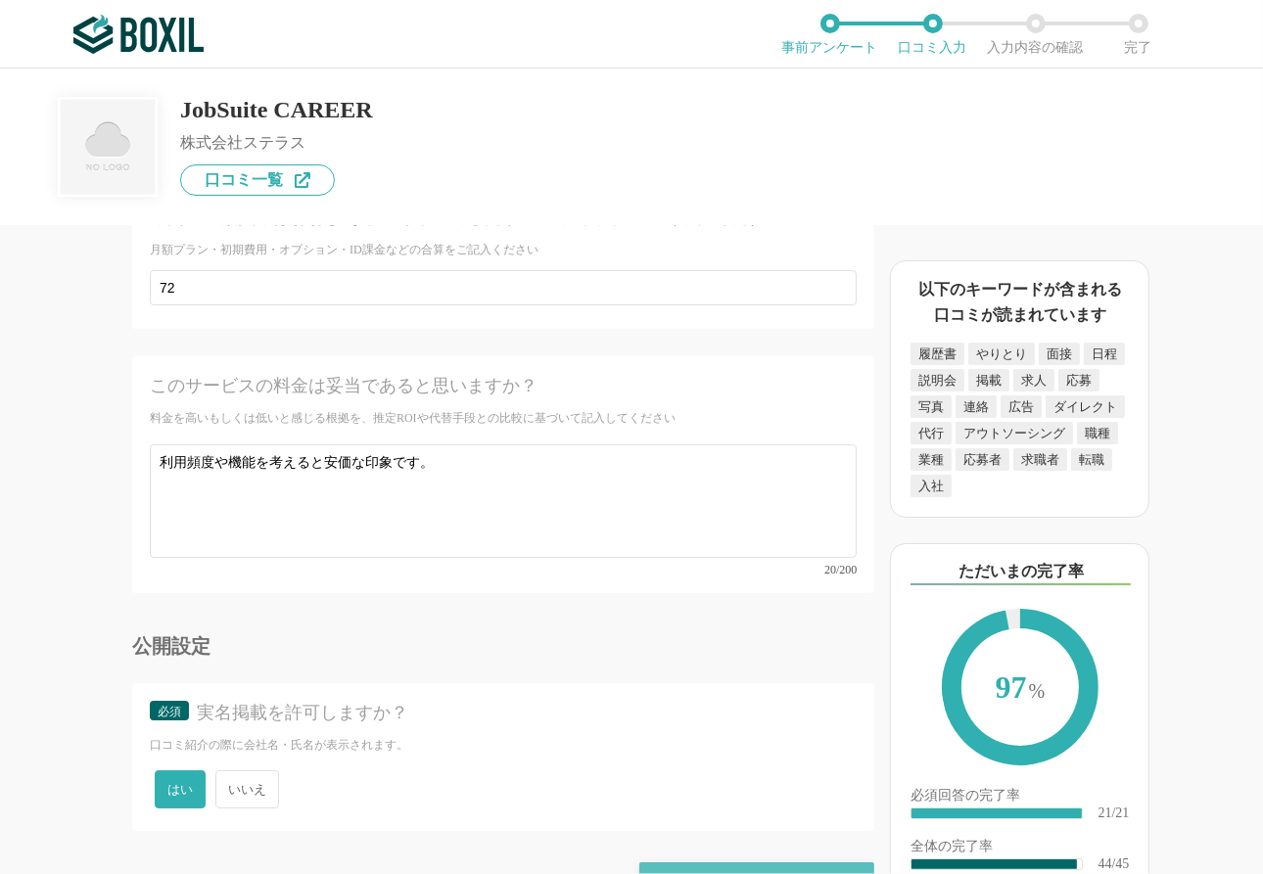
type textarea "使い勝手、サポート、金額が、総合的に他社サービスより優れていると感じたためです。営業の方の一生懸命さも決め手となりました。"
click at [765, 619] on div "確認画面に進む" at bounding box center [756, 883] width 235 height 43
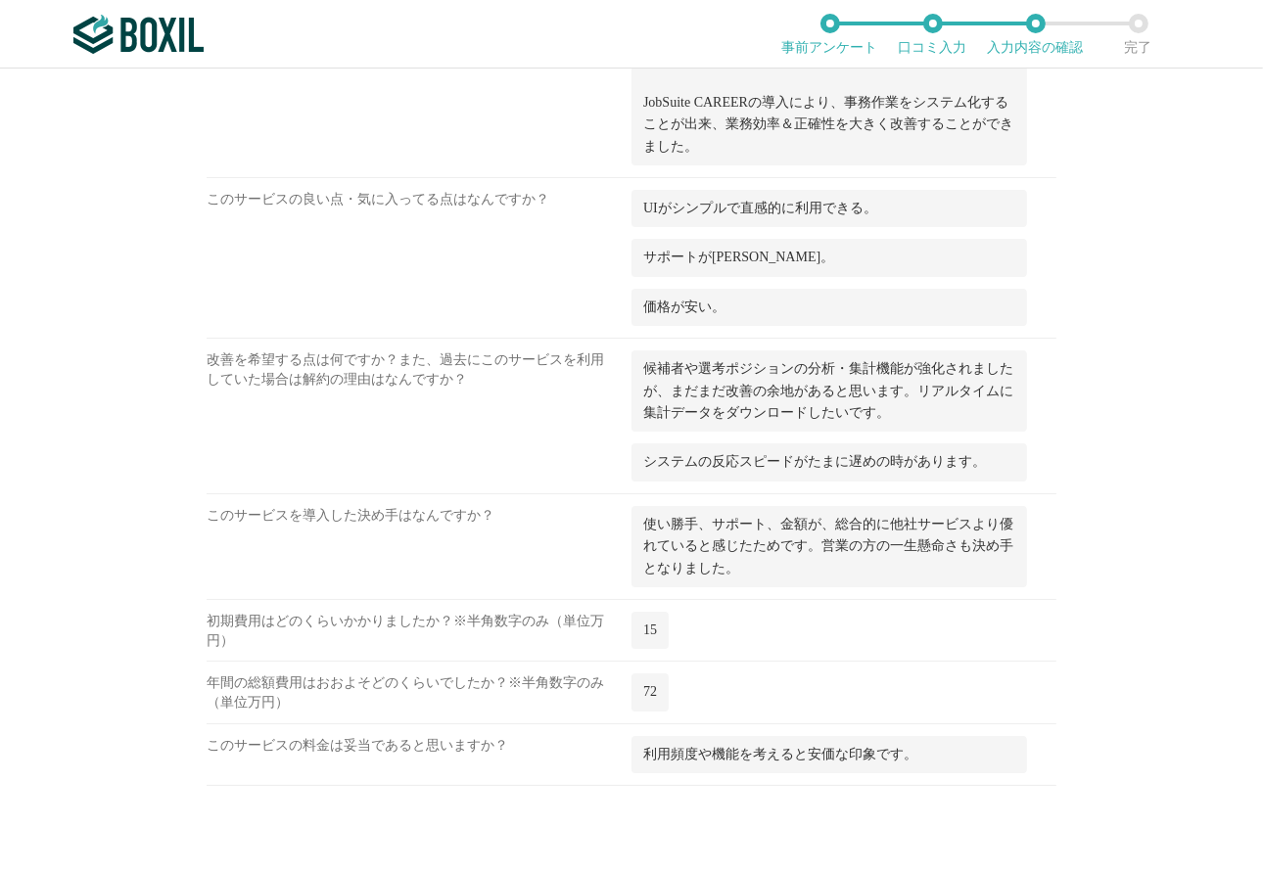
scroll to position [3246, 0]
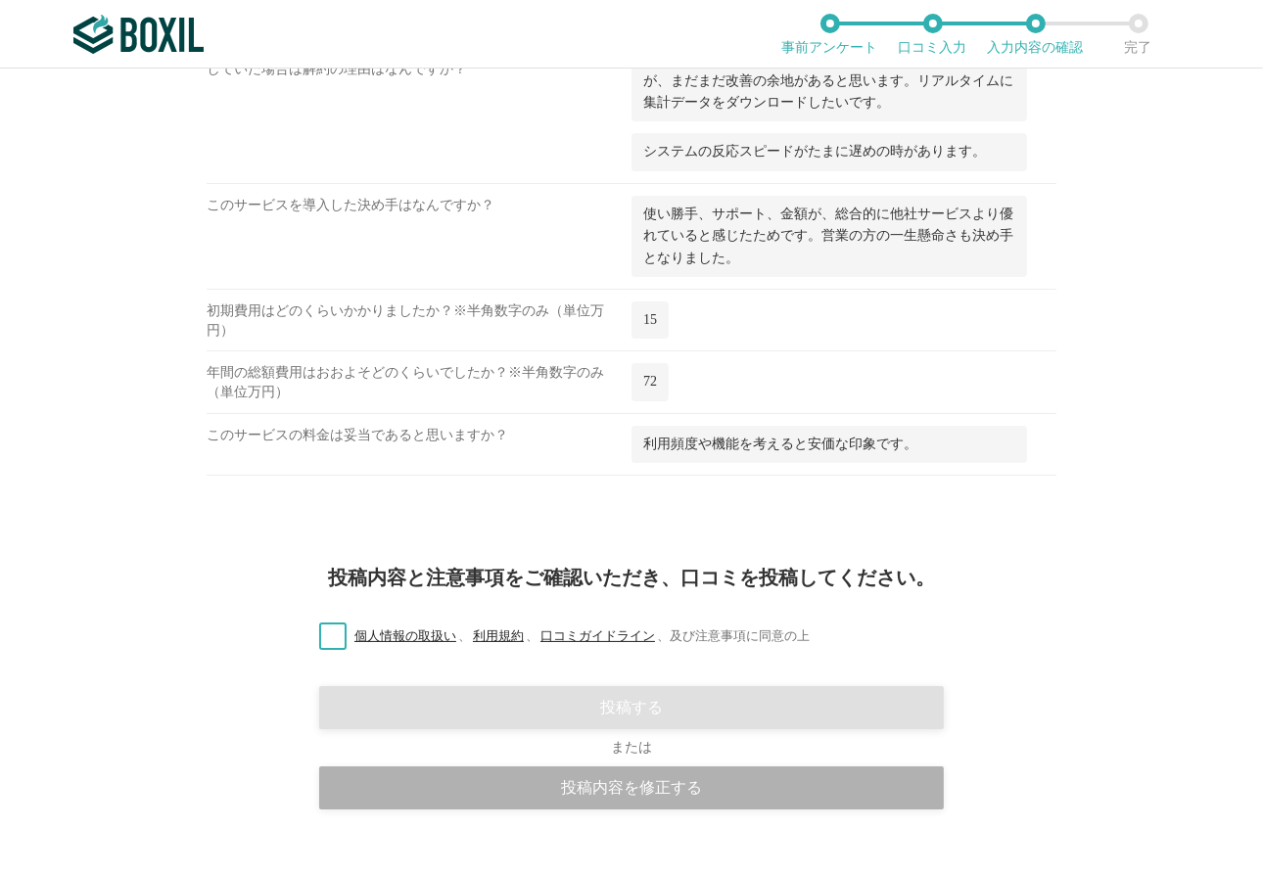
click at [553, 619] on div "投稿内容を修正する" at bounding box center [631, 787] width 625 height 43
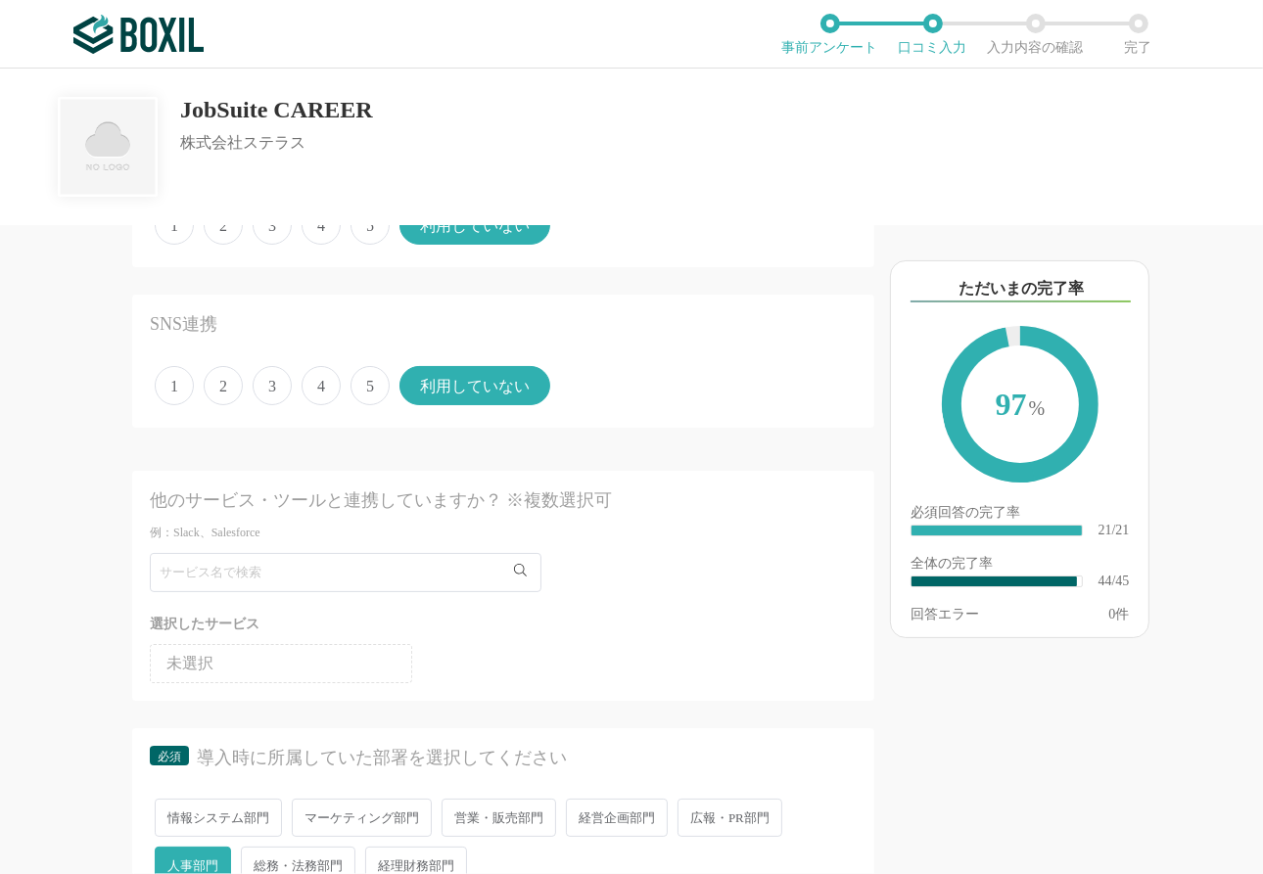
scroll to position [2740, 0]
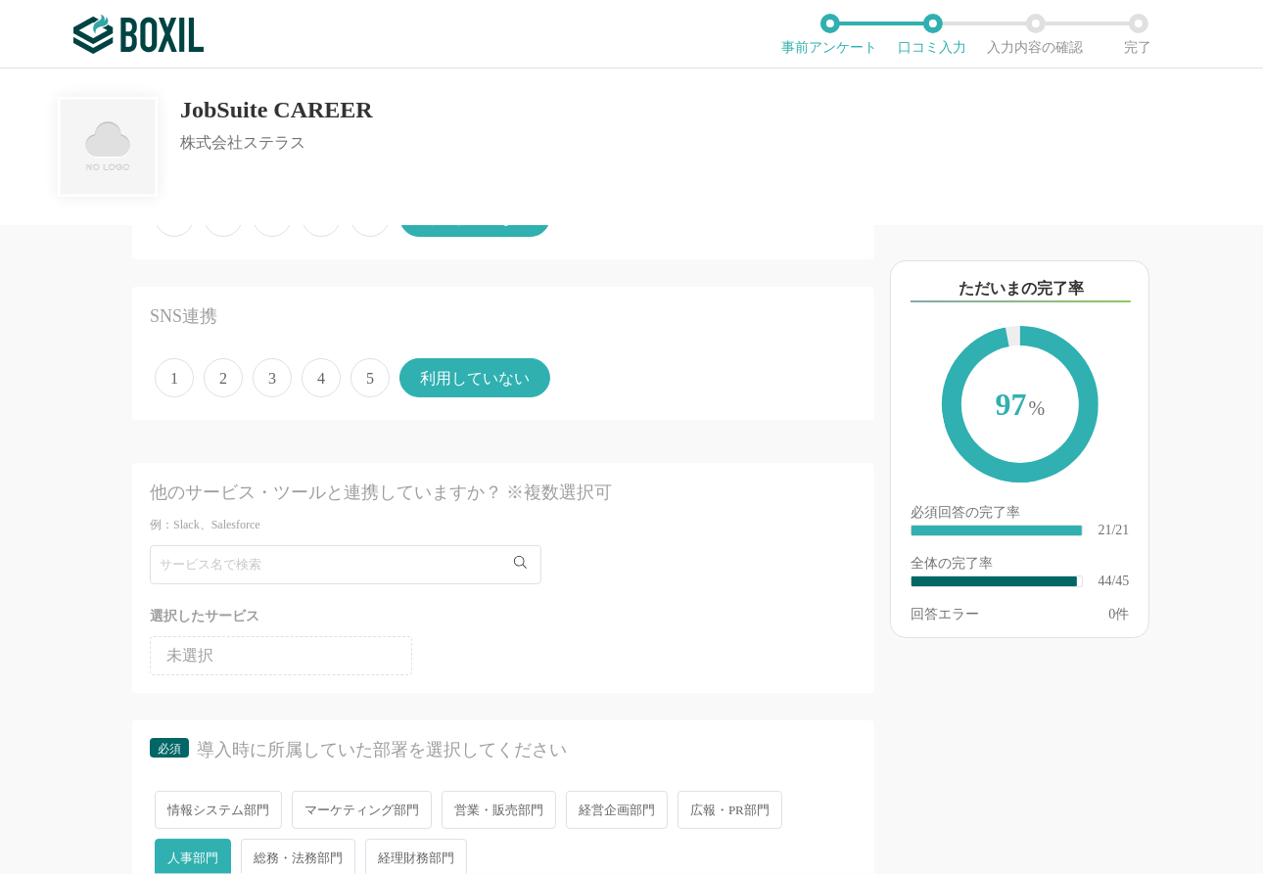
click at [316, 619] on li "未選択" at bounding box center [281, 655] width 262 height 39
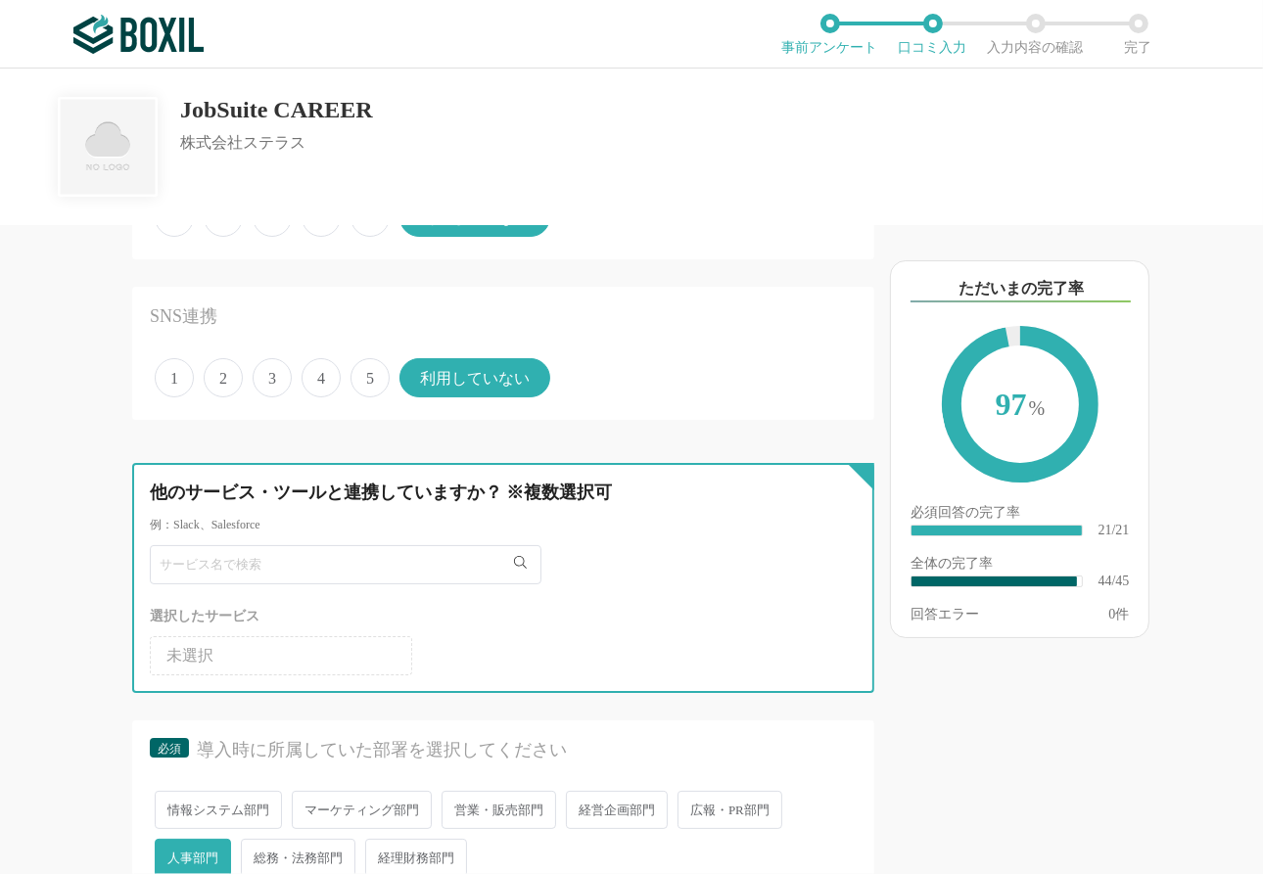
click at [371, 549] on input "text" at bounding box center [346, 564] width 392 height 39
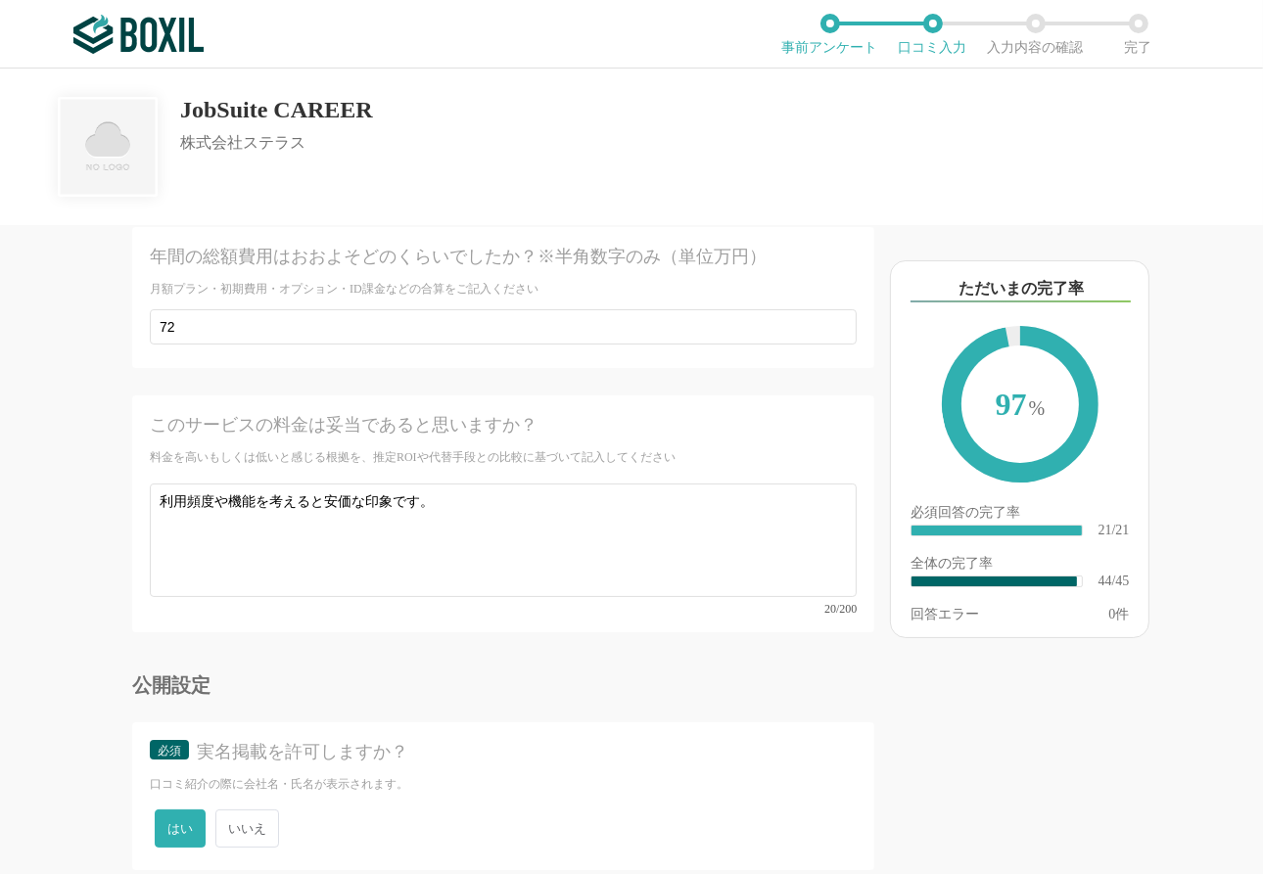
scroll to position [8164, 0]
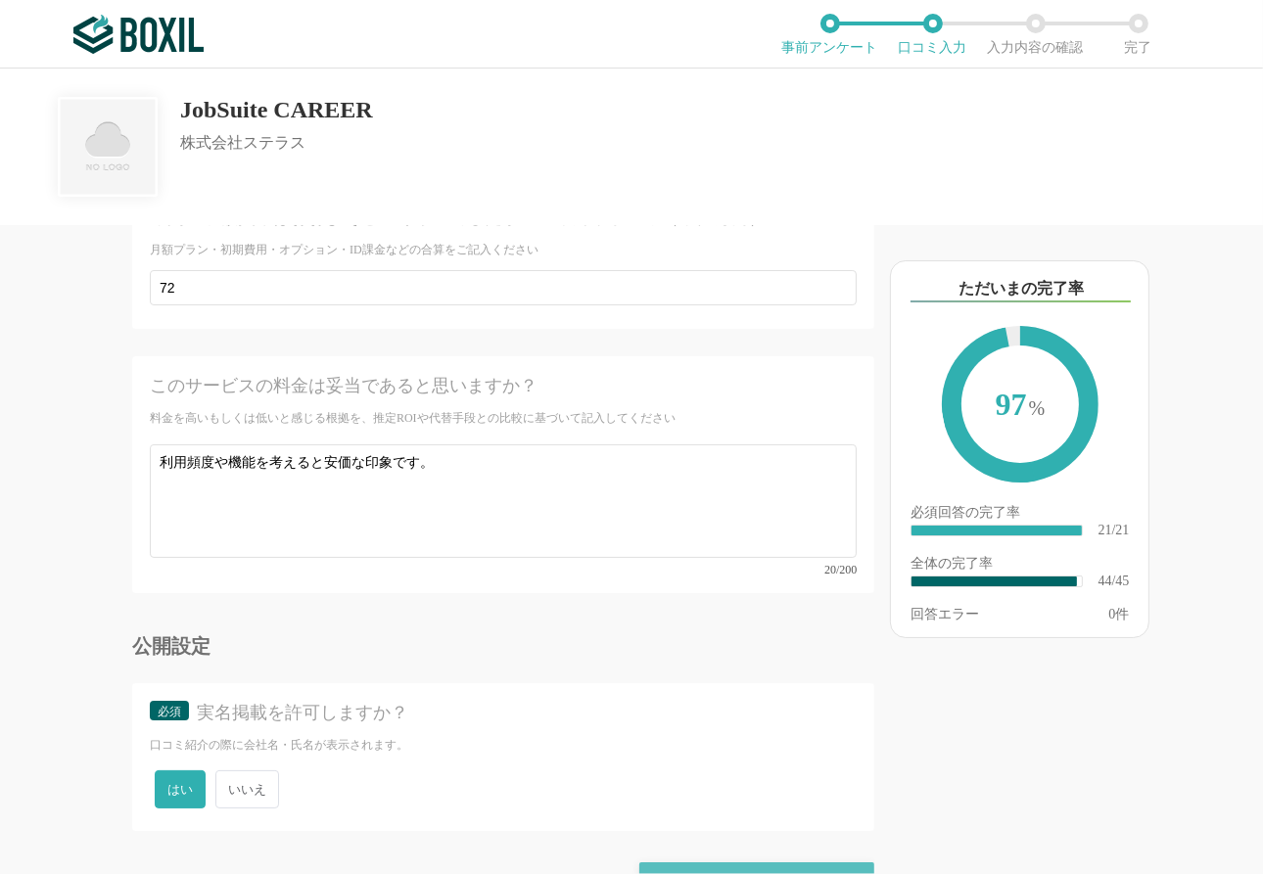
click at [711, 619] on div "確認画面に進む" at bounding box center [756, 883] width 235 height 43
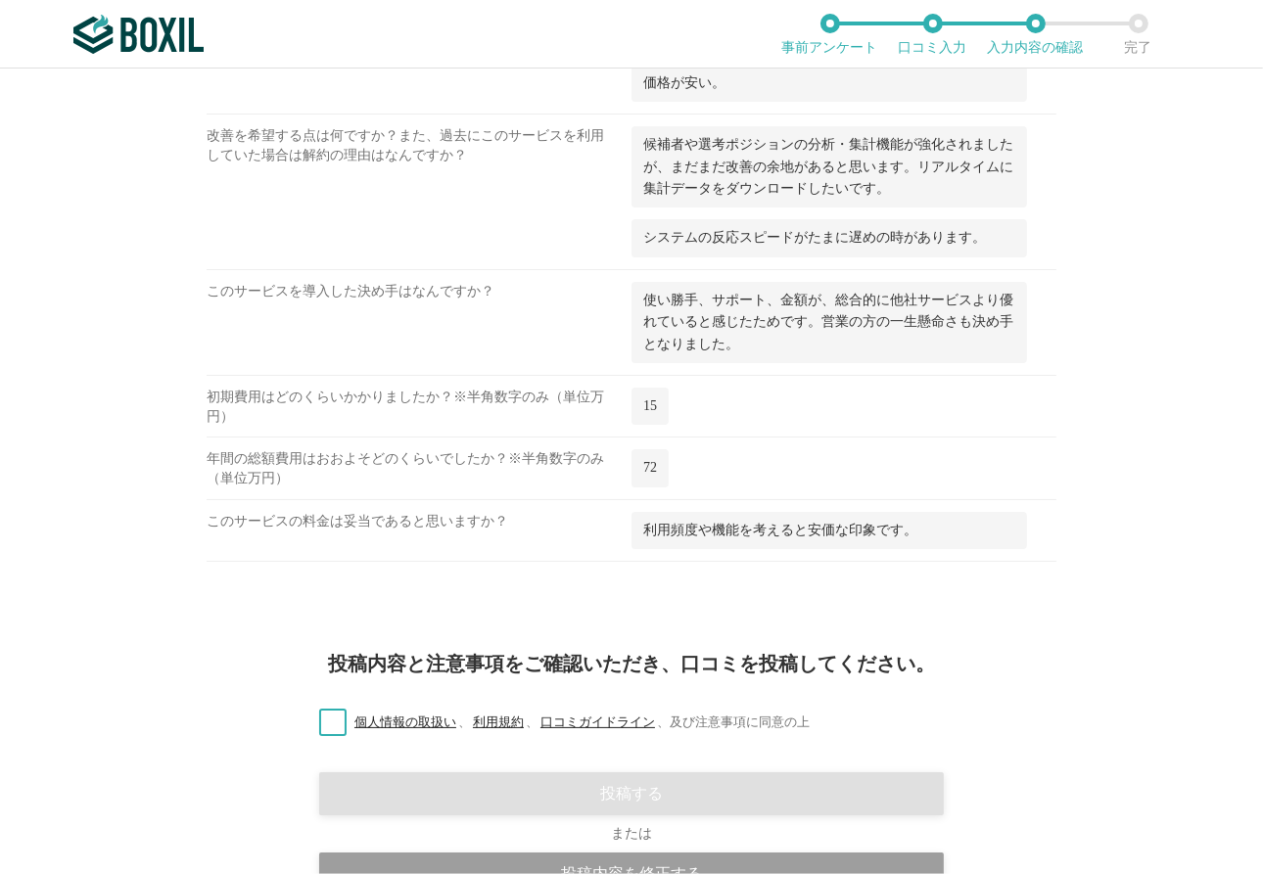
scroll to position [3246, 0]
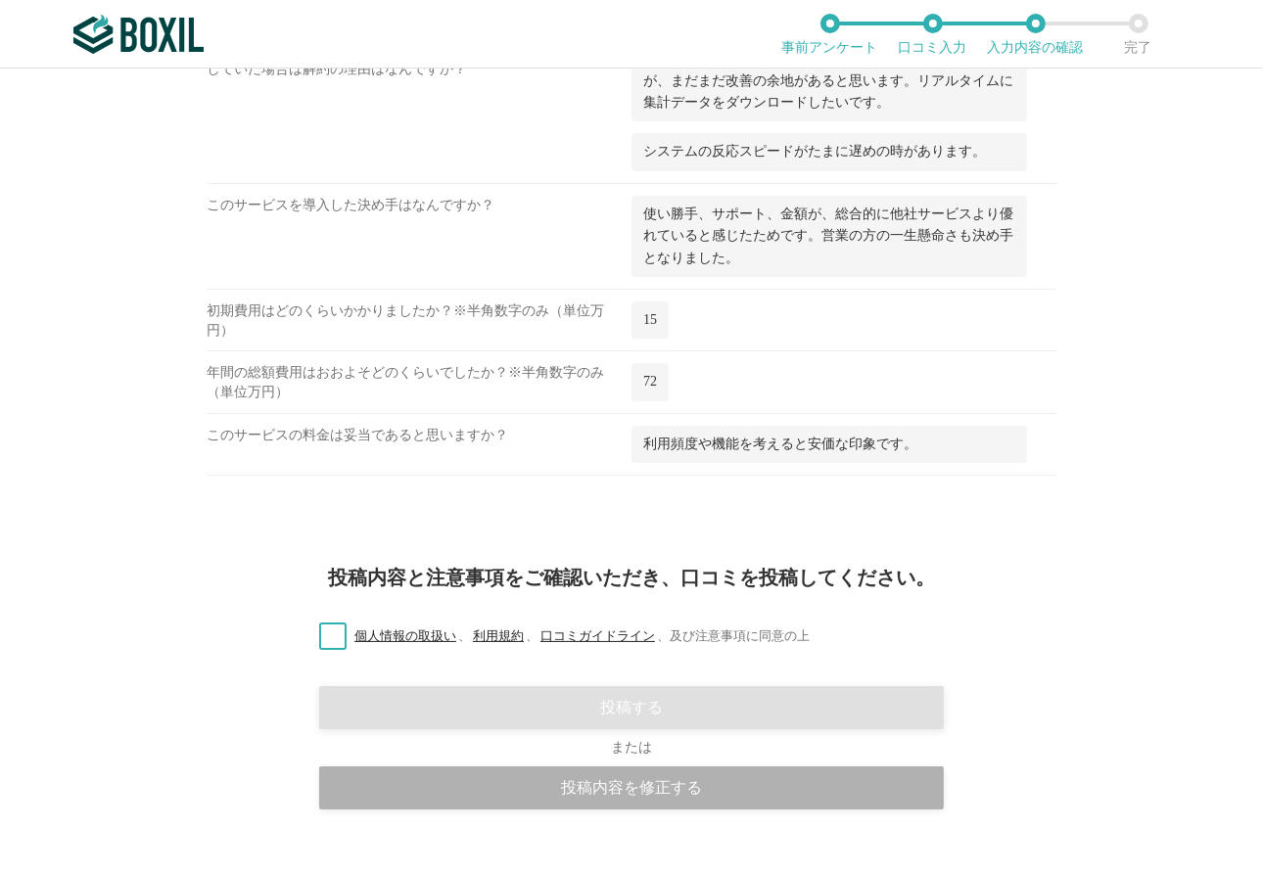
click at [644, 619] on div "投稿内容を修正する" at bounding box center [631, 787] width 625 height 43
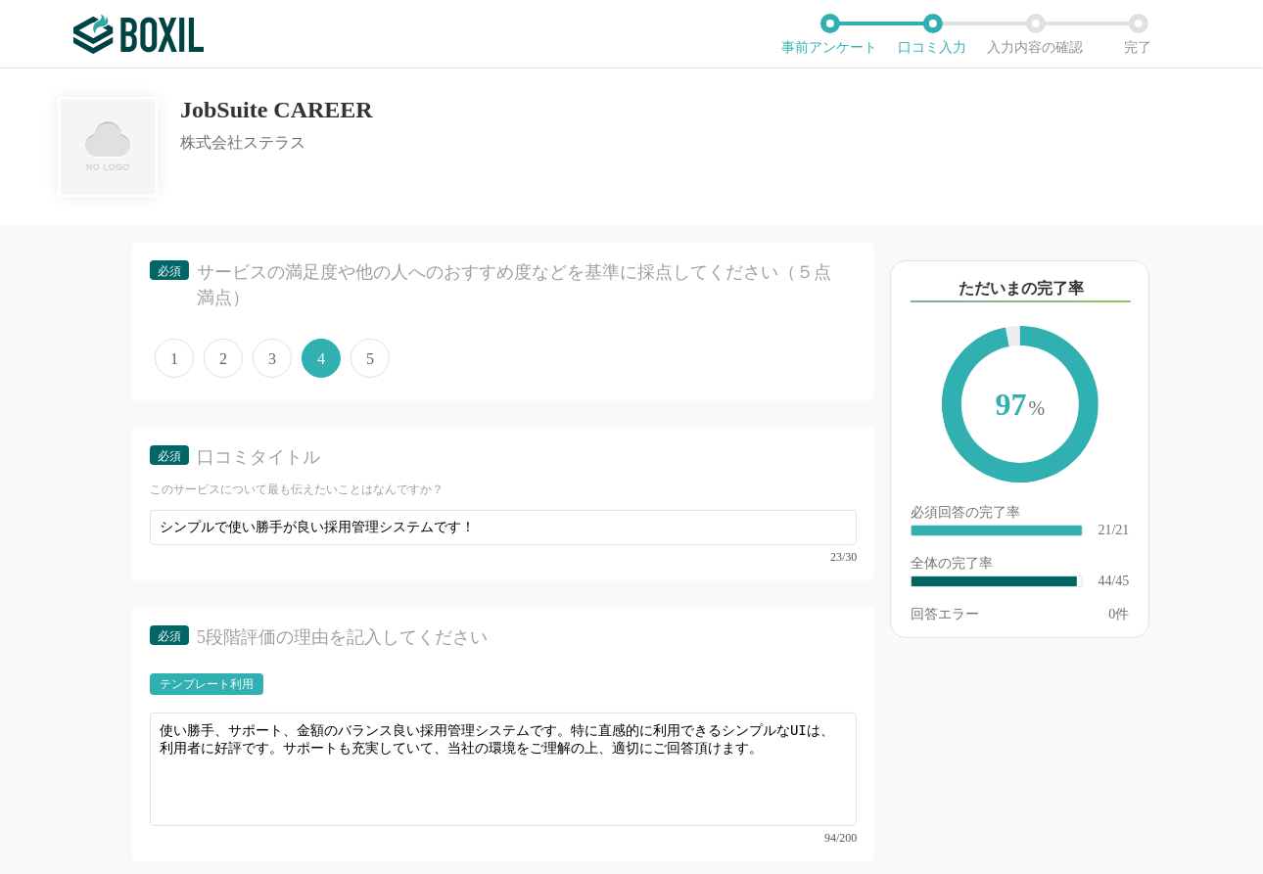
scroll to position [6264, 0]
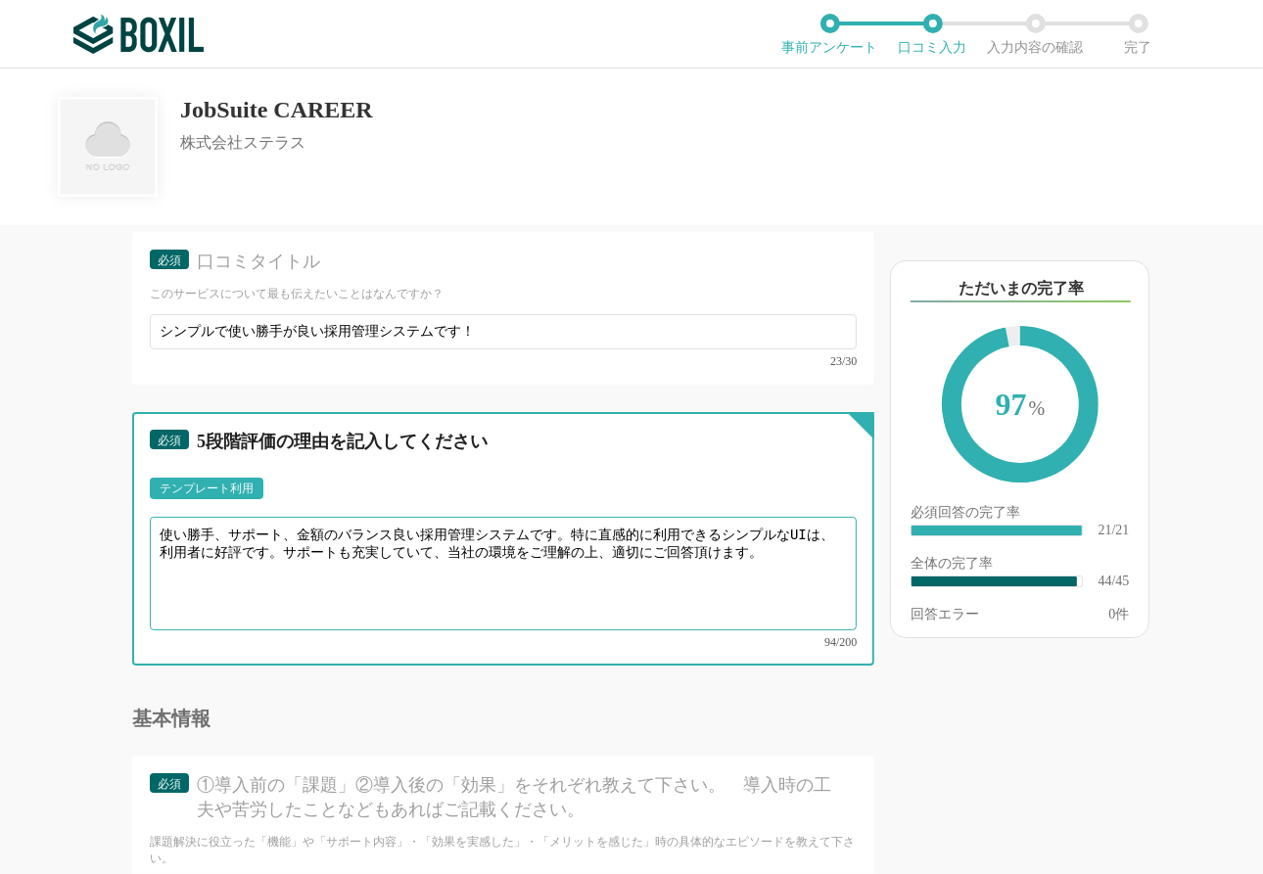
click at [410, 550] on textarea "使い勝手、サポート、金額のバランス良い採用管理システムです。特に直感的に利用できるシンプルなUIは、利用者に好評です。サポートも充実していて、当社の環境をご理…" at bounding box center [503, 574] width 707 height 114
click at [341, 540] on textarea "使い勝手、サポート、金額のバランス良い採用管理システムです。特に直感的に利用できるシンプルなUIは、利用者に好評です。サポートも充実していて、当社の環境をご理…" at bounding box center [503, 574] width 707 height 114
click at [643, 554] on textarea "使い勝手、サポート、金額のバランスが良い採用管理システムです。特に直感的に利用できるシンプルなUIは、利用者に好評です。サポートも充実していて、当社の環境をご…" at bounding box center [503, 574] width 707 height 114
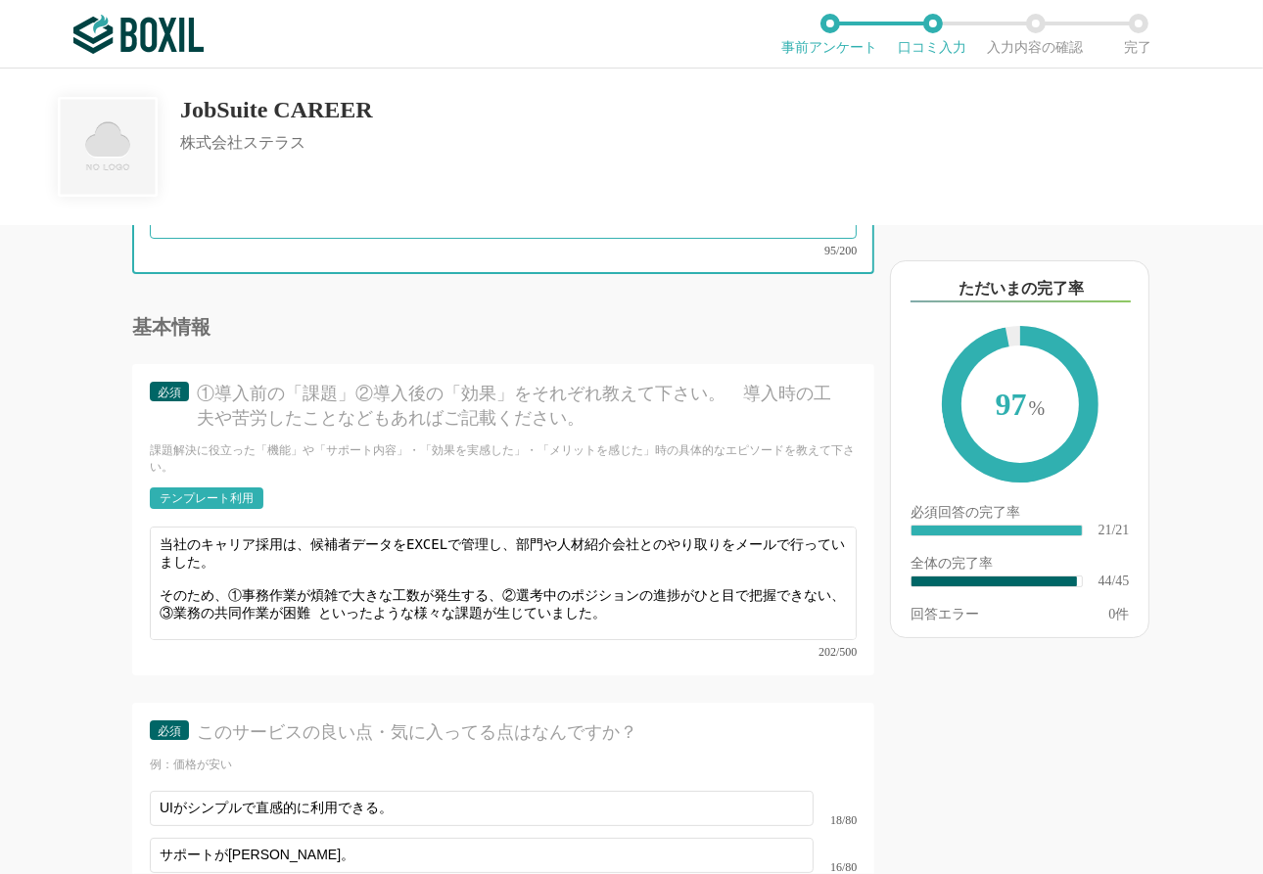
scroll to position [26, 0]
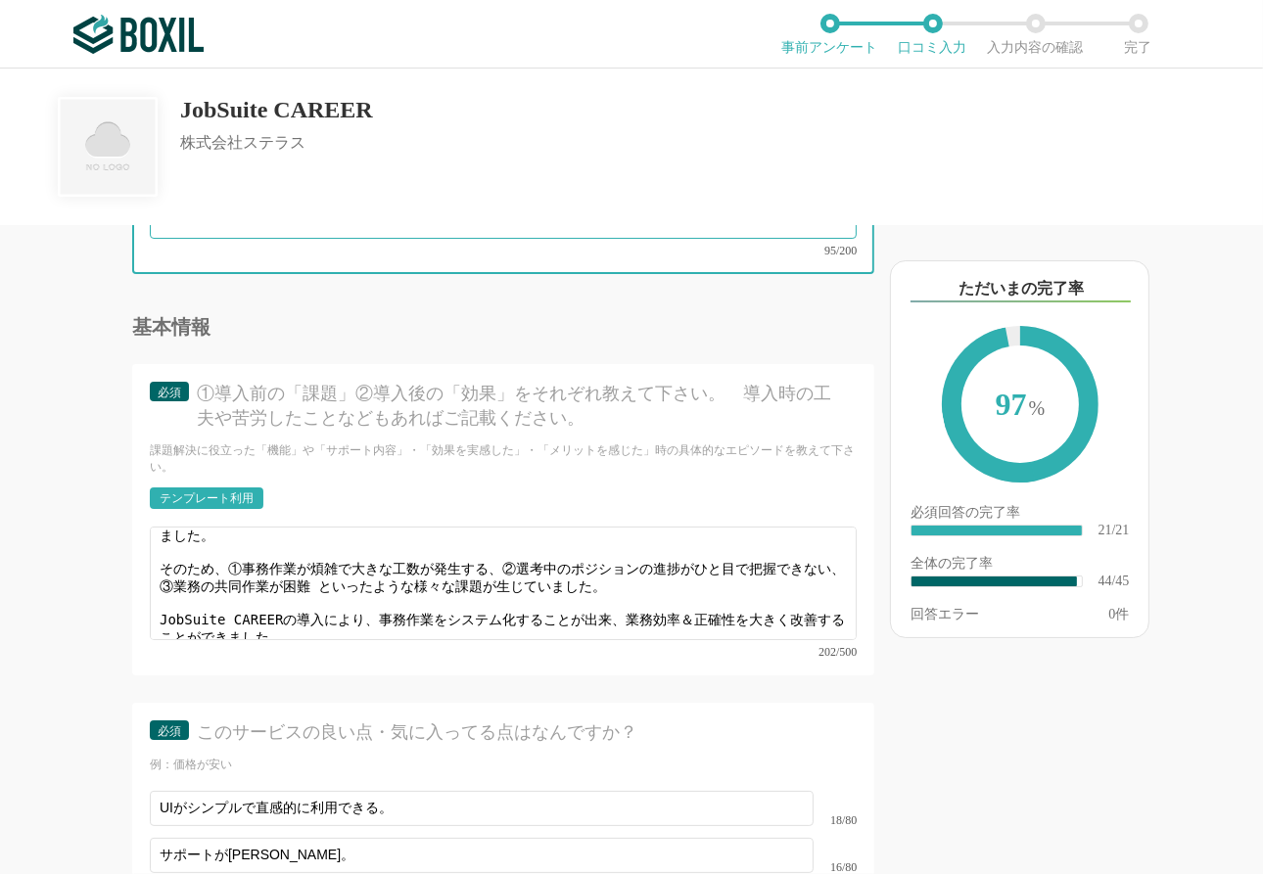
type textarea "使い勝手、サポート、金額のバランスが良い採用管理システムです。特に直感的に利用できるシンプルなUIは、利用者に好評です。サポートも充実していて、当社の環境をご…"
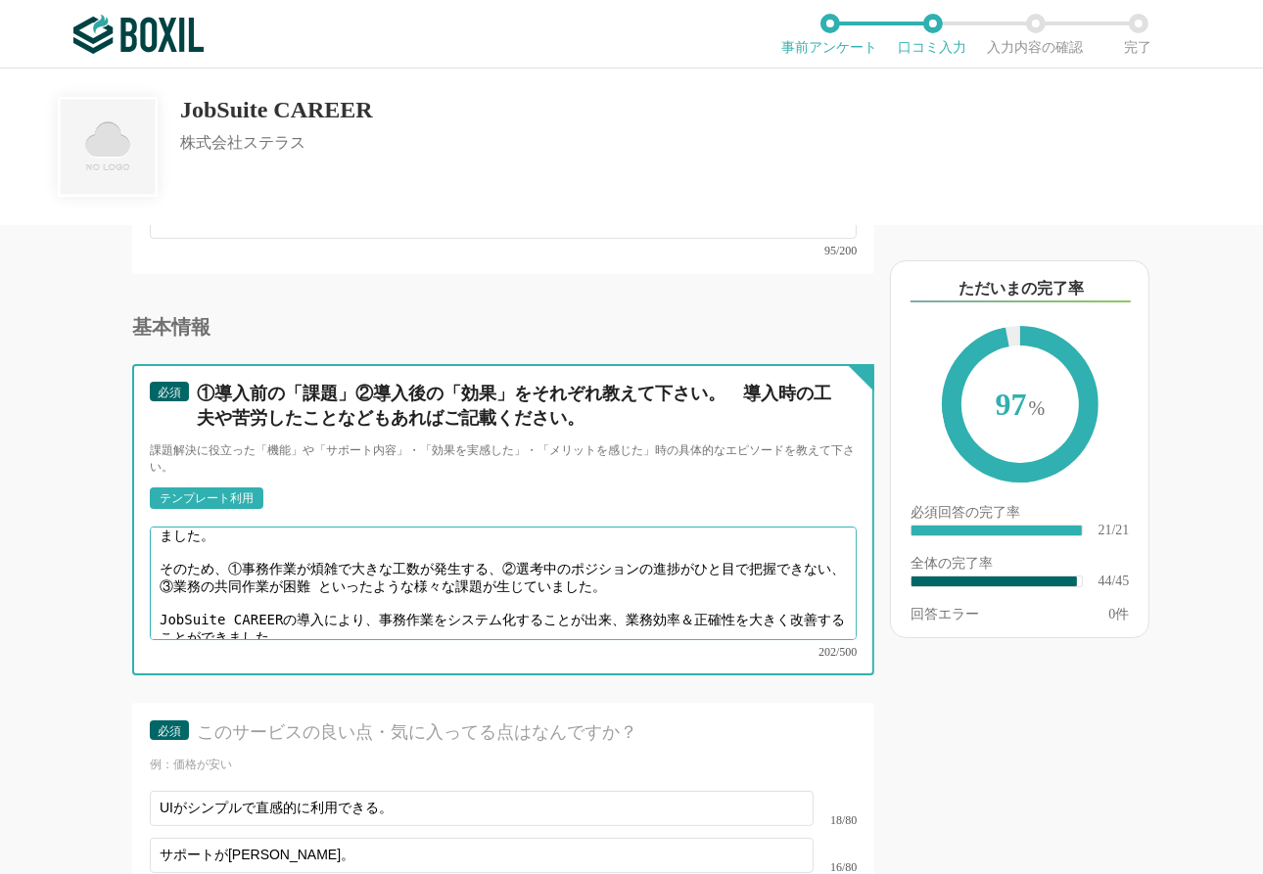
click at [405, 562] on textarea "当社のキャリア採用は、候補者データをEXCELで管理し、部門や人材紹介会社とのやり取りをメールで行っていました。 そのため、①事務作業が煩雑で大きな工数が発生…" at bounding box center [503, 584] width 707 height 114
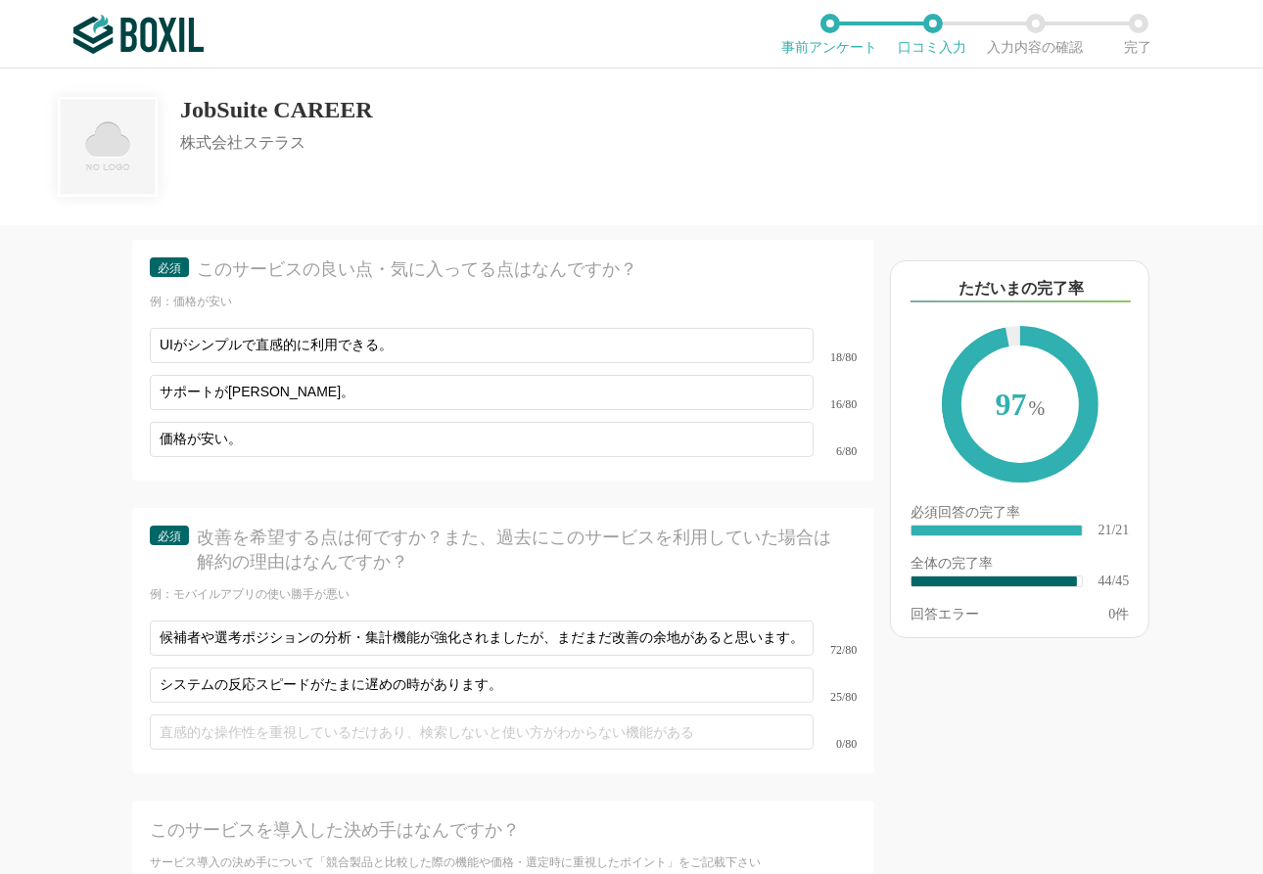
scroll to position [7146, 0]
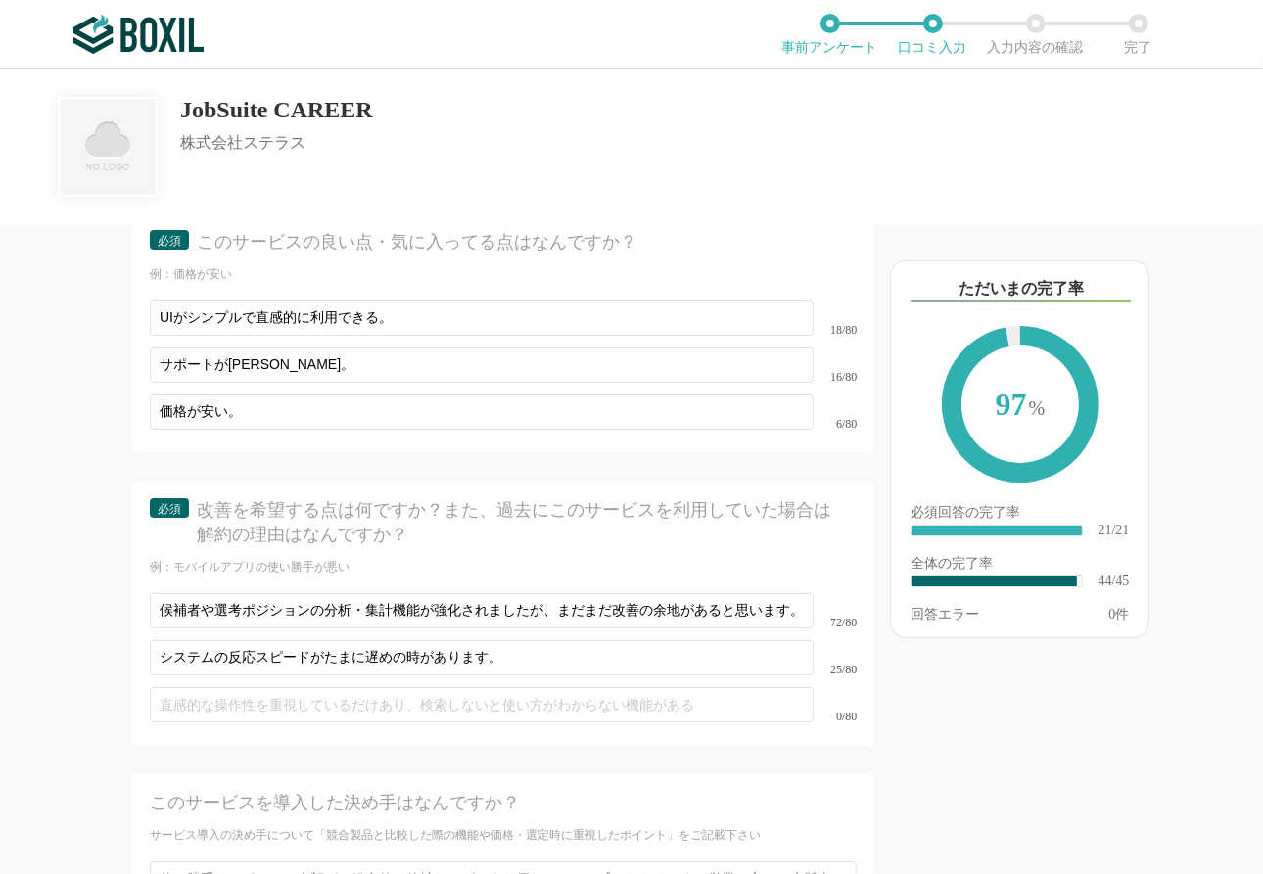
type textarea "当社のキャリア採用は、候補者データをEXCELで管理し、部門や人材紹介会社とのやり取りをメールで行っていました。 そのため、①事務作業が煩雑で大きな工数が発生…"
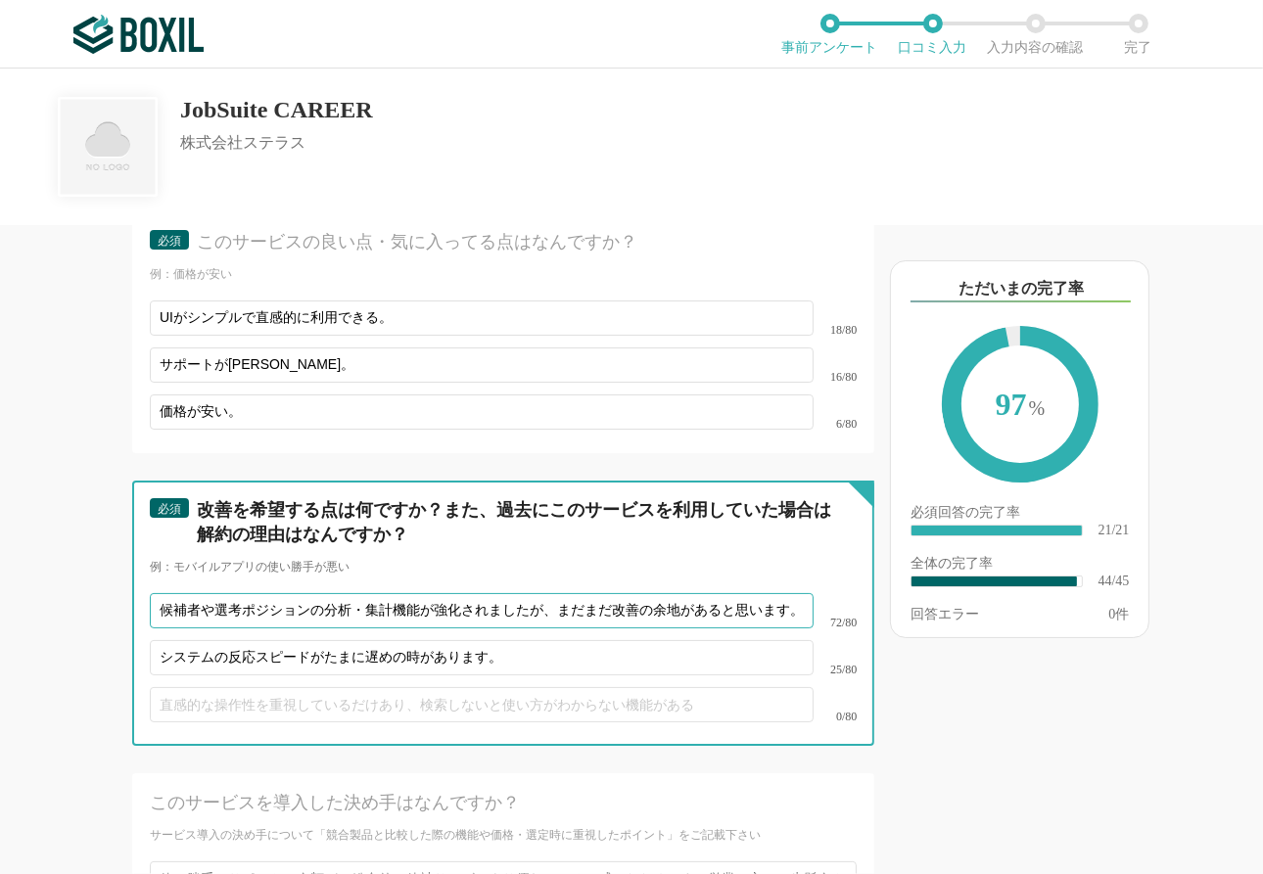
scroll to position [0, 350]
drag, startPoint x: 591, startPoint y: 584, endPoint x: 896, endPoint y: 596, distance: 304.7
click at [896, 596] on div "採用管理システム(ATS)の機能について（5点満点で評価してください） 複数の広告管理を一括化 1 2 3 4 5 利用していない 応募～面接までの自動化 1…" at bounding box center [631, 472] width 1263 height 806
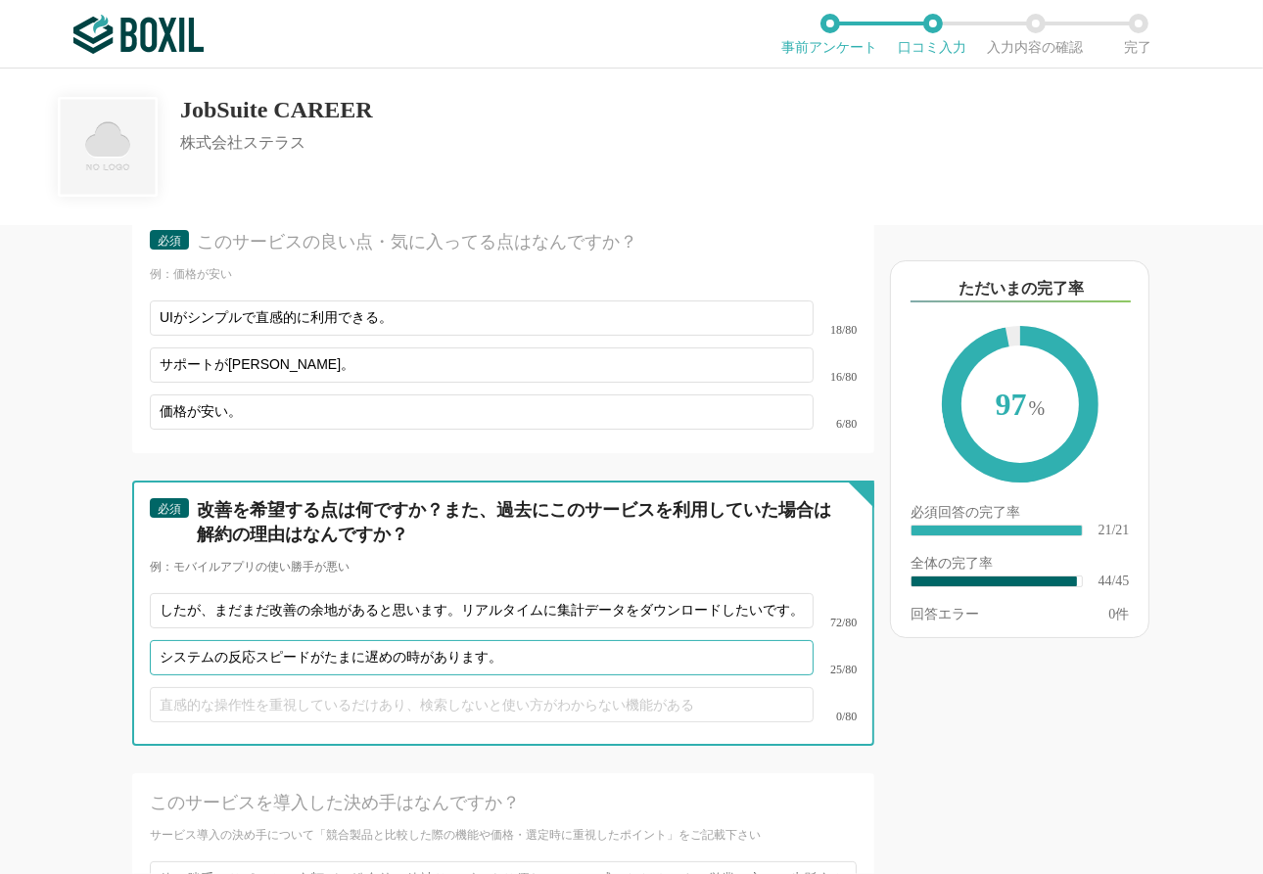
click at [593, 619] on input "システムの反応スピードがたまに遅めの時があります。" at bounding box center [482, 657] width 664 height 35
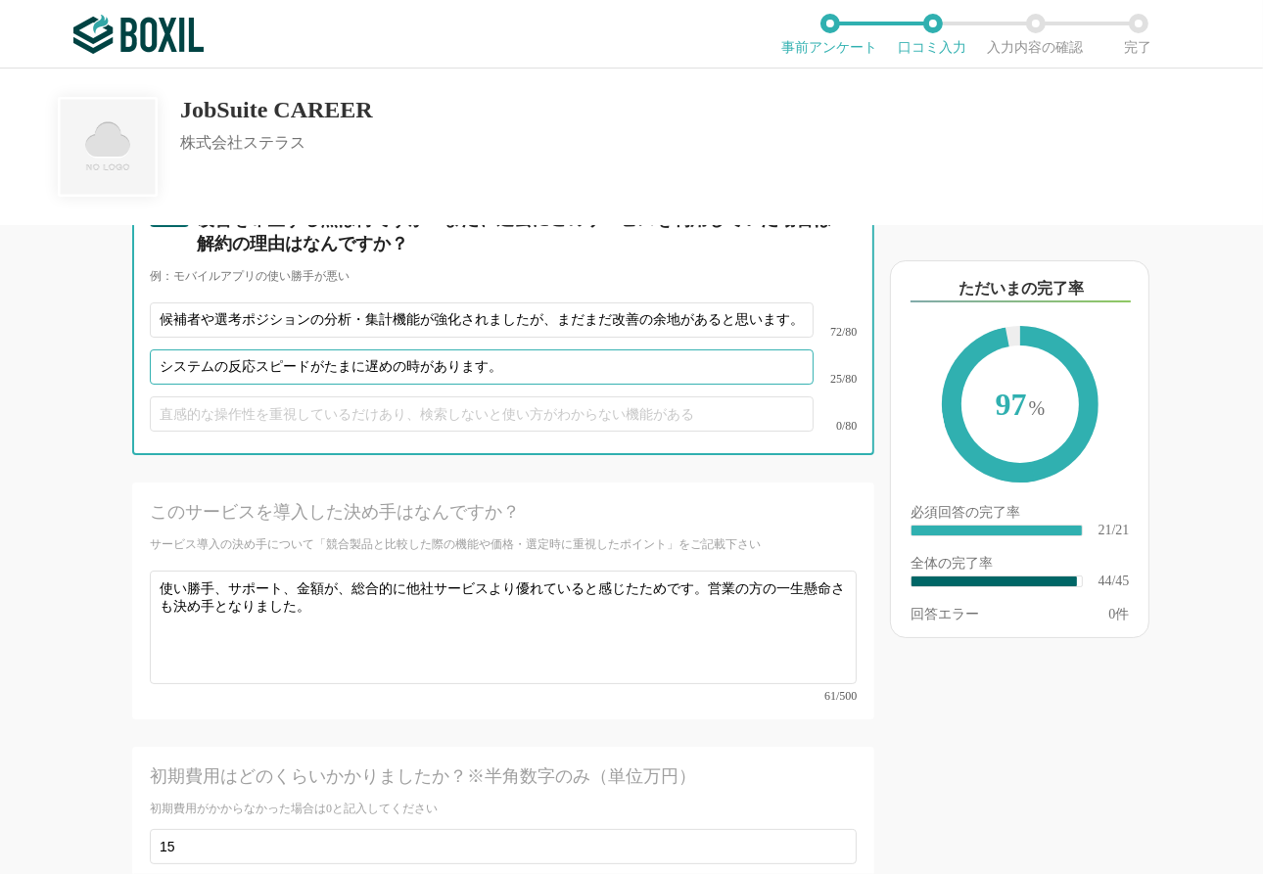
scroll to position [7439, 0]
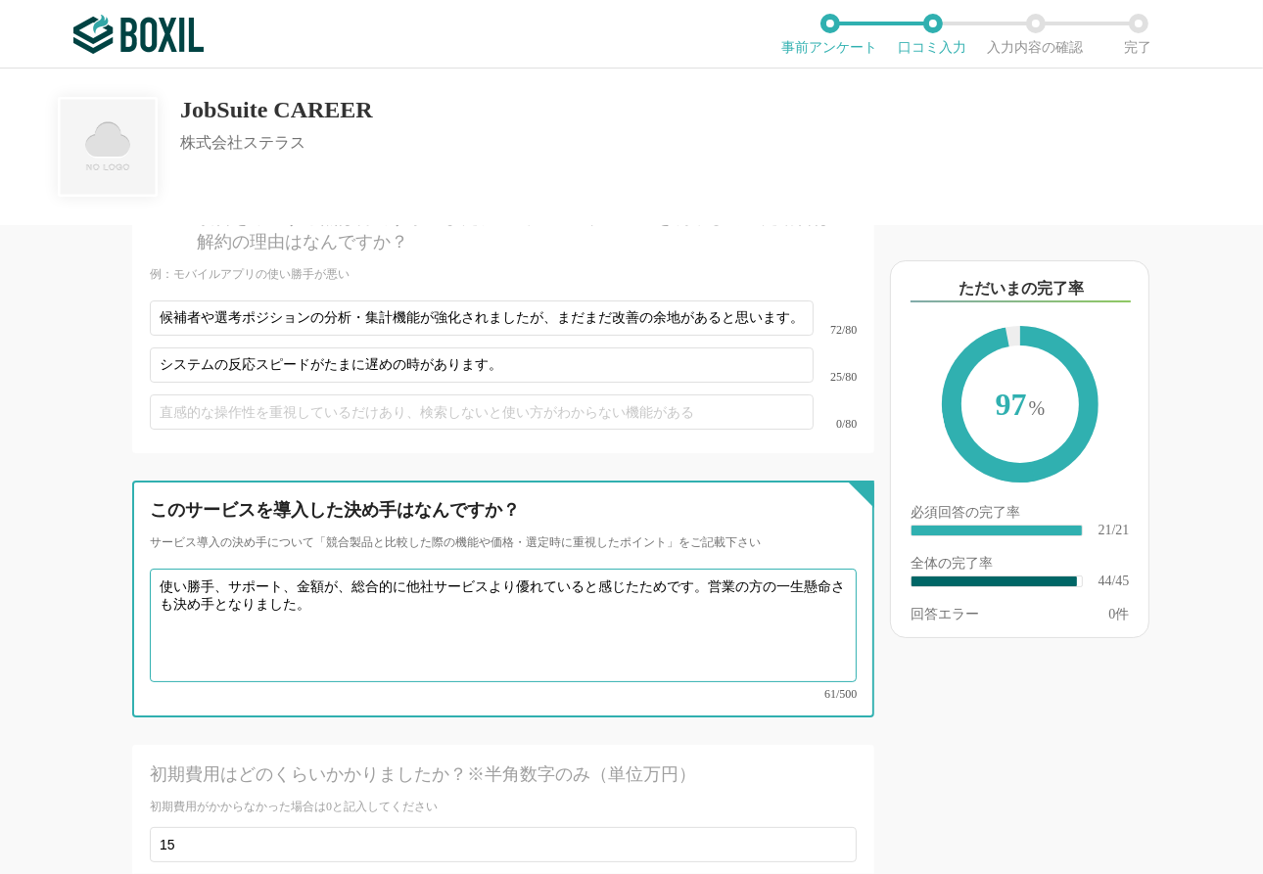
click at [771, 569] on textarea "使い勝手、サポート、金額が、総合的に他社サービスより優れていると感じたためです。営業の方の一生懸命さも決め手となりました。" at bounding box center [503, 626] width 707 height 114
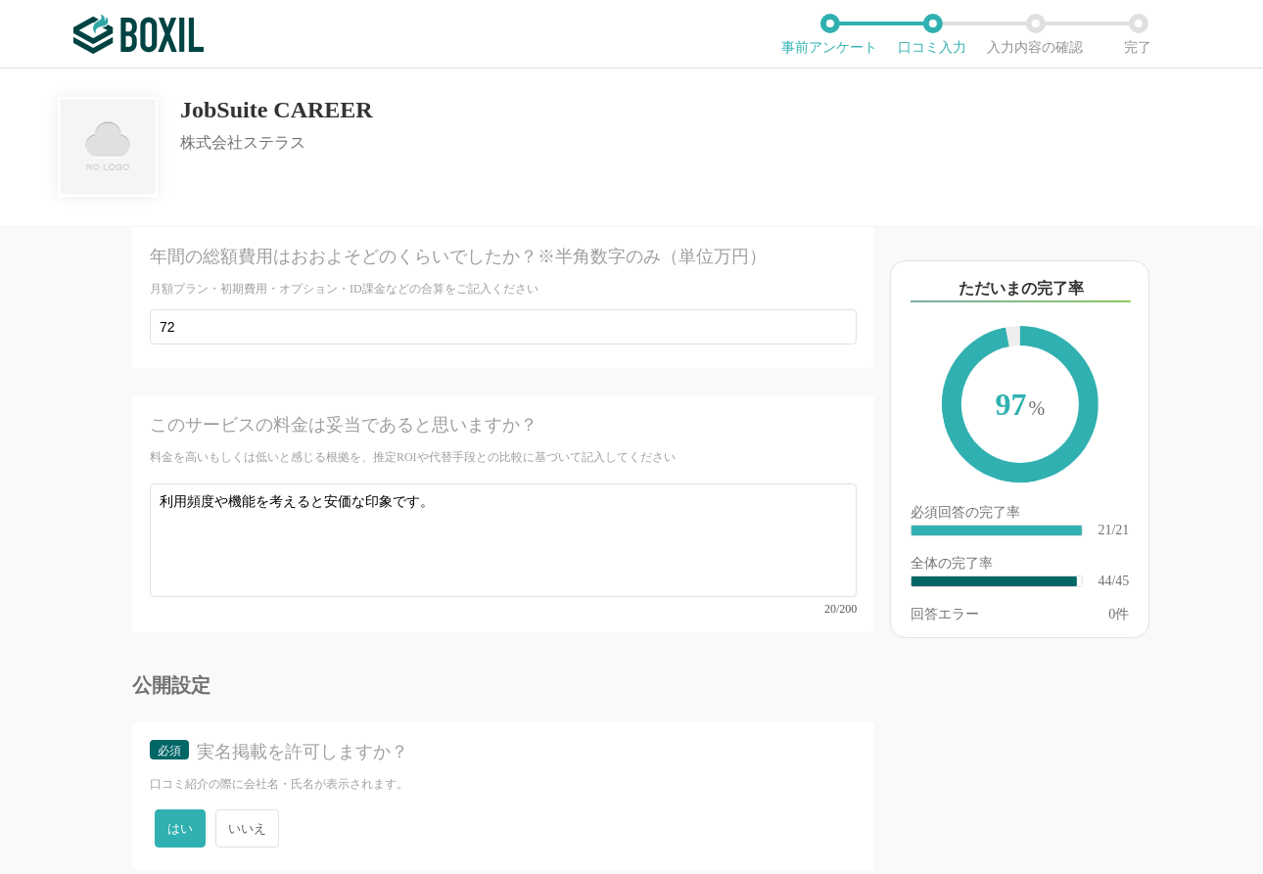
scroll to position [8164, 0]
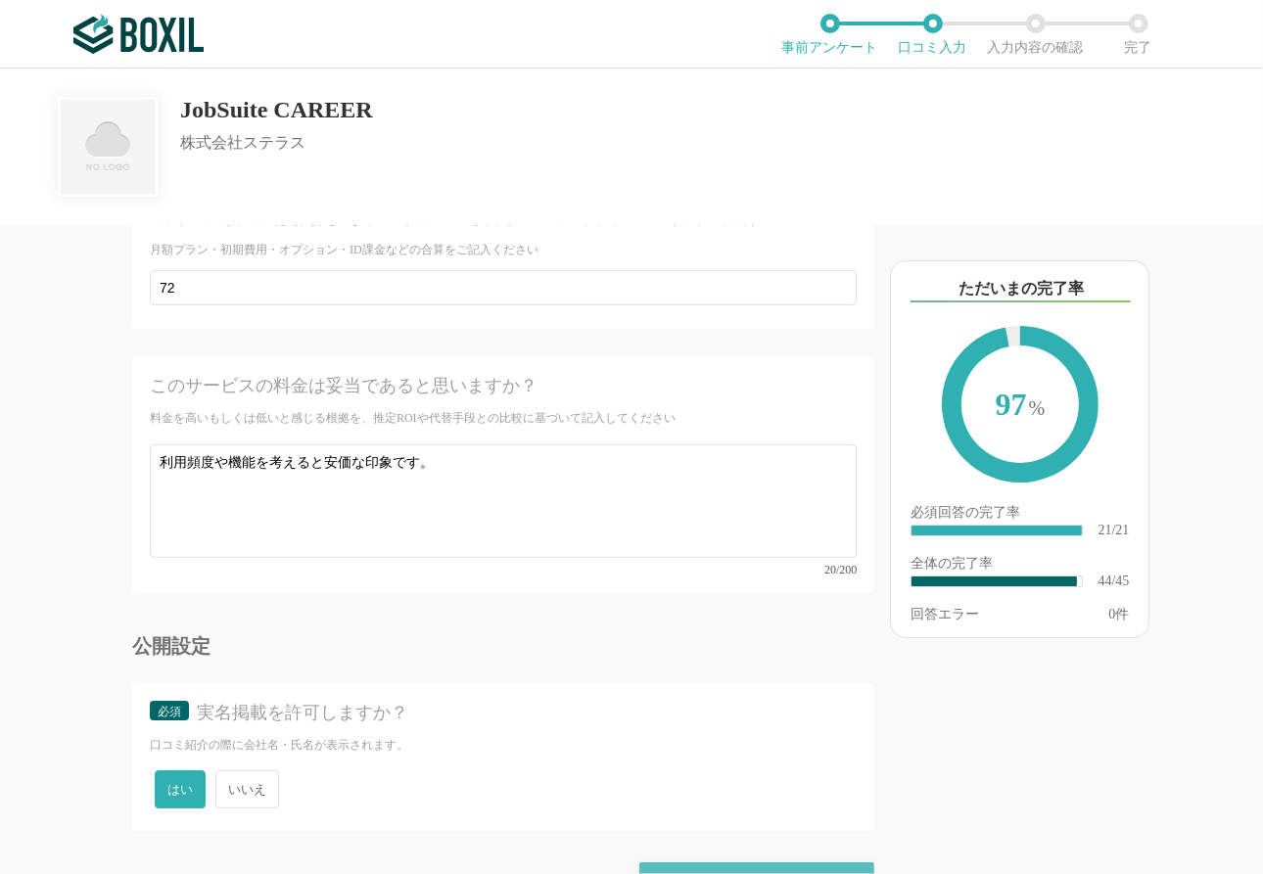
type textarea "使い勝手、サポート、金額が、総合的に他社サービスより優れていると感じたためです。営業の方の熱意も決め手となりました。"
click at [760, 619] on div "確認画面に進む" at bounding box center [756, 883] width 235 height 43
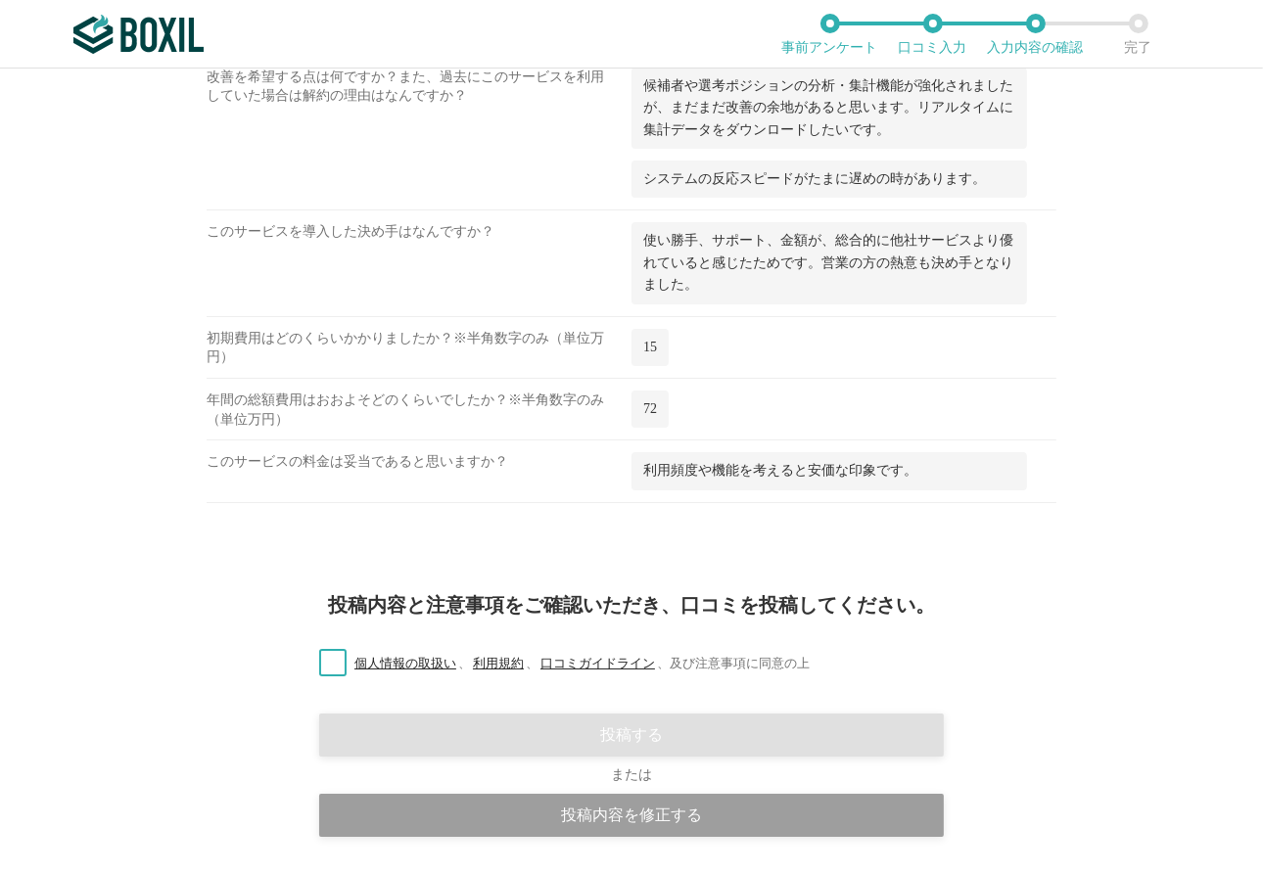
scroll to position [3223, 0]
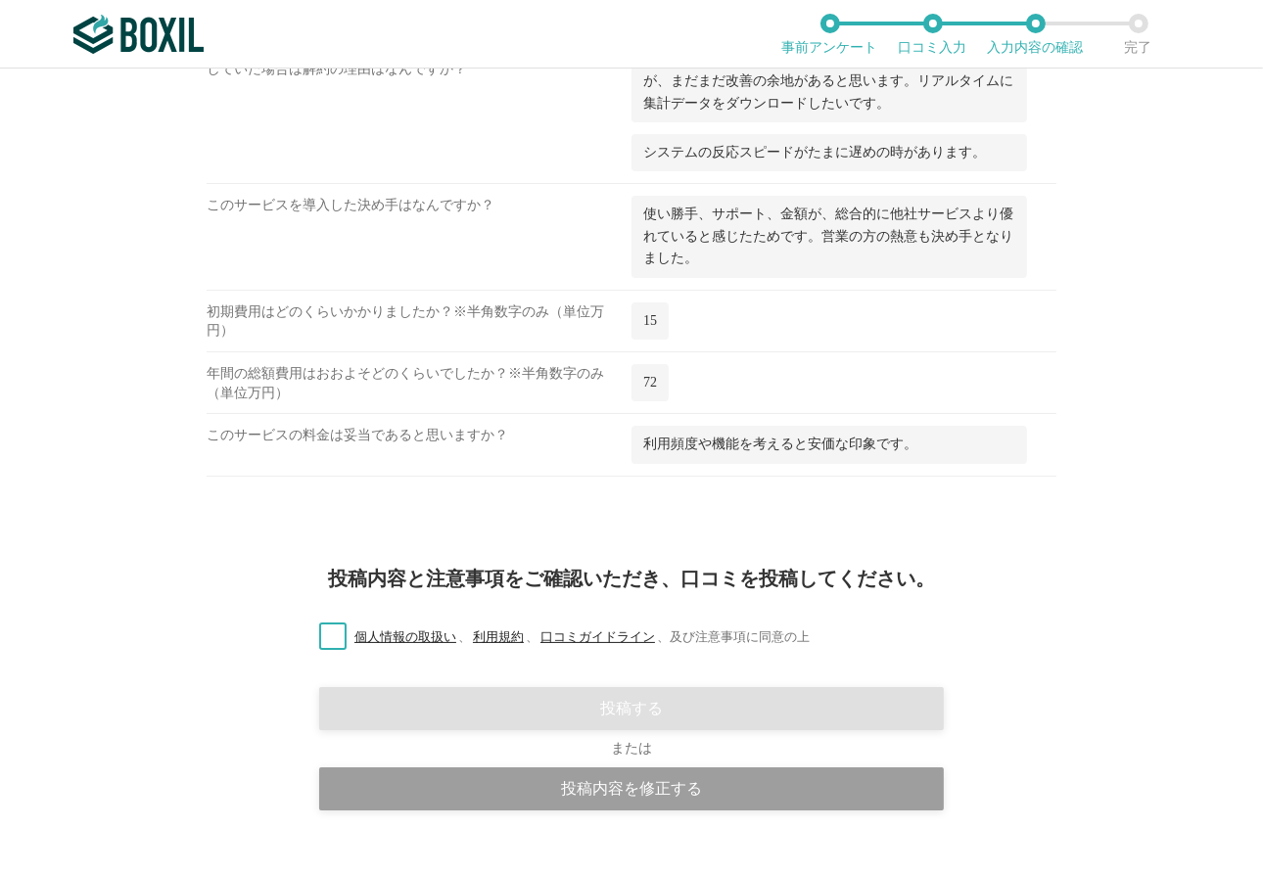
click at [327, 619] on label "個人情報の取扱い 、 利用規約 、 口コミガイドライン 、 及び注意事項に同意の上" at bounding box center [556, 637] width 506 height 21
click at [0, 0] on input "個人情報の取扱い 、 利用規約 、 口コミガイドライン 、 及び注意事項に同意の上" at bounding box center [0, 0] width 0 height 0
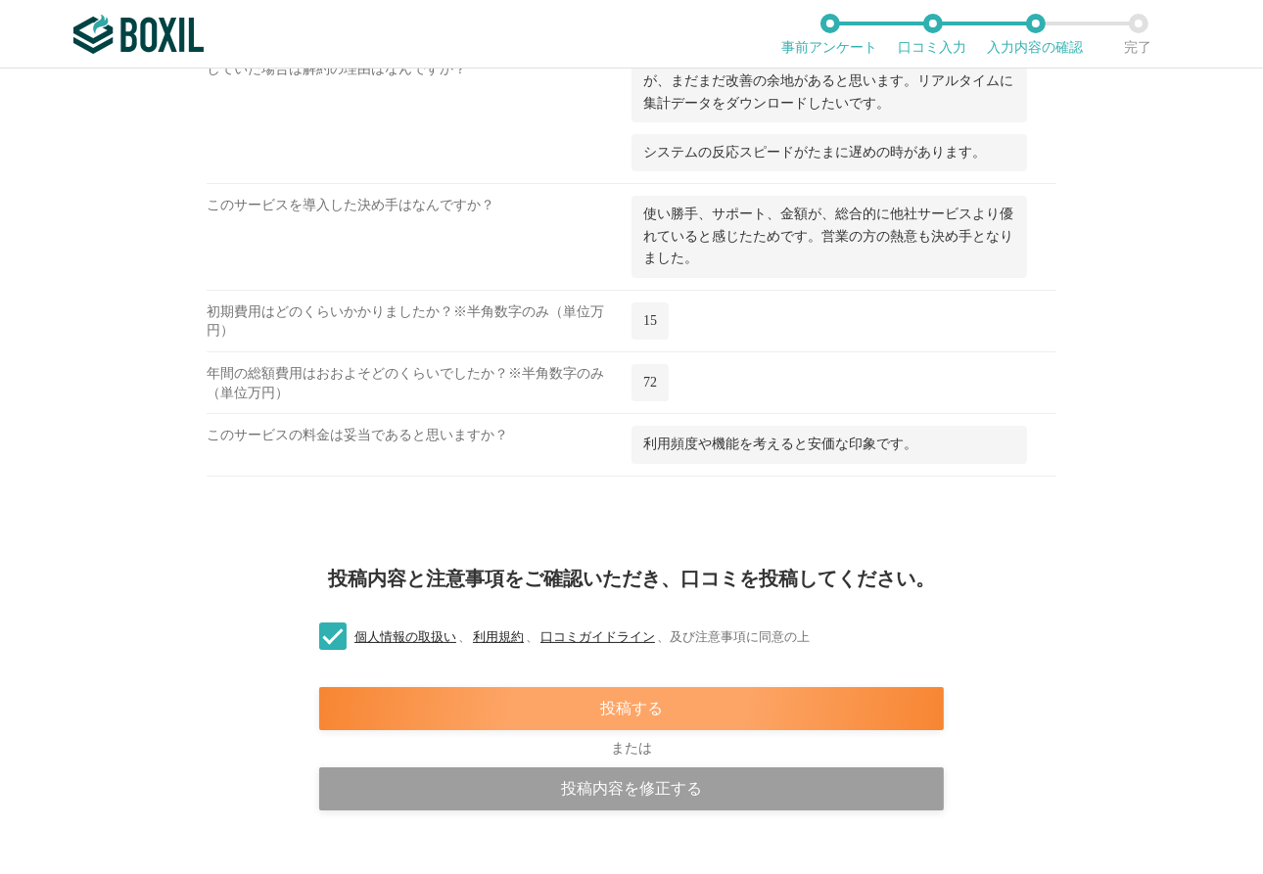
click at [552, 619] on div "投稿する" at bounding box center [631, 708] width 625 height 43
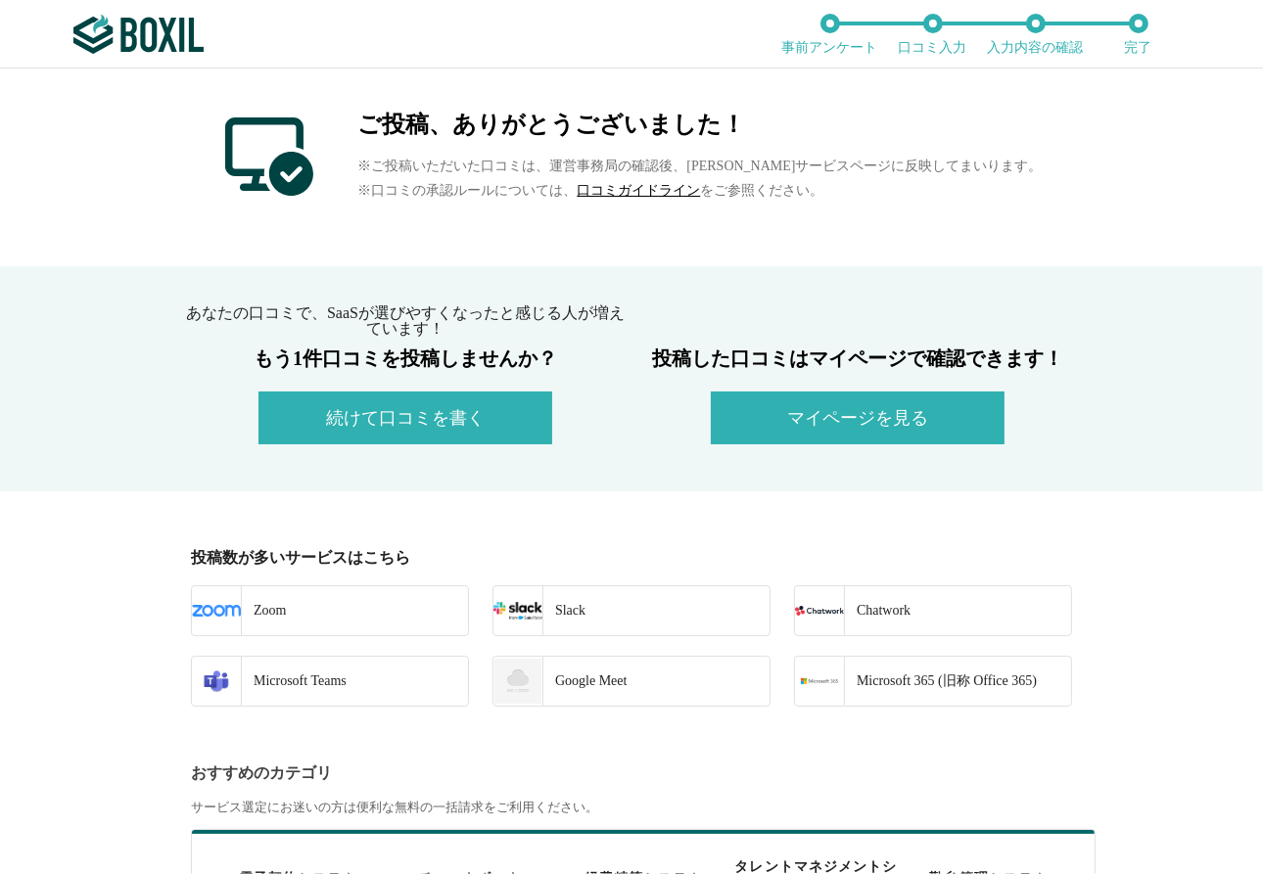
click at [874, 415] on button "マイページを見る" at bounding box center [858, 418] width 294 height 53
